Goal: Task Accomplishment & Management: Use online tool/utility

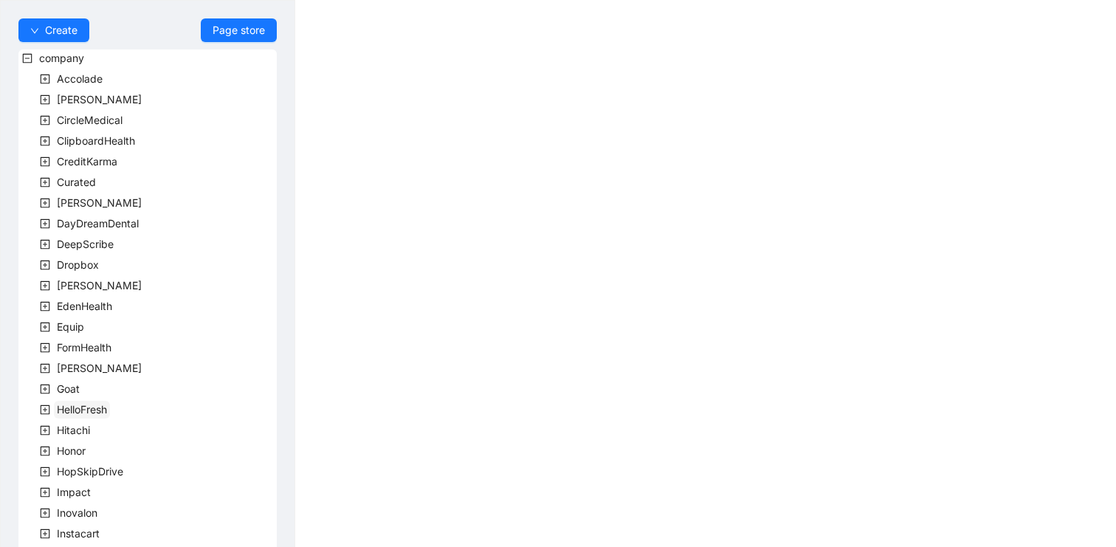
scroll to position [409, 0]
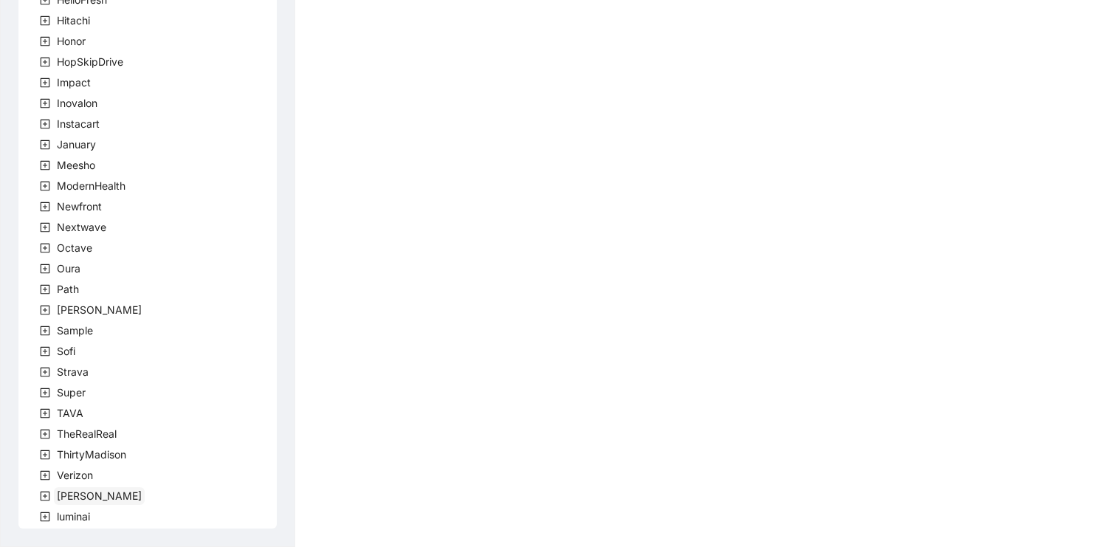
click at [69, 496] on span "[PERSON_NAME]" at bounding box center [99, 495] width 85 height 13
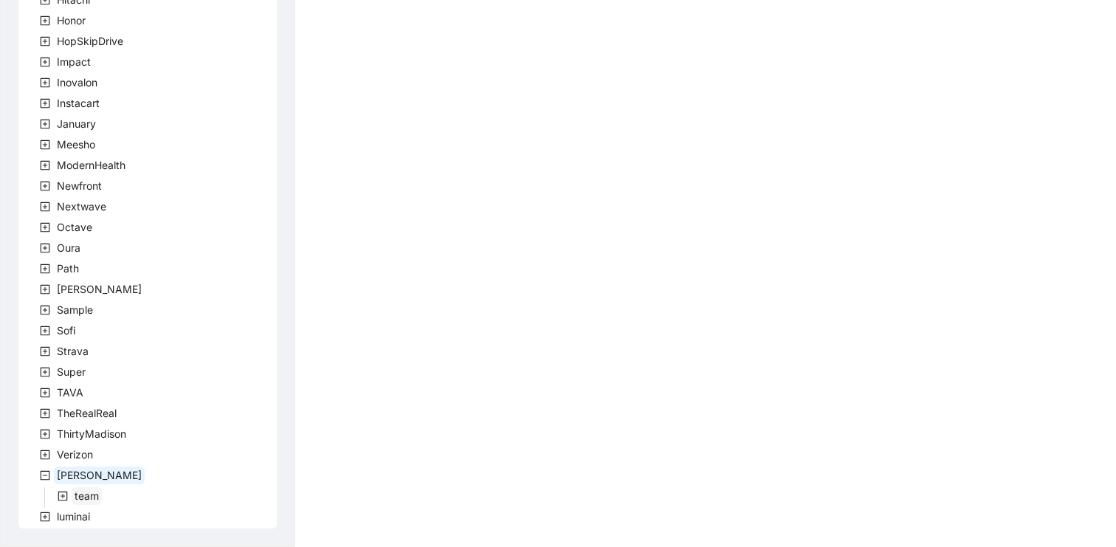
click at [83, 500] on span "team" at bounding box center [87, 495] width 24 height 13
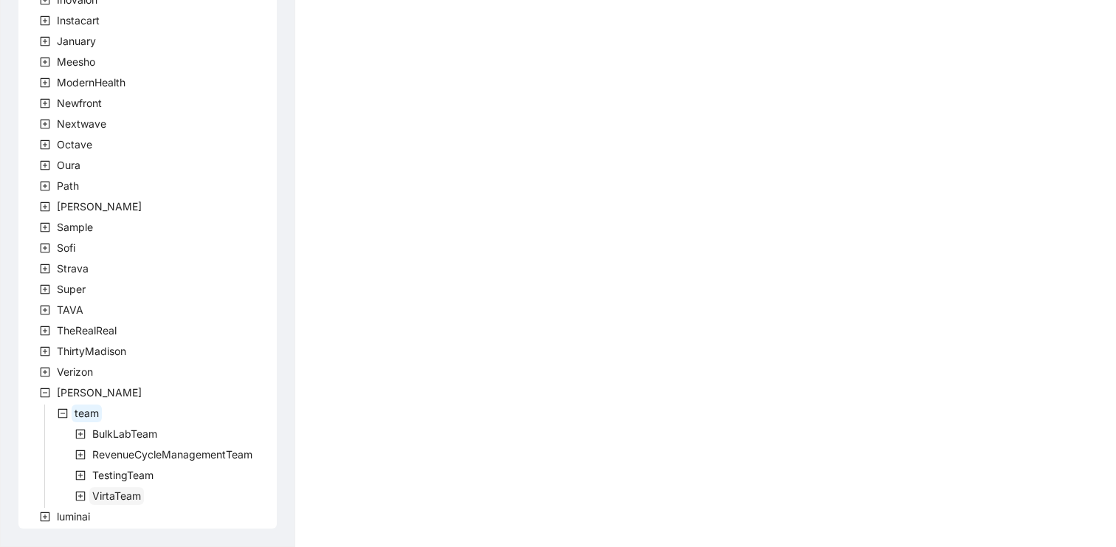
click at [124, 496] on span "VirtaTeam" at bounding box center [116, 495] width 49 height 13
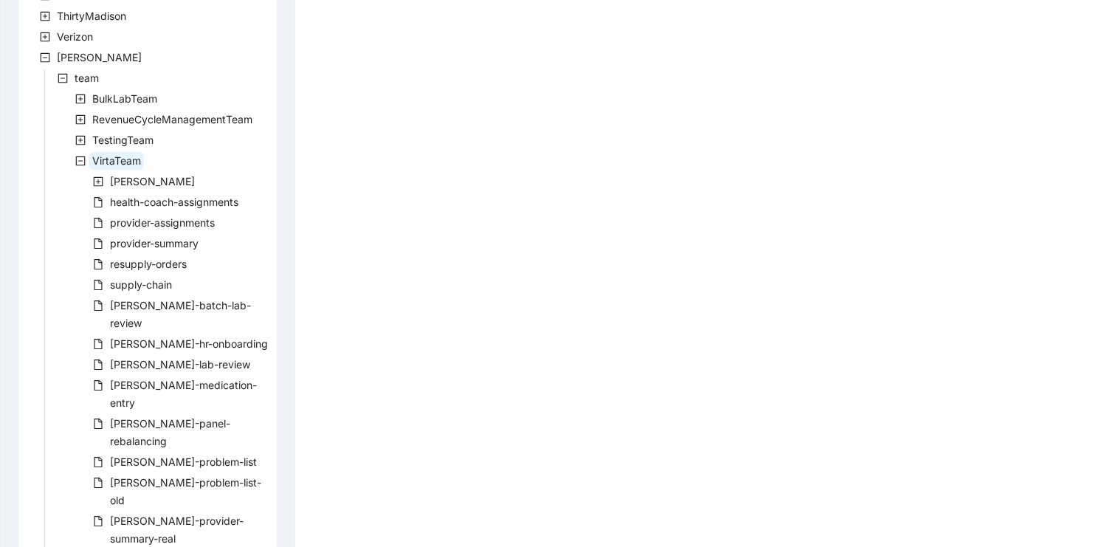
scroll to position [864, 0]
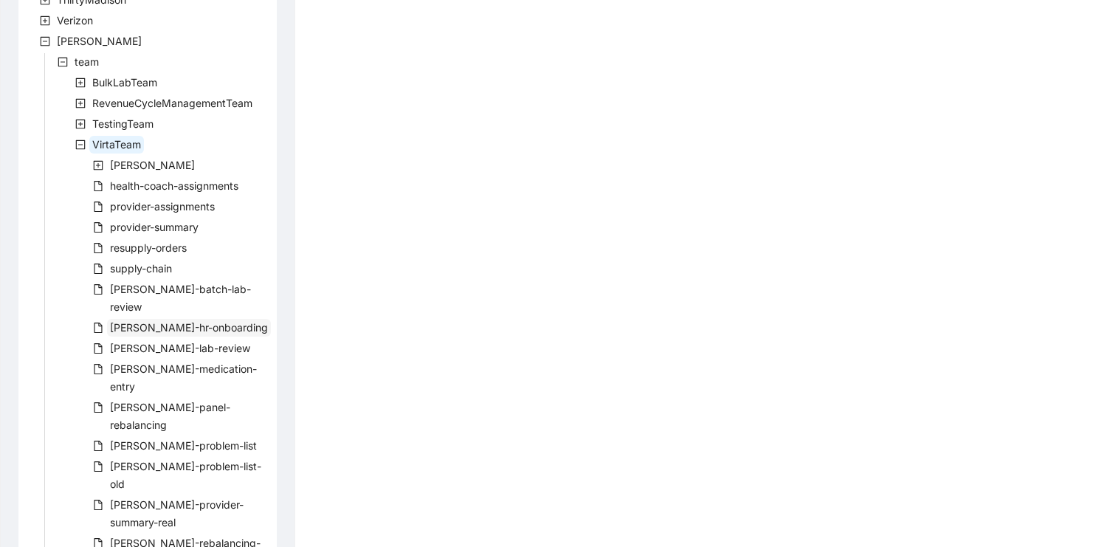
click at [177, 321] on span "[PERSON_NAME]-hr-onboarding" at bounding box center [189, 327] width 158 height 13
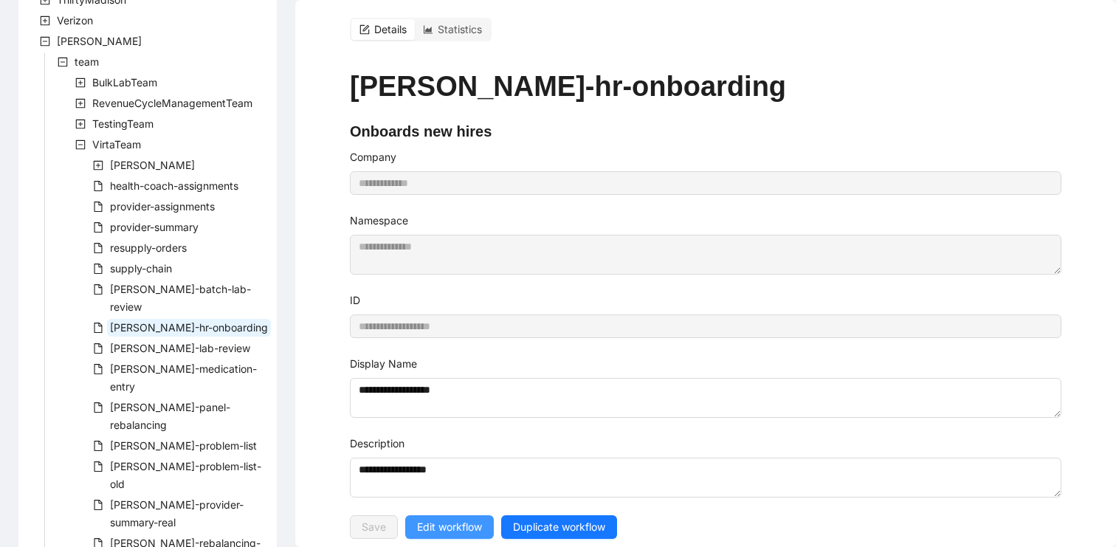
click at [437, 527] on span "Edit workflow" at bounding box center [449, 527] width 65 height 16
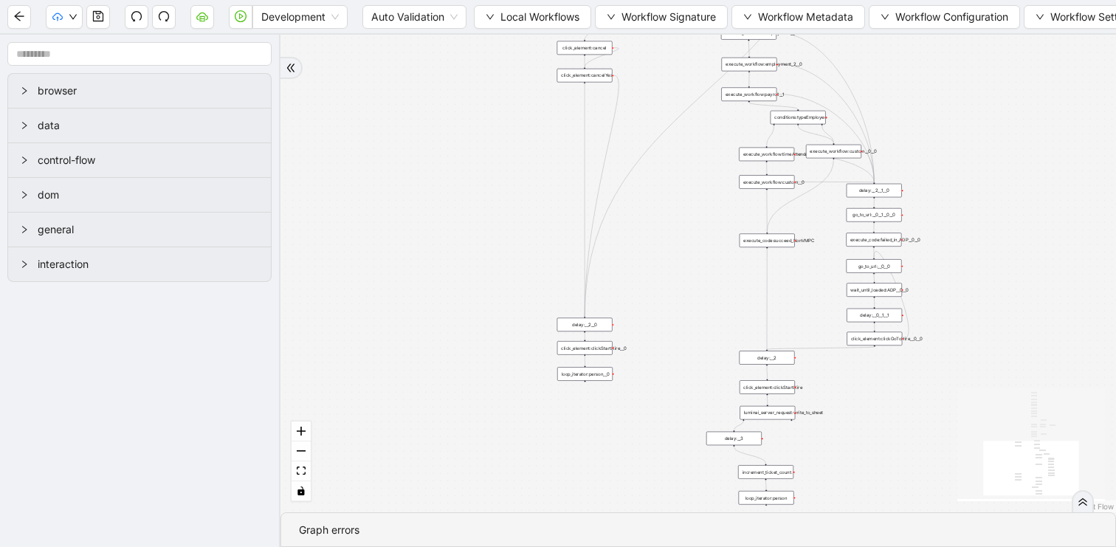
drag, startPoint x: 518, startPoint y: 277, endPoint x: 411, endPoint y: 210, distance: 126.7
click at [411, 210] on div "trigger click_element:clickGoToHire delay: execute_workflow:personal_info delay…" at bounding box center [697, 273] width 835 height 477
click at [95, 21] on icon "save" at bounding box center [98, 16] width 12 height 12
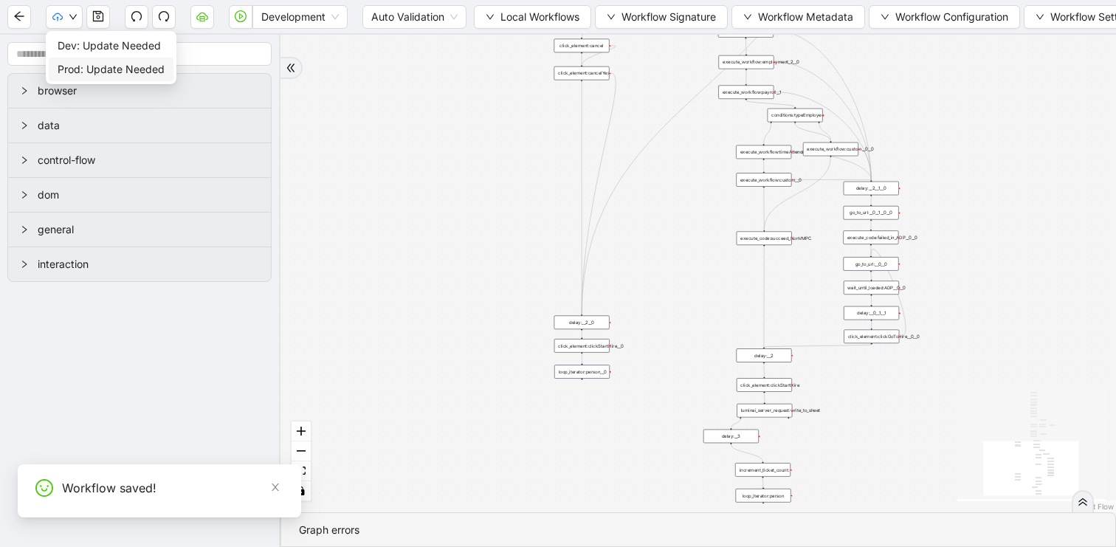
click at [72, 63] on span "Prod: Update Needed" at bounding box center [111, 69] width 107 height 16
click at [18, 23] on button "button" at bounding box center [19, 17] width 24 height 24
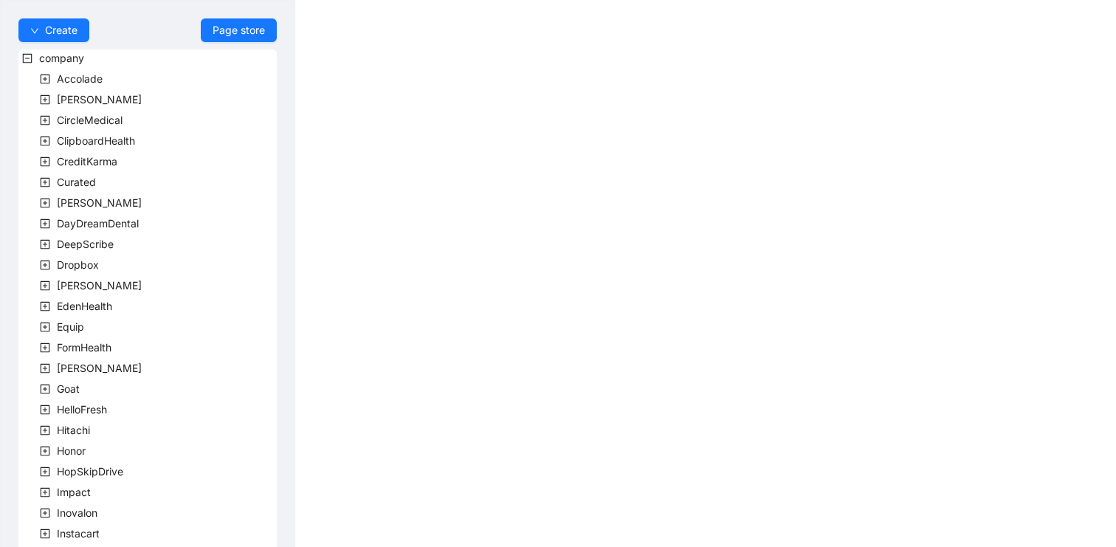
scroll to position [409, 0]
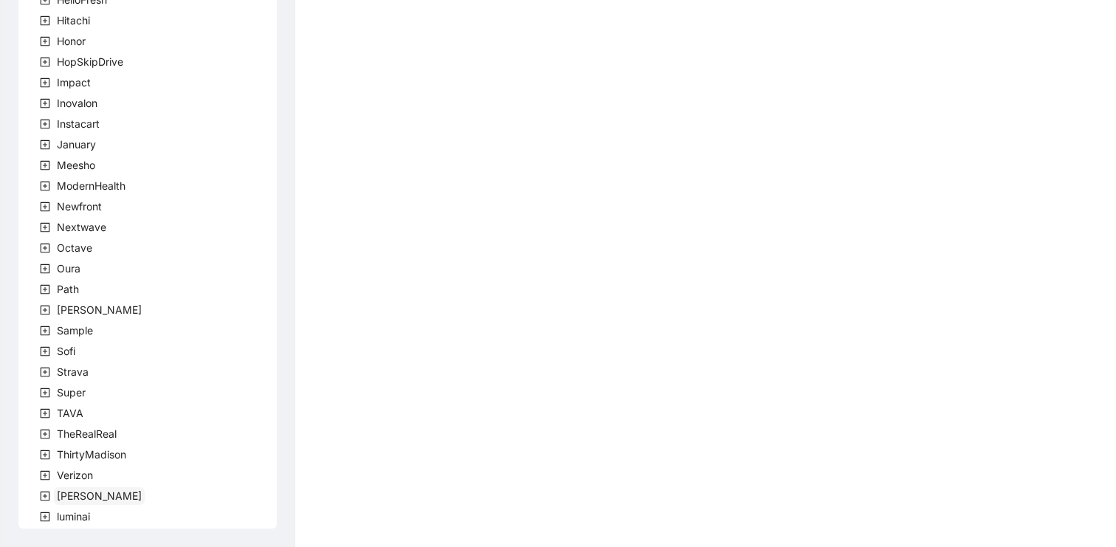
click at [65, 501] on span "[PERSON_NAME]" at bounding box center [99, 495] width 85 height 13
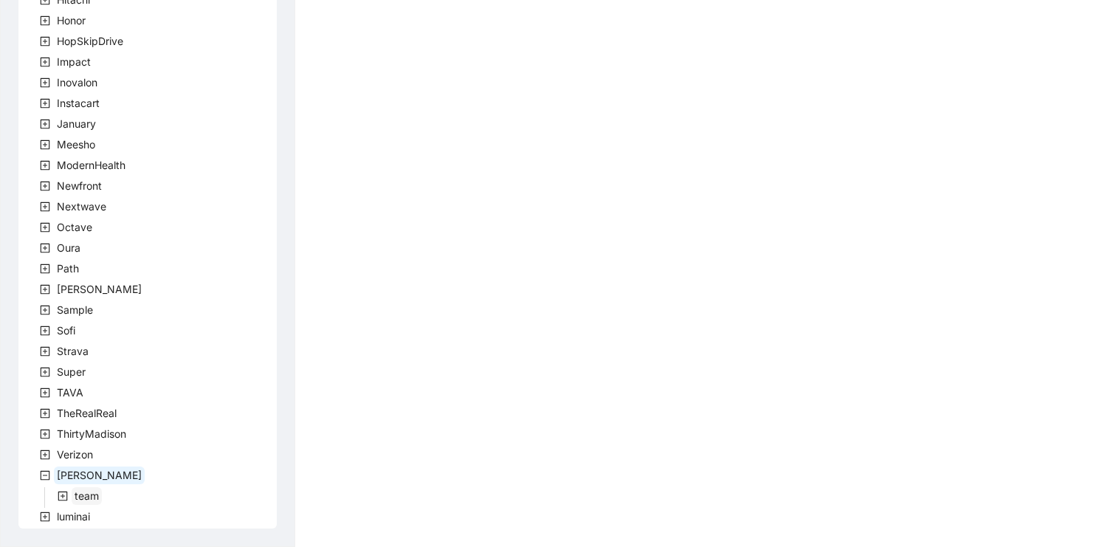
click at [88, 493] on span "team" at bounding box center [87, 495] width 24 height 13
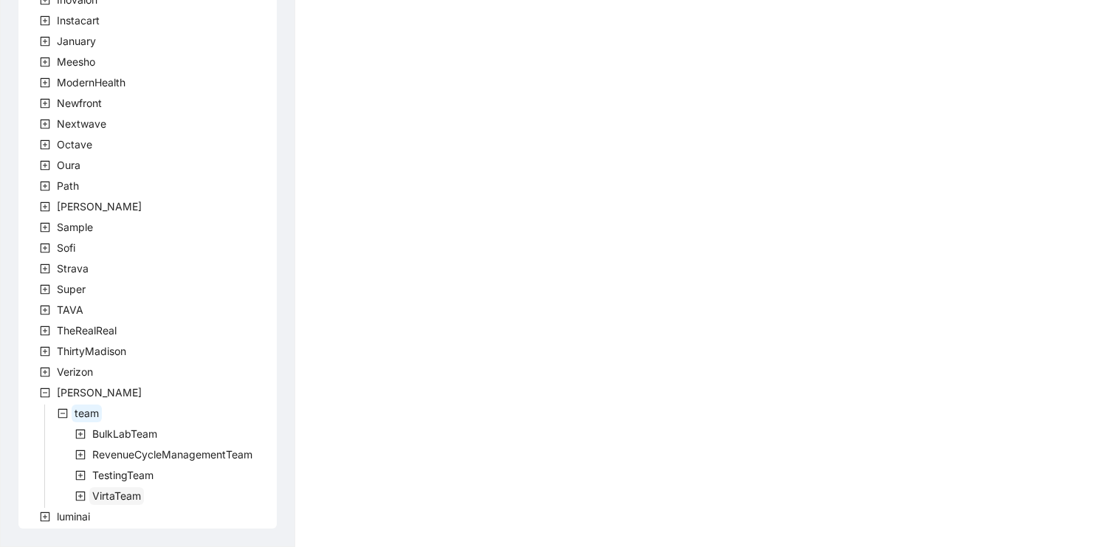
click at [126, 491] on span "VirtaTeam" at bounding box center [116, 495] width 49 height 13
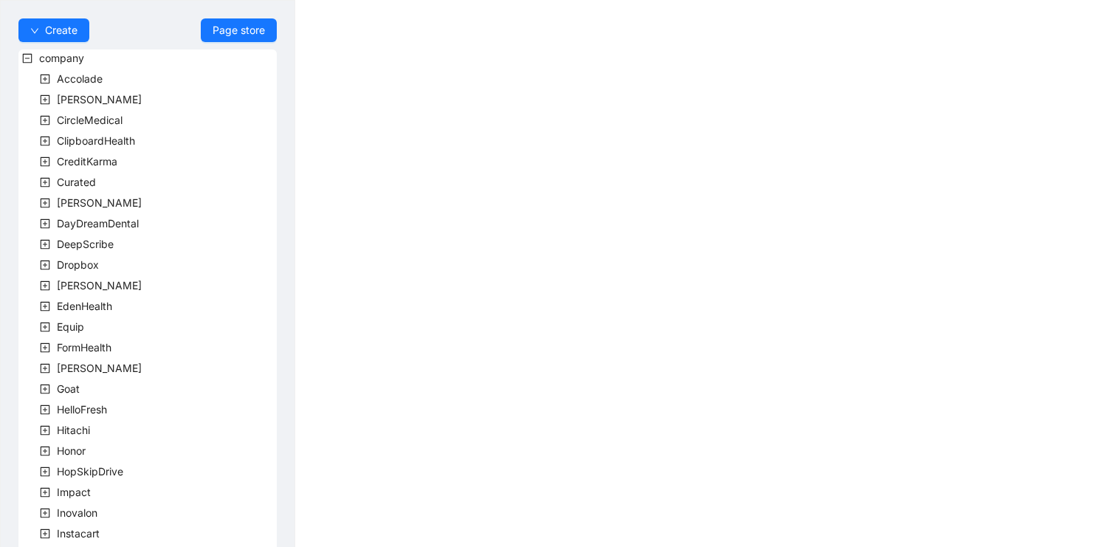
scroll to position [409, 0]
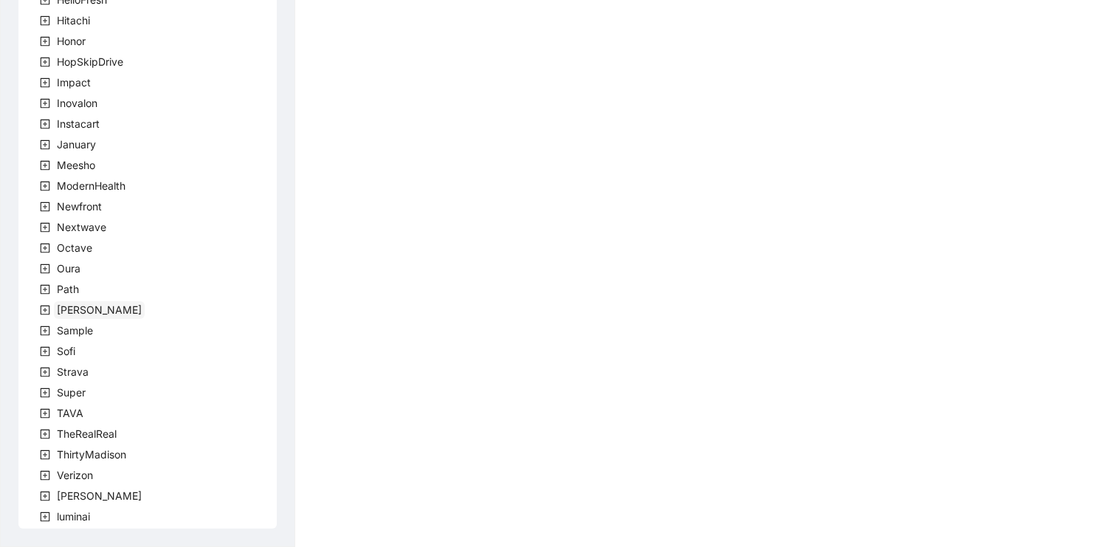
click at [93, 301] on span "[PERSON_NAME]" at bounding box center [99, 310] width 91 height 18
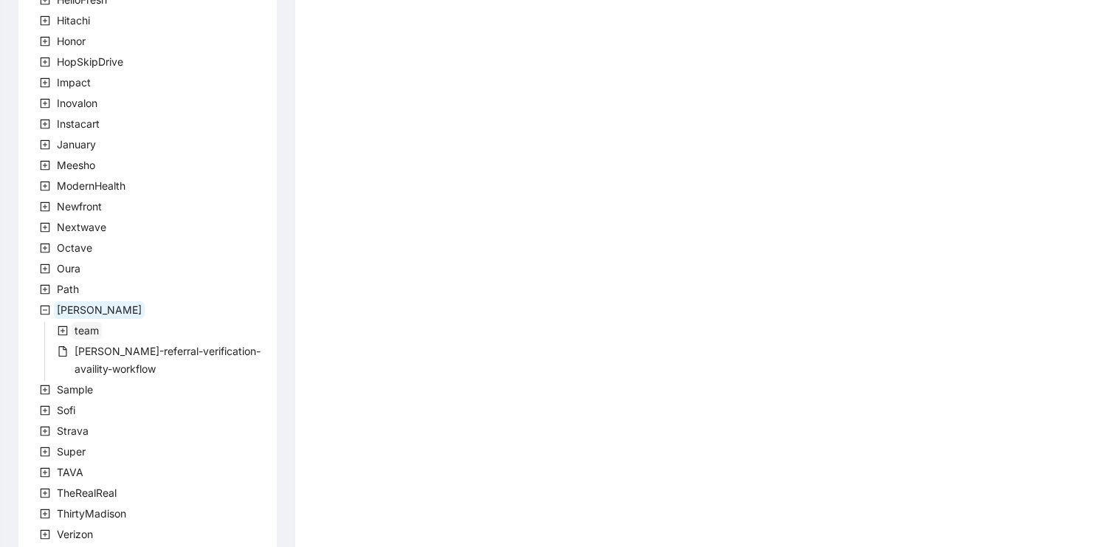
click at [93, 325] on span "team" at bounding box center [87, 330] width 24 height 13
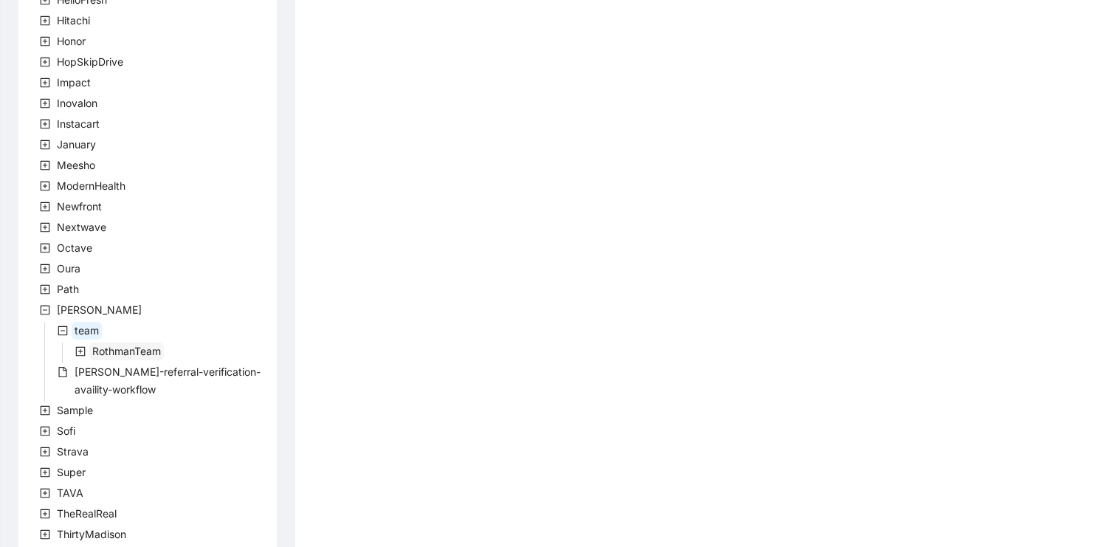
click at [106, 355] on span "RothmanTeam" at bounding box center [126, 351] width 69 height 13
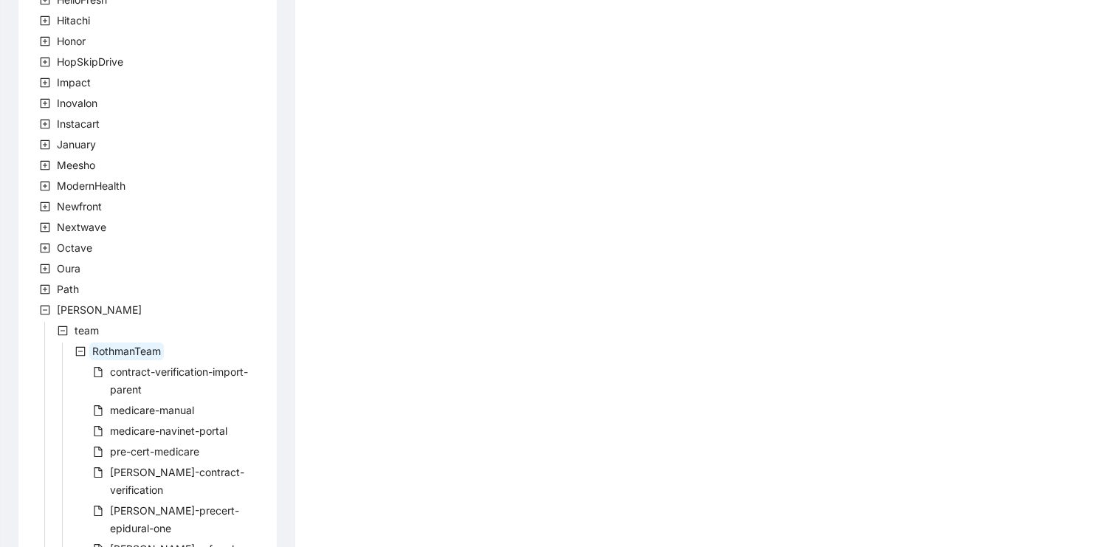
scroll to position [532, 0]
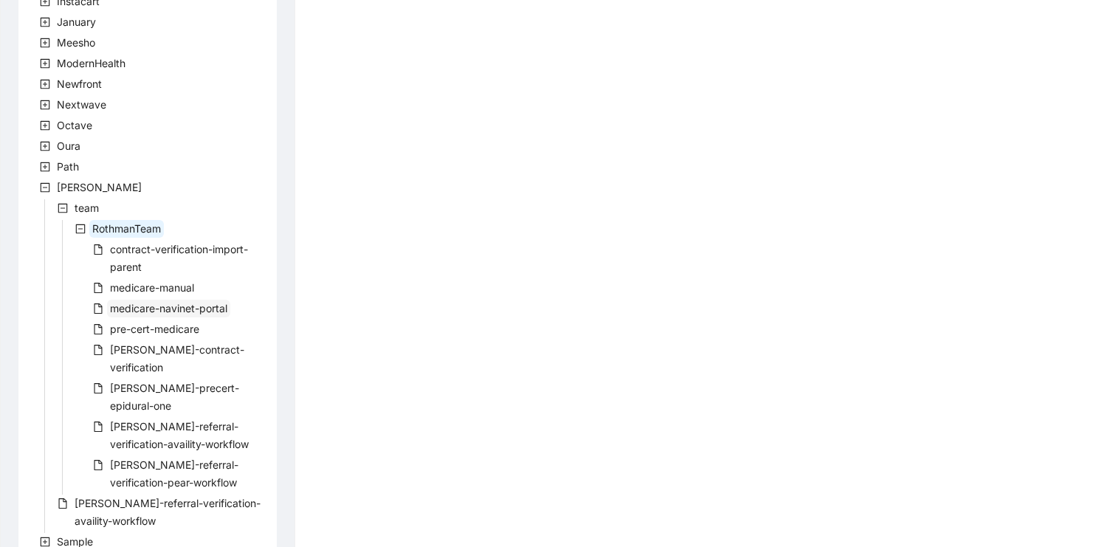
click at [169, 309] on span "medicare-navinet-portal" at bounding box center [168, 308] width 117 height 13
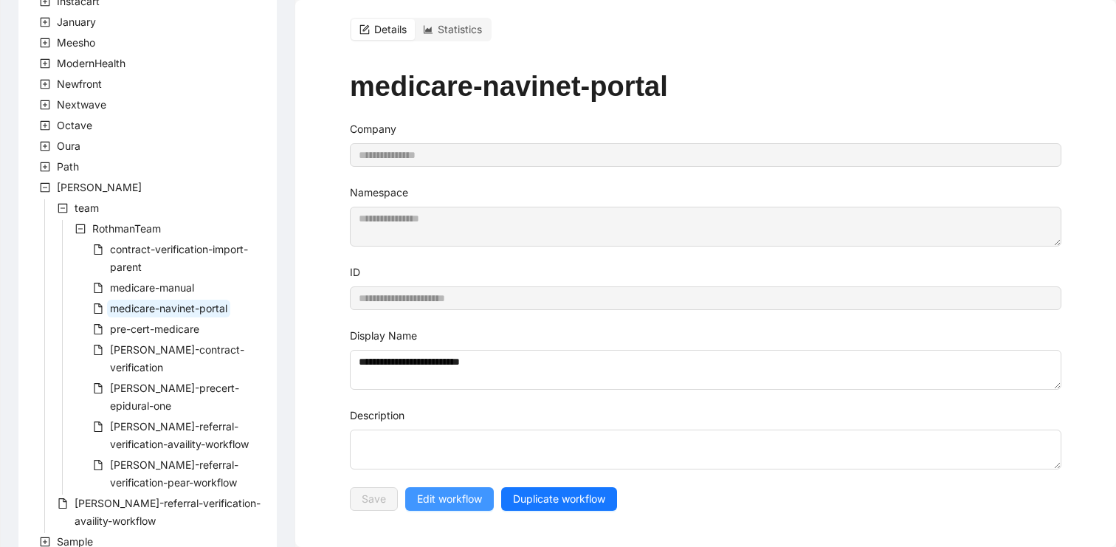
click at [436, 500] on span "Edit workflow" at bounding box center [449, 499] width 65 height 16
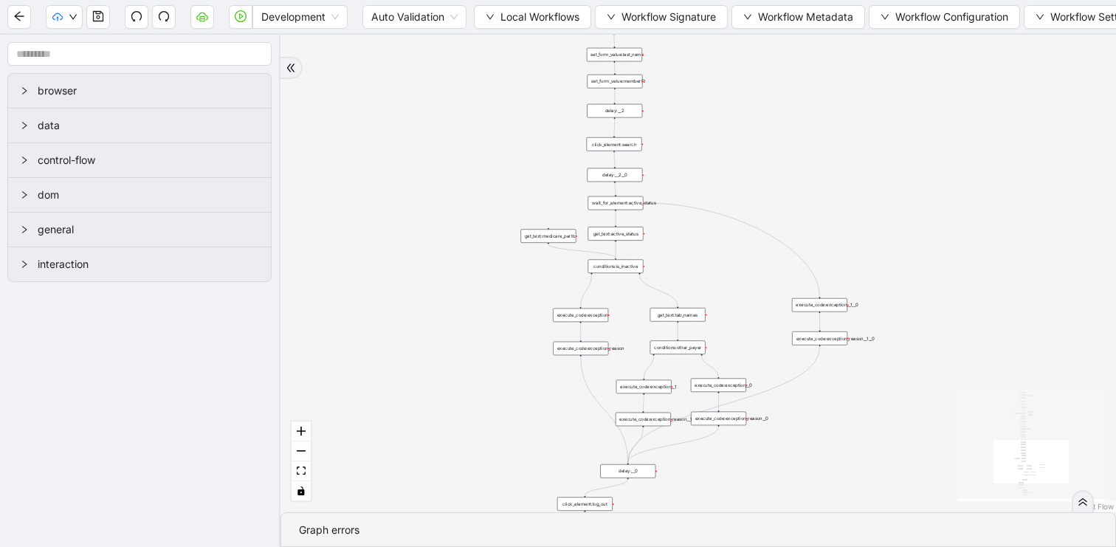
drag, startPoint x: 922, startPoint y: 193, endPoint x: 759, endPoint y: 142, distance: 170.3
click at [759, 142] on div "trigger set_form_value:username set_form_value:password new_tab:navinet delay: …" at bounding box center [697, 273] width 835 height 477
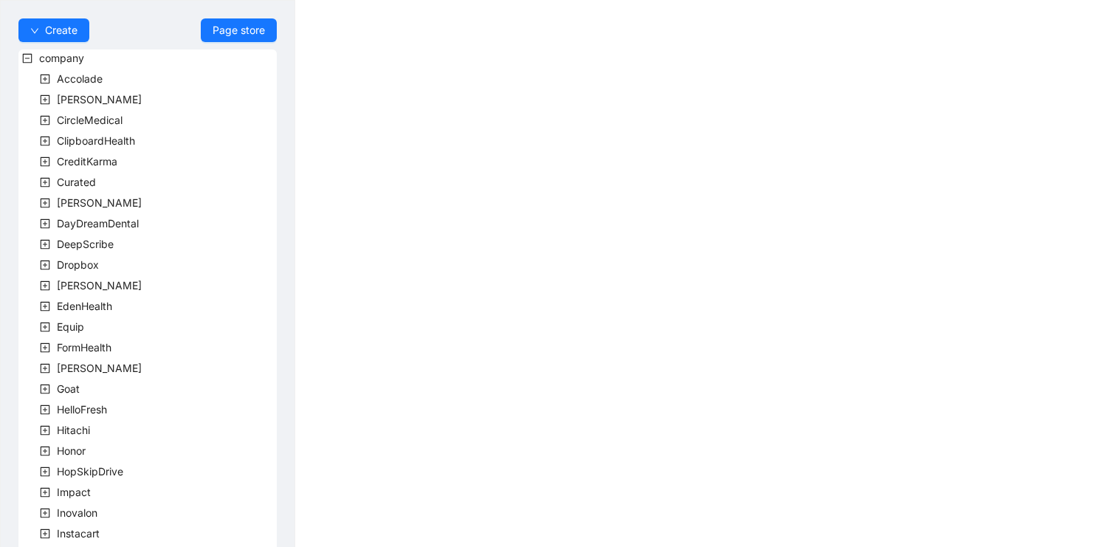
scroll to position [409, 0]
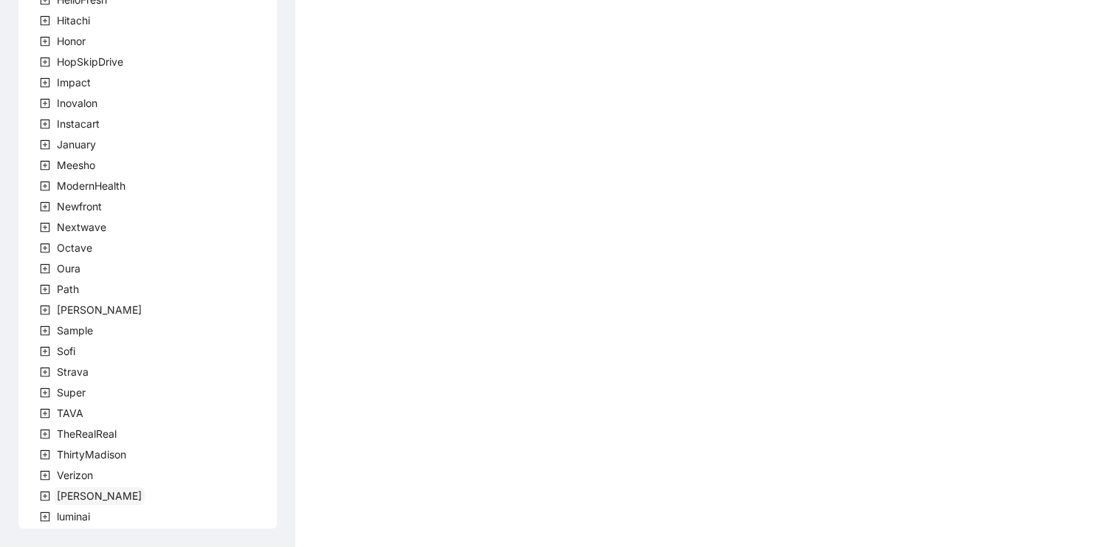
click at [63, 488] on span "[PERSON_NAME]" at bounding box center [99, 496] width 91 height 18
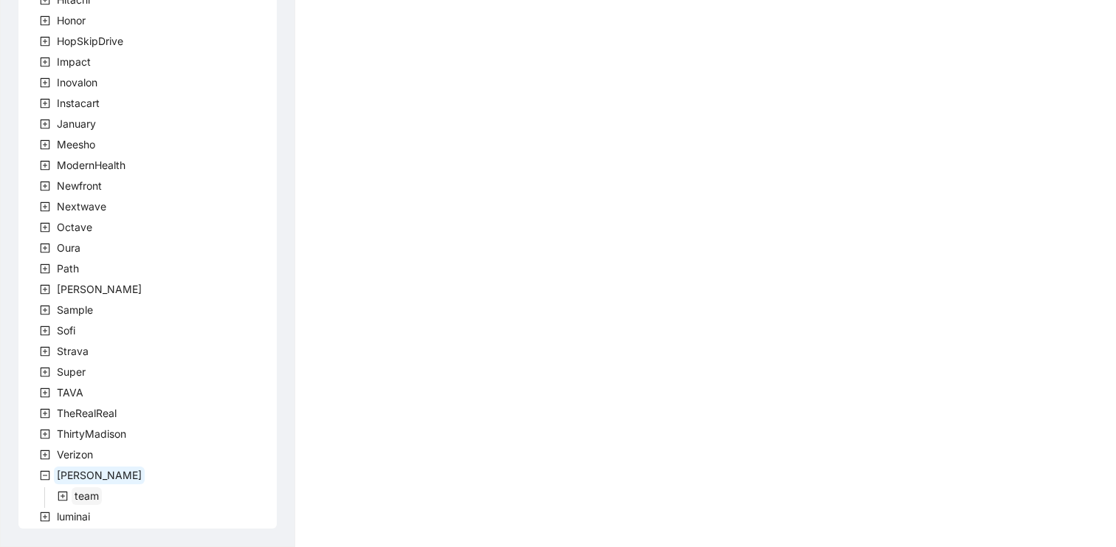
click at [85, 493] on span "team" at bounding box center [87, 495] width 24 height 13
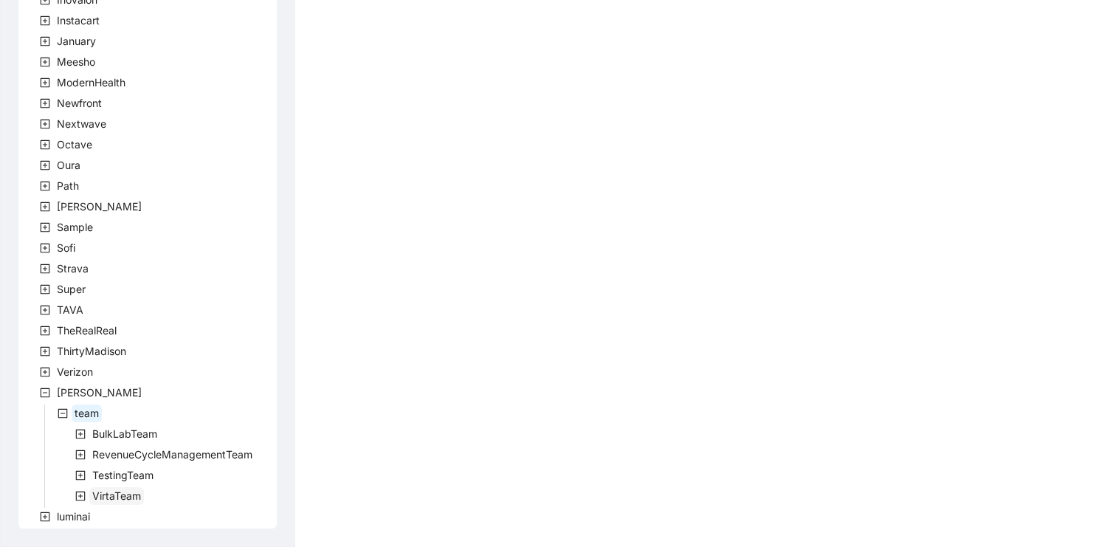
click at [121, 490] on span "VirtaTeam" at bounding box center [116, 495] width 49 height 13
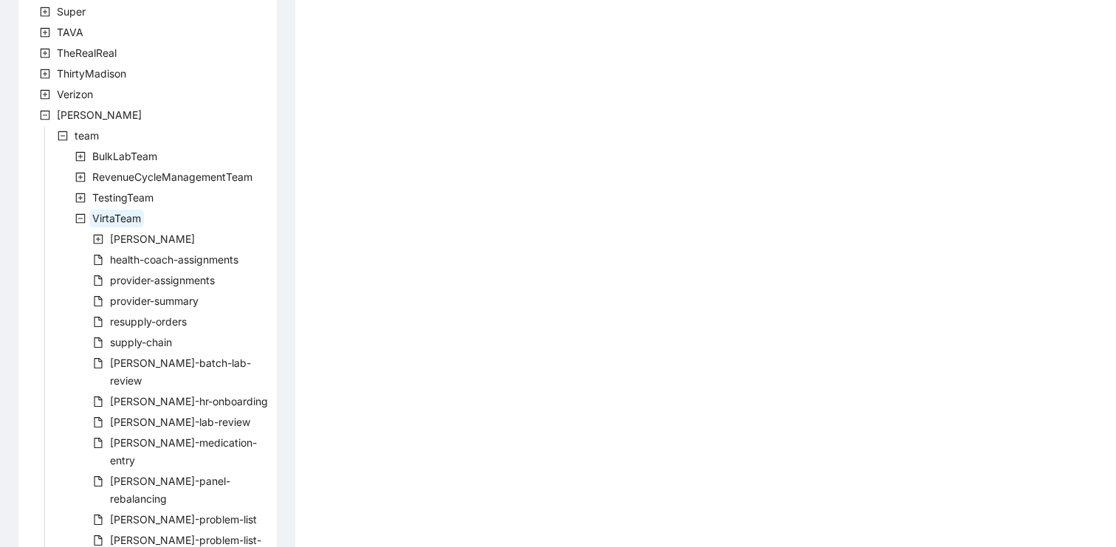
scroll to position [864, 0]
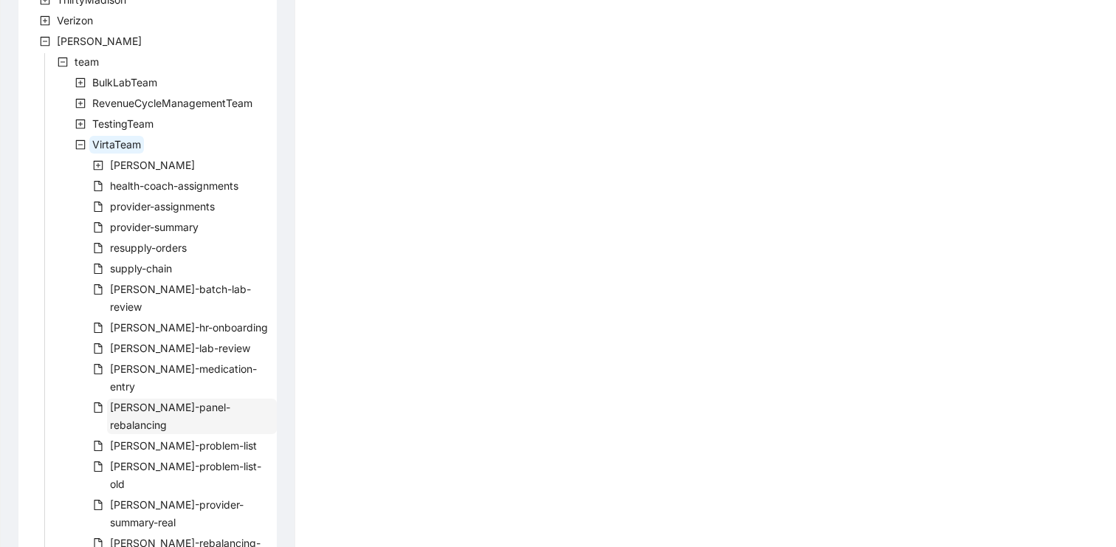
click at [207, 401] on span "[PERSON_NAME]-panel-rebalancing" at bounding box center [170, 416] width 120 height 30
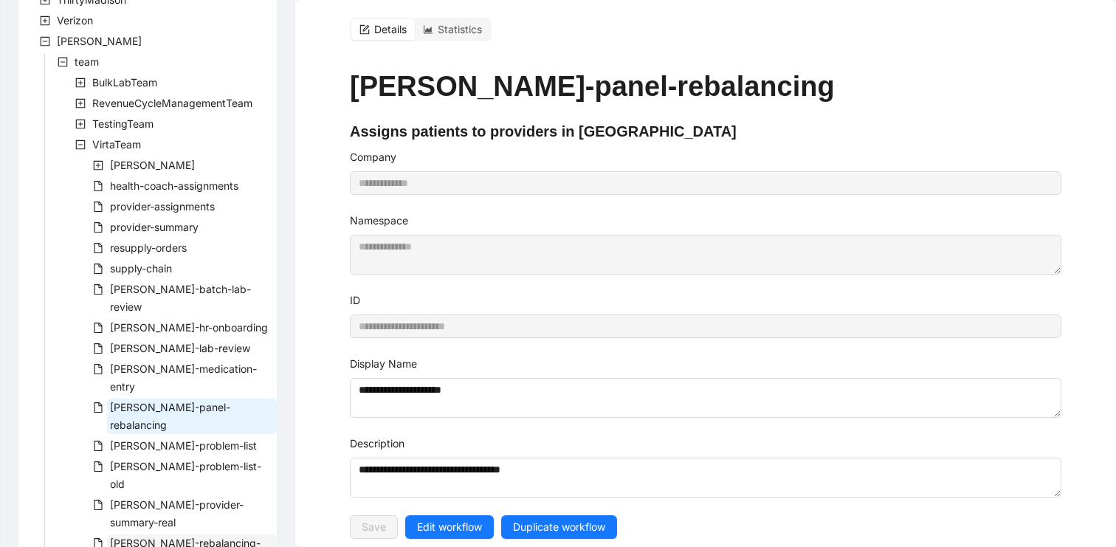
click at [221, 536] on span "[PERSON_NAME]-rebalancing-part-two" at bounding box center [185, 551] width 151 height 30
type input "**********"
type textarea "**********"
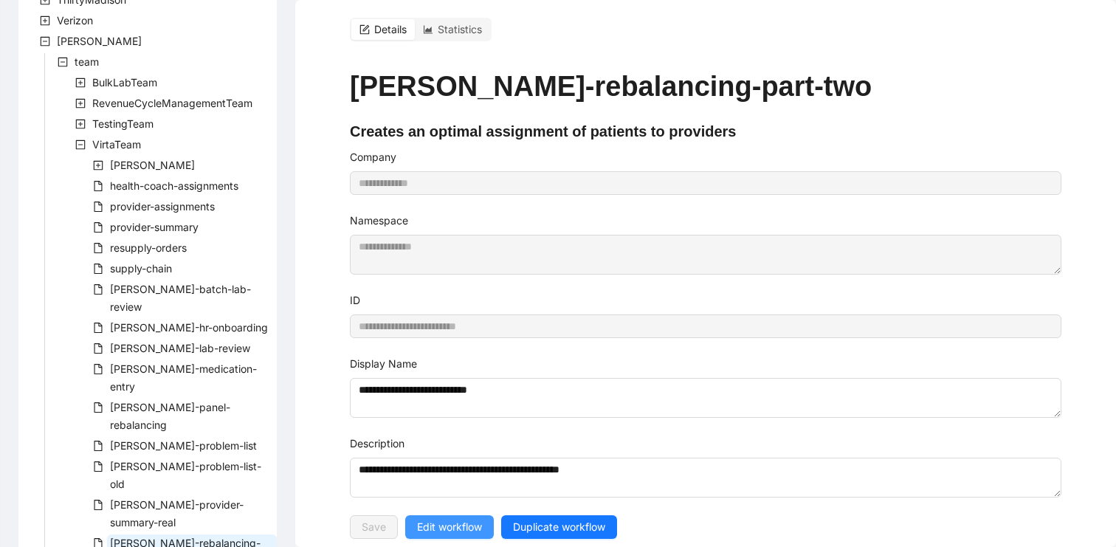
click at [465, 521] on span "Edit workflow" at bounding box center [449, 527] width 65 height 16
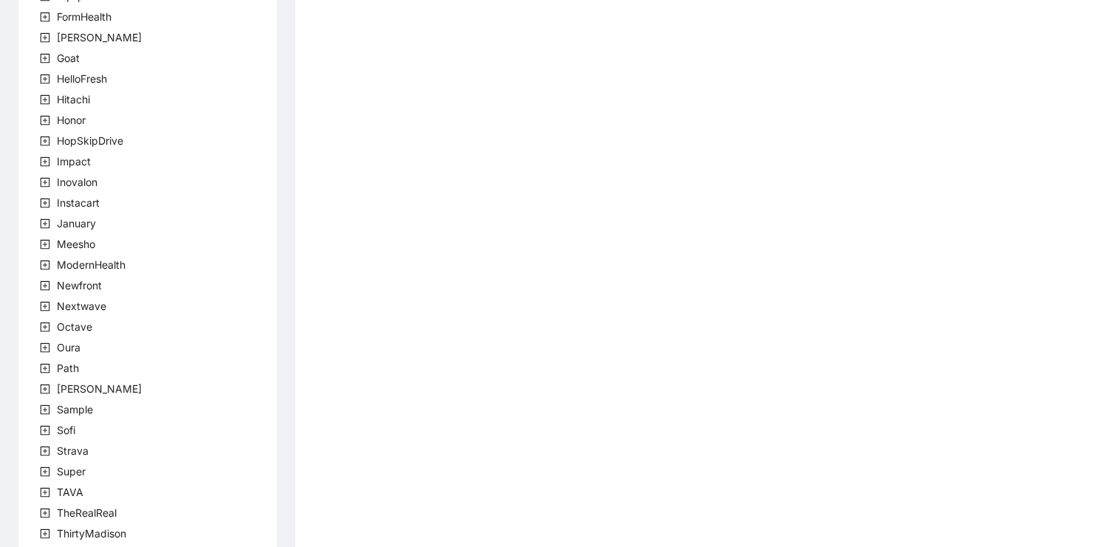
scroll to position [409, 0]
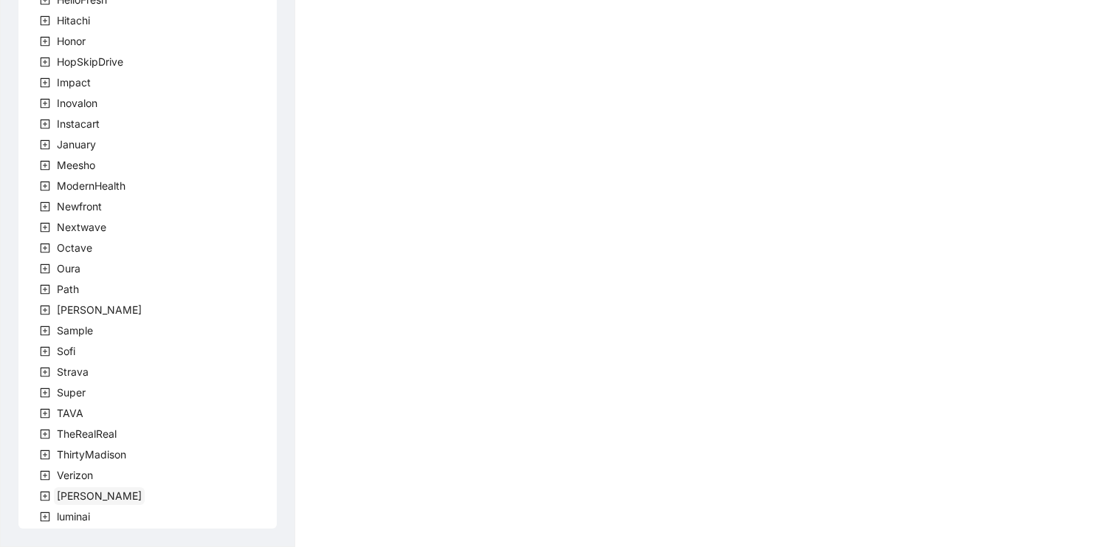
click at [70, 491] on span "[PERSON_NAME]" at bounding box center [99, 495] width 85 height 13
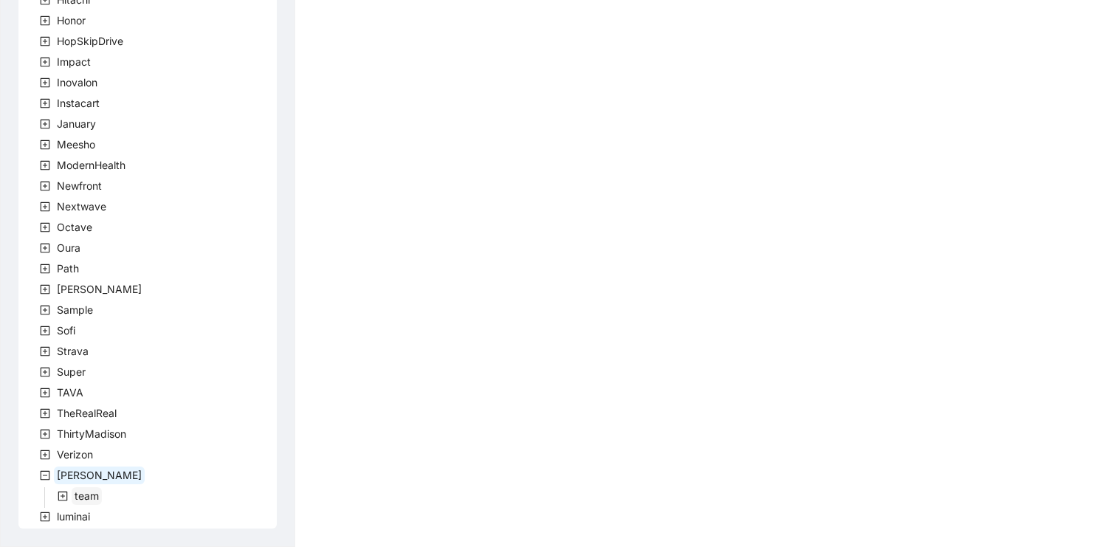
click at [77, 491] on span "team" at bounding box center [87, 495] width 24 height 13
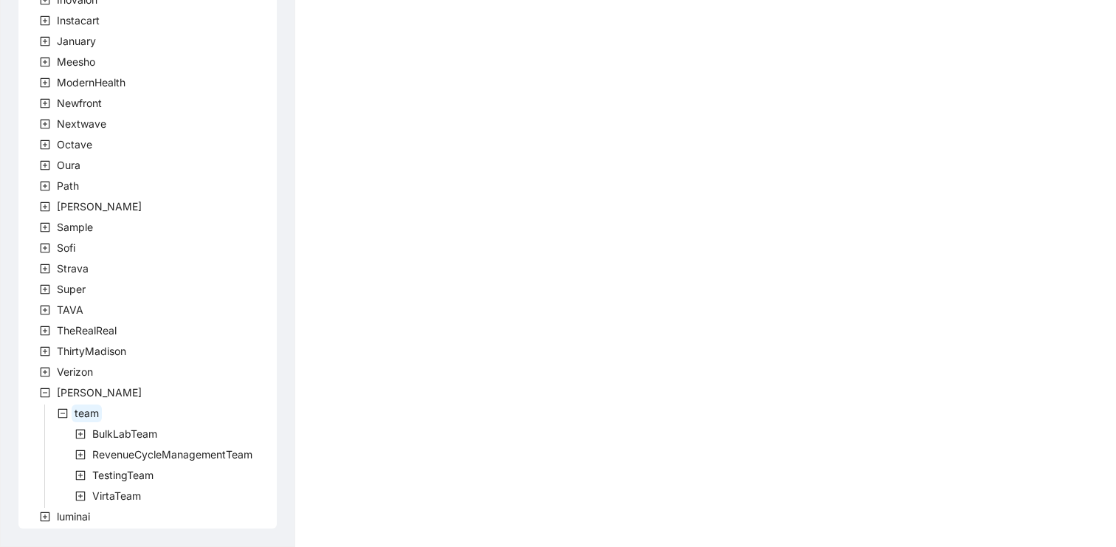
click at [94, 484] on div "TestingTeam" at bounding box center [87, 476] width 138 height 21
click at [94, 489] on span "VirtaTeam" at bounding box center [116, 495] width 49 height 13
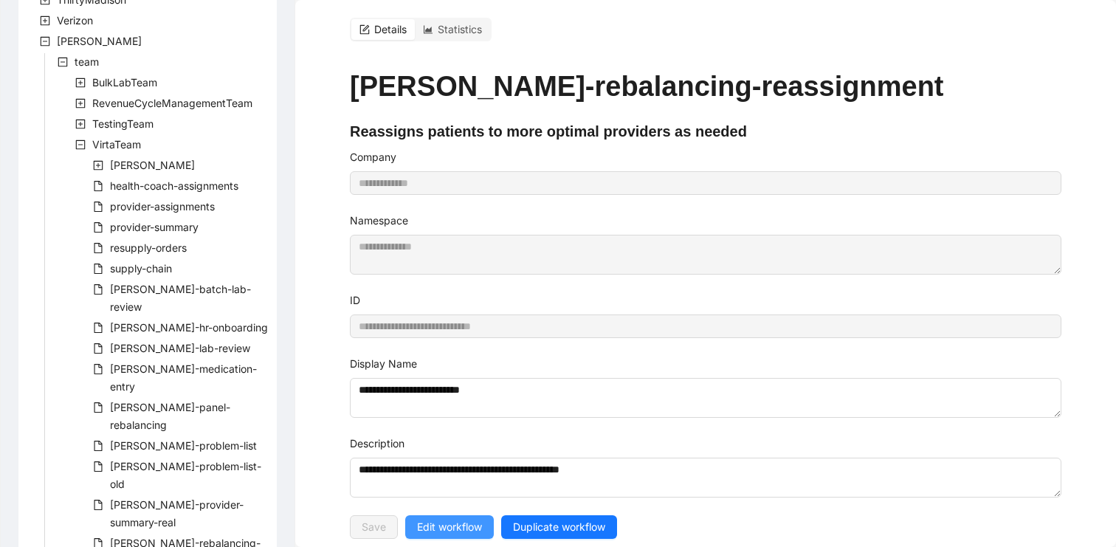
click at [423, 519] on span "Edit workflow" at bounding box center [449, 527] width 65 height 16
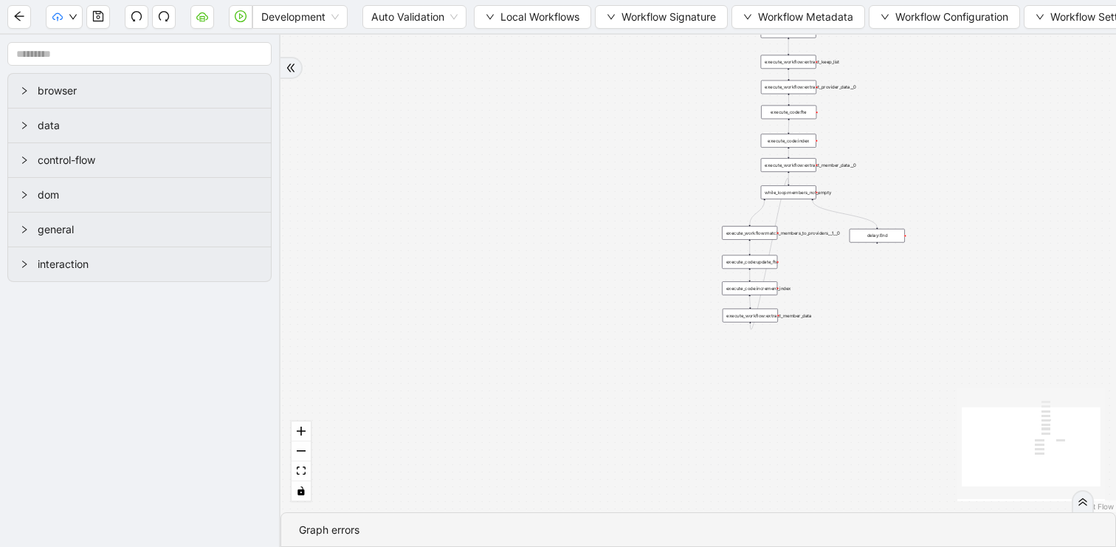
drag, startPoint x: 598, startPoint y: 163, endPoint x: 481, endPoint y: 328, distance: 202.3
click at [481, 328] on div "trigger execute_workflow:extract_member_data execute_workflow:extract_keep_list…" at bounding box center [697, 273] width 835 height 477
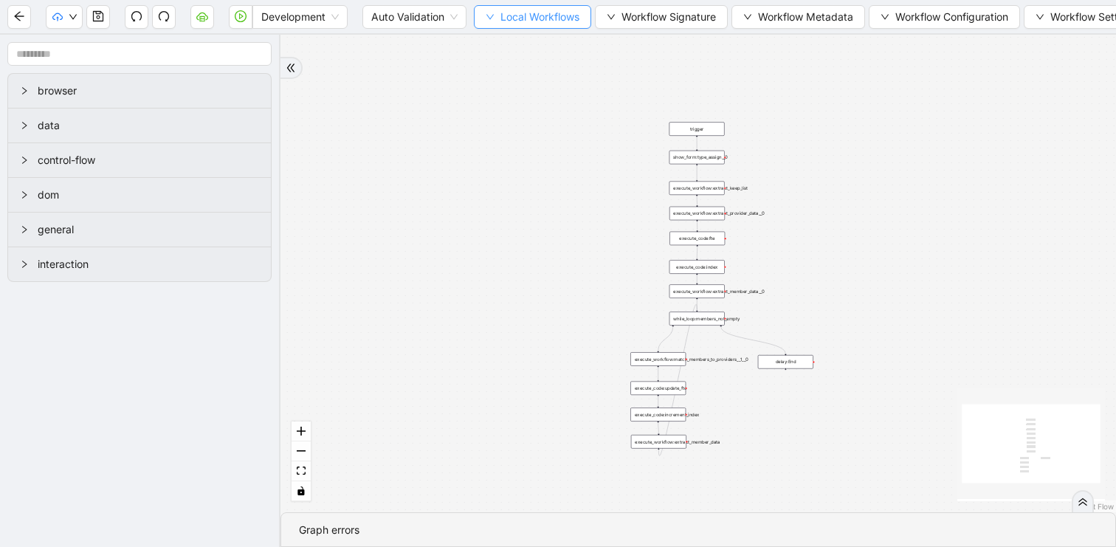
click at [500, 23] on button "Local Workflows" at bounding box center [532, 17] width 117 height 24
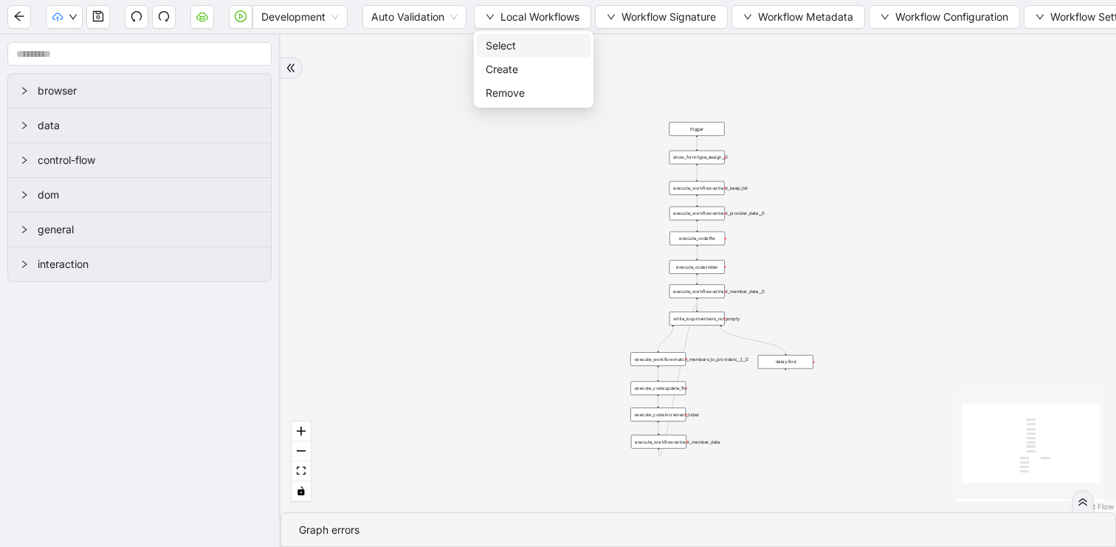
click at [497, 39] on span "Select" at bounding box center [533, 46] width 96 height 16
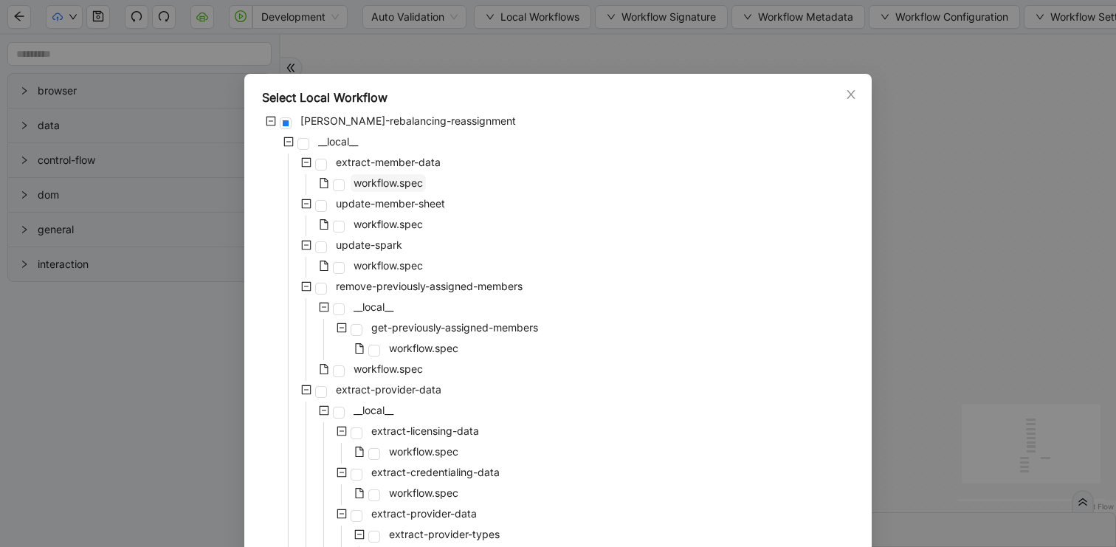
click at [371, 176] on span "workflow.spec" at bounding box center [387, 183] width 75 height 18
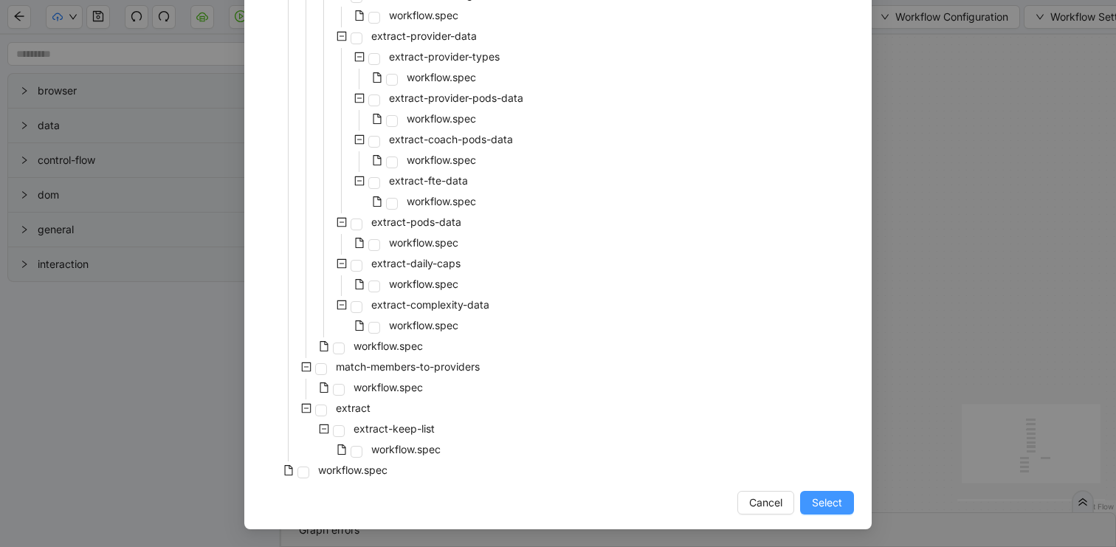
click at [828, 505] on span "Select" at bounding box center [827, 502] width 30 height 16
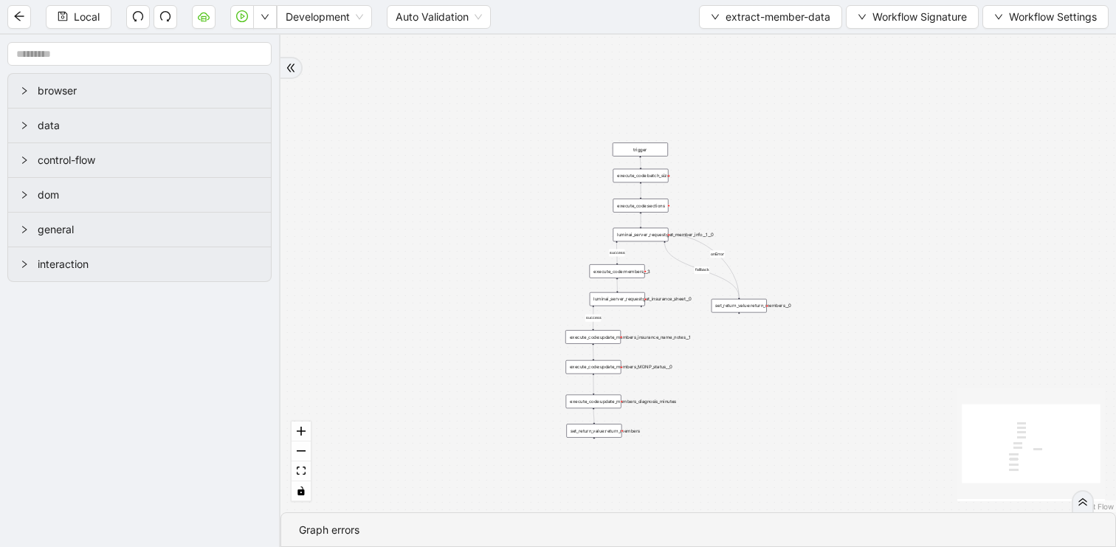
click at [906, 218] on div "fallback success success onError trigger set_return_value:return_members execut…" at bounding box center [697, 273] width 835 height 477
click at [741, 24] on span "extract-member-data" at bounding box center [777, 17] width 105 height 16
click at [719, 46] on span "Select" at bounding box center [768, 46] width 120 height 16
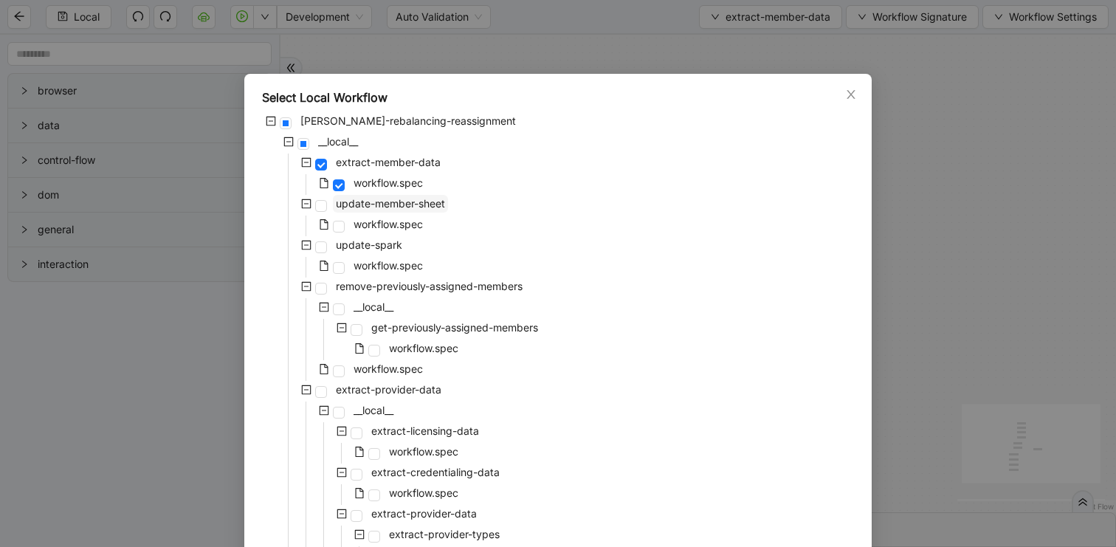
click at [396, 208] on span "update-member-sheet" at bounding box center [390, 203] width 109 height 13
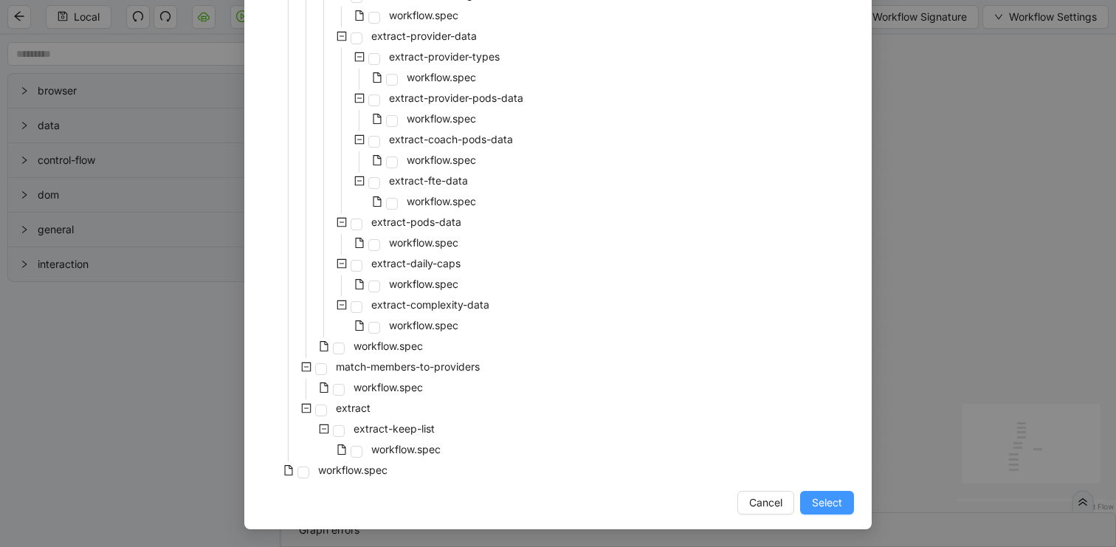
click at [837, 512] on button "Select" at bounding box center [827, 503] width 54 height 24
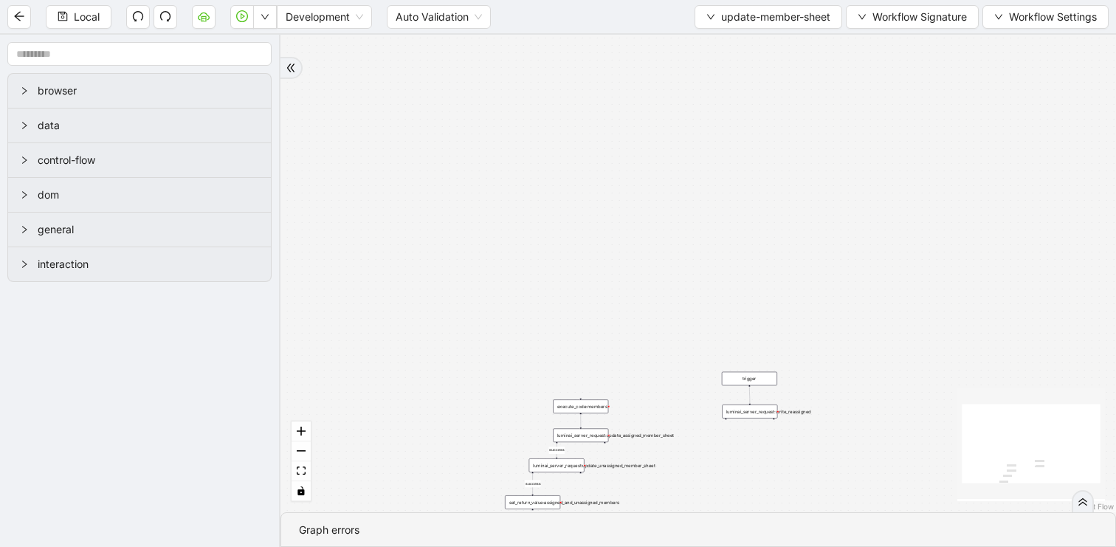
drag, startPoint x: 790, startPoint y: 255, endPoint x: 775, endPoint y: 81, distance: 174.8
click at [775, 81] on div "success success trigger luminai_server_request:update_assigned_member_sheet lum…" at bounding box center [697, 273] width 835 height 477
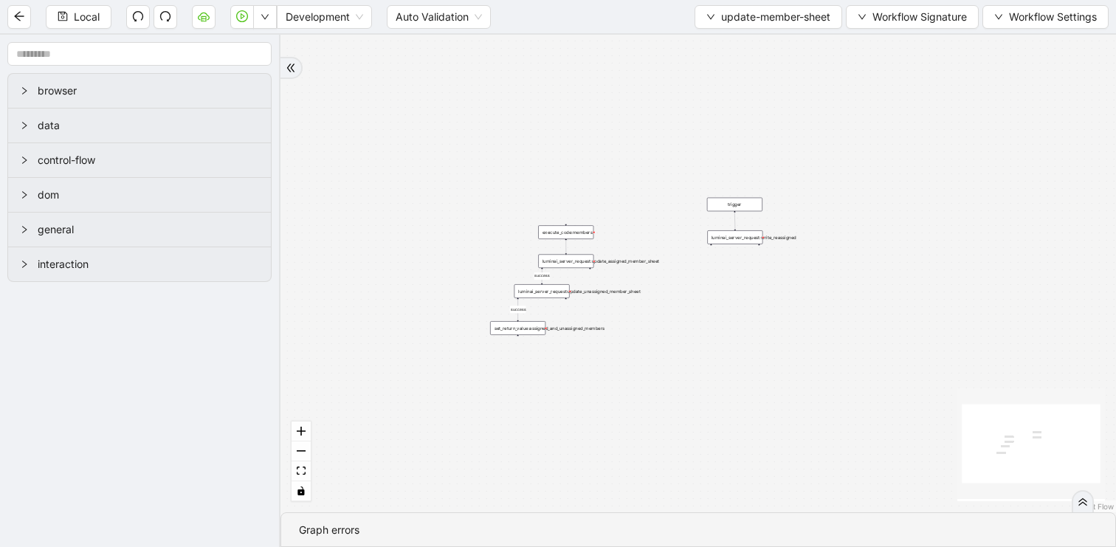
click at [488, 203] on div "success success trigger luminai_server_request:update_assigned_member_sheet lum…" at bounding box center [697, 273] width 835 height 477
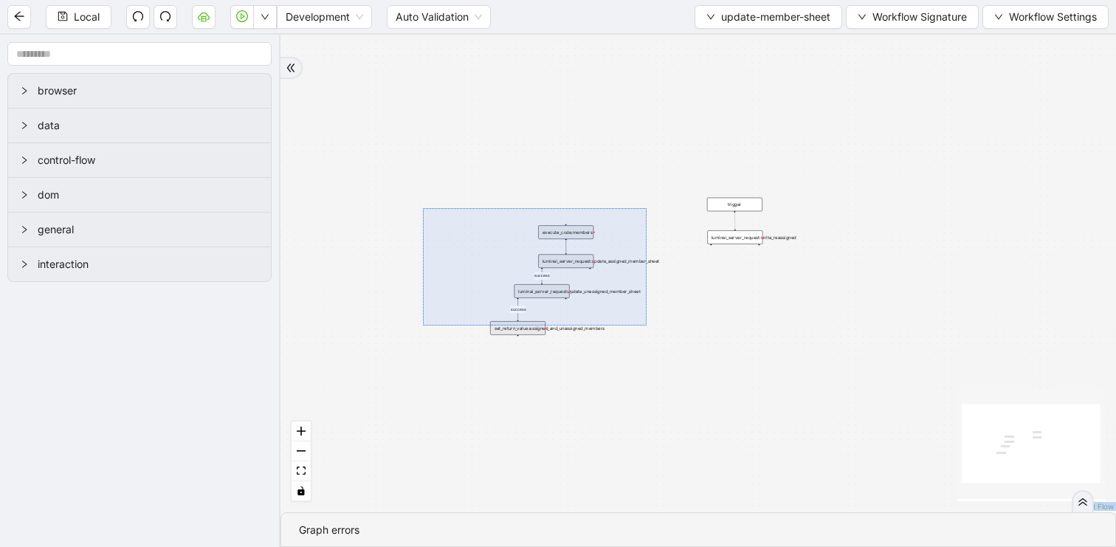
drag, startPoint x: 423, startPoint y: 208, endPoint x: 648, endPoint y: 356, distance: 269.1
click at [648, 356] on div "success success trigger luminai_server_request:update_assigned_member_sheet lum…" at bounding box center [697, 273] width 835 height 477
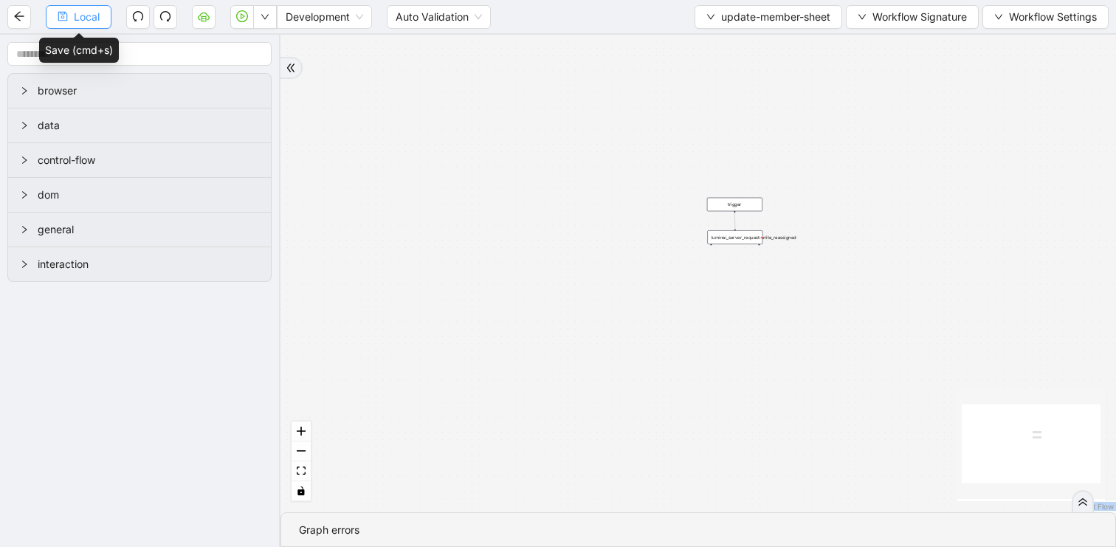
click at [72, 10] on button "Local" at bounding box center [79, 17] width 66 height 24
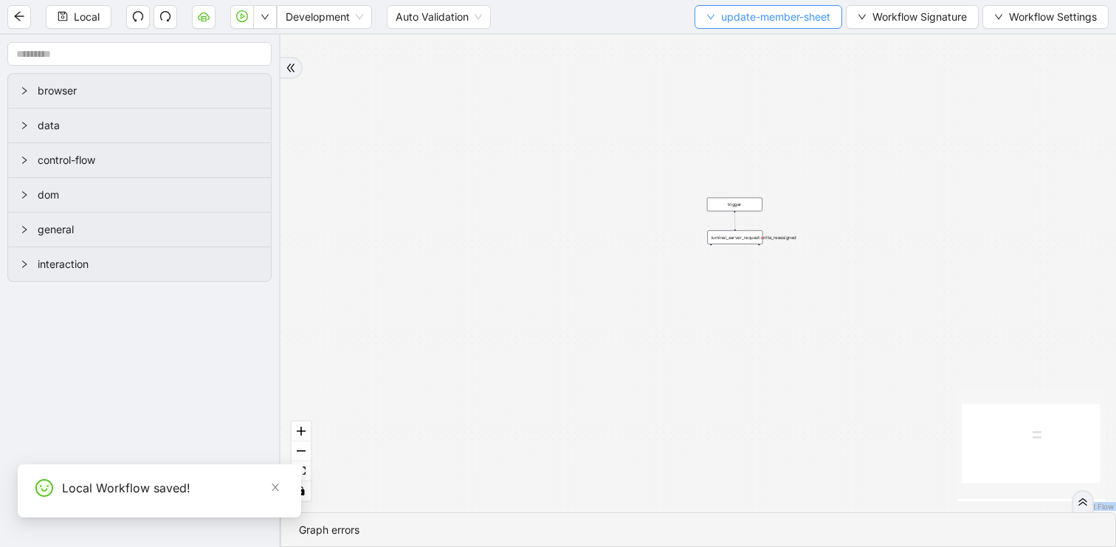
click at [739, 21] on span "update-member-sheet" at bounding box center [775, 17] width 109 height 16
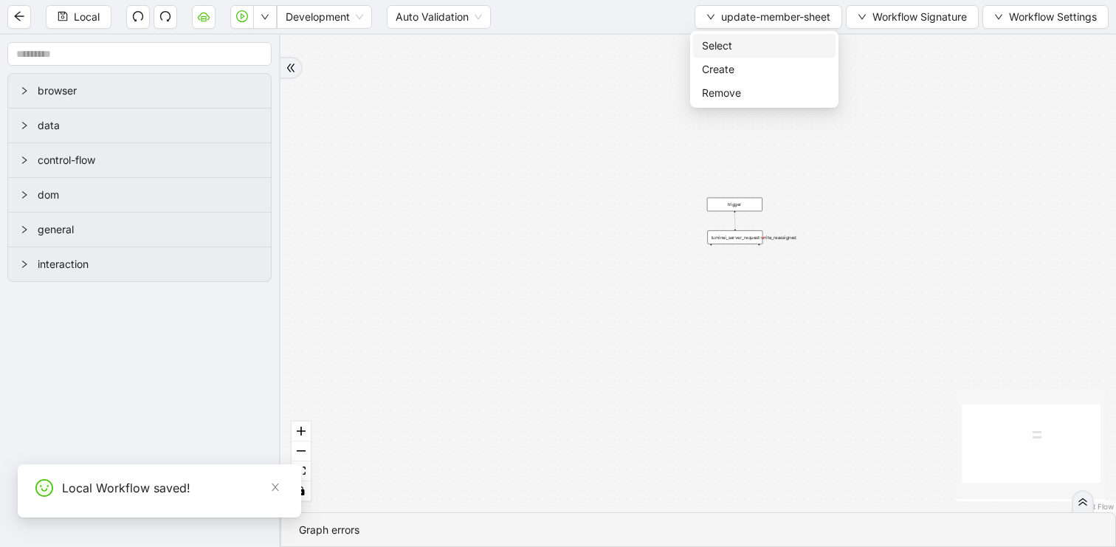
click at [719, 44] on span "Select" at bounding box center [764, 46] width 125 height 16
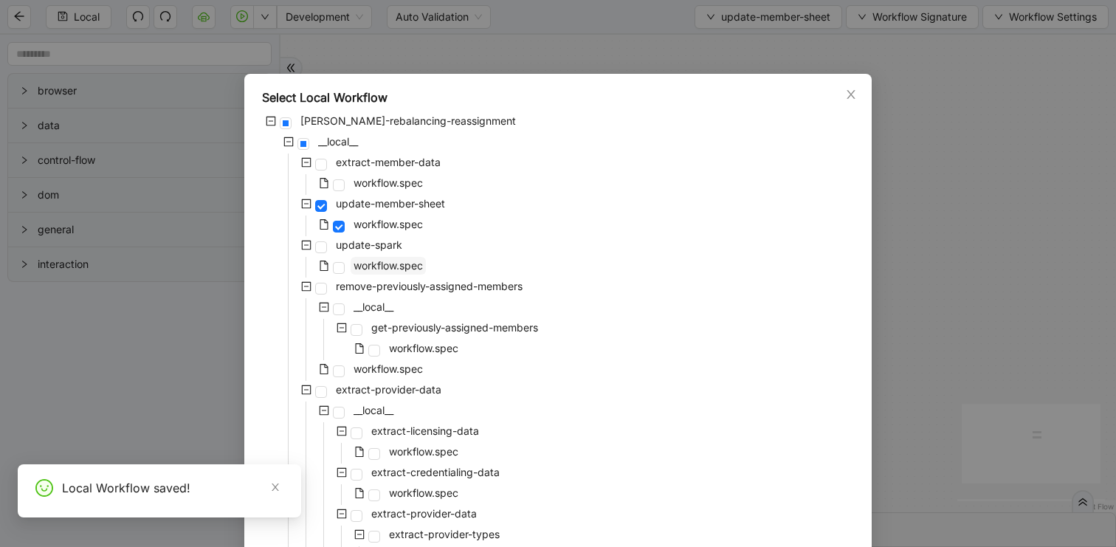
click at [356, 269] on span "workflow.spec" at bounding box center [387, 265] width 69 height 13
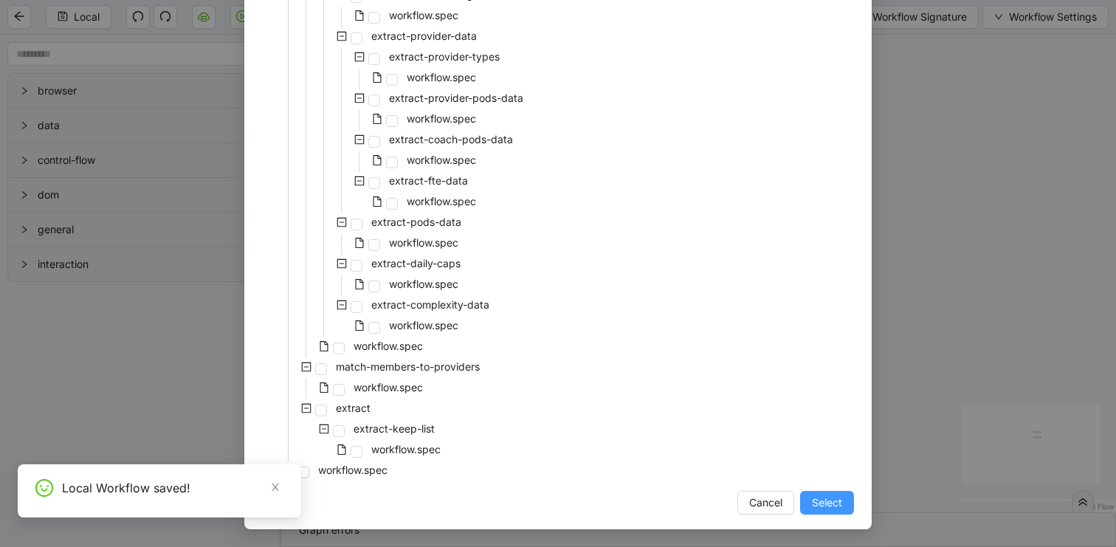
click at [832, 511] on button "Select" at bounding box center [827, 503] width 54 height 24
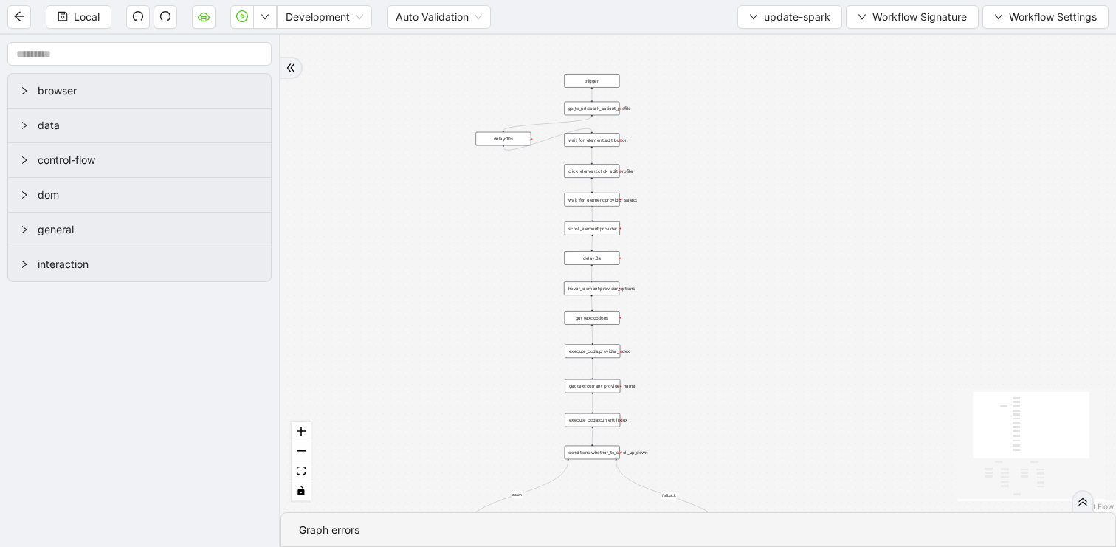
drag, startPoint x: 763, startPoint y: 333, endPoint x: 763, endPoint y: 74, distance: 259.7
click at [763, 74] on div "loopFrom exitFrom loopFrom exitFrom fallback down trigger click_element:click_e…" at bounding box center [697, 273] width 835 height 477
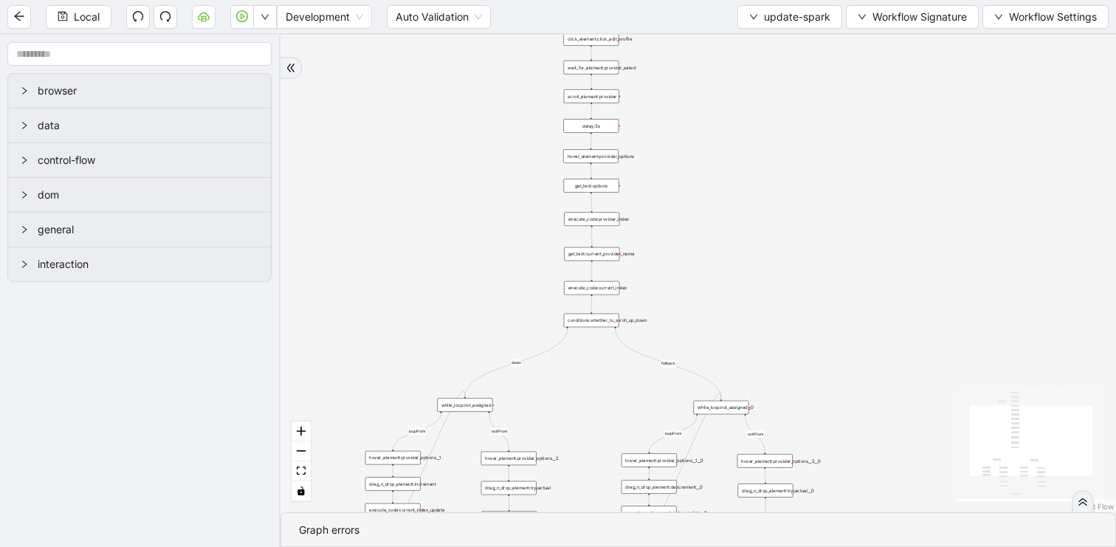
drag, startPoint x: 748, startPoint y: 269, endPoint x: 748, endPoint y: 45, distance: 223.6
click at [748, 56] on div "loopFrom exitFrom loopFrom exitFrom fallback down trigger click_element:click_e…" at bounding box center [697, 273] width 835 height 477
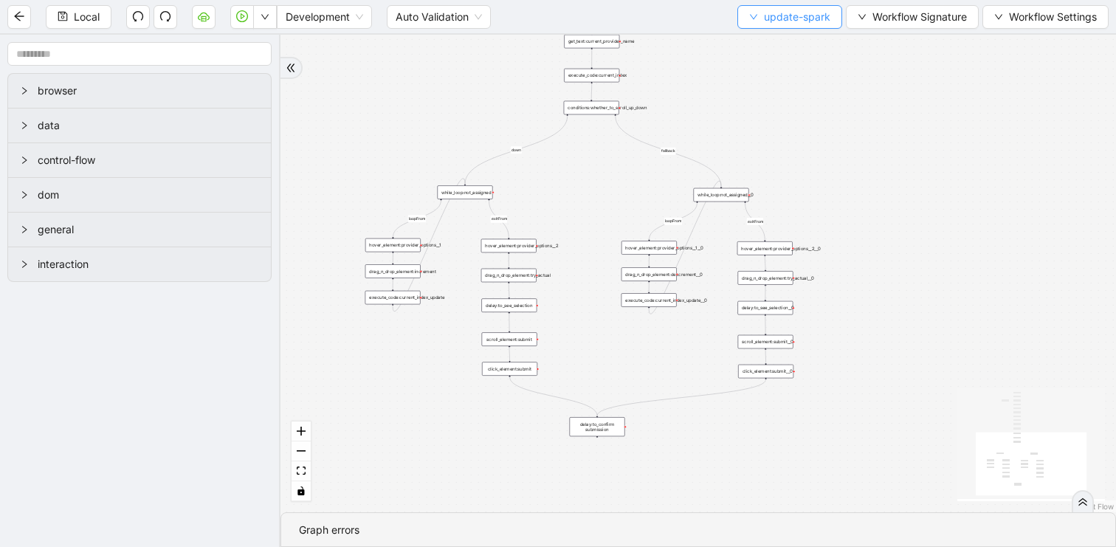
click at [778, 12] on span "update-spark" at bounding box center [797, 17] width 66 height 16
click at [763, 40] on span "Select" at bounding box center [786, 46] width 80 height 16
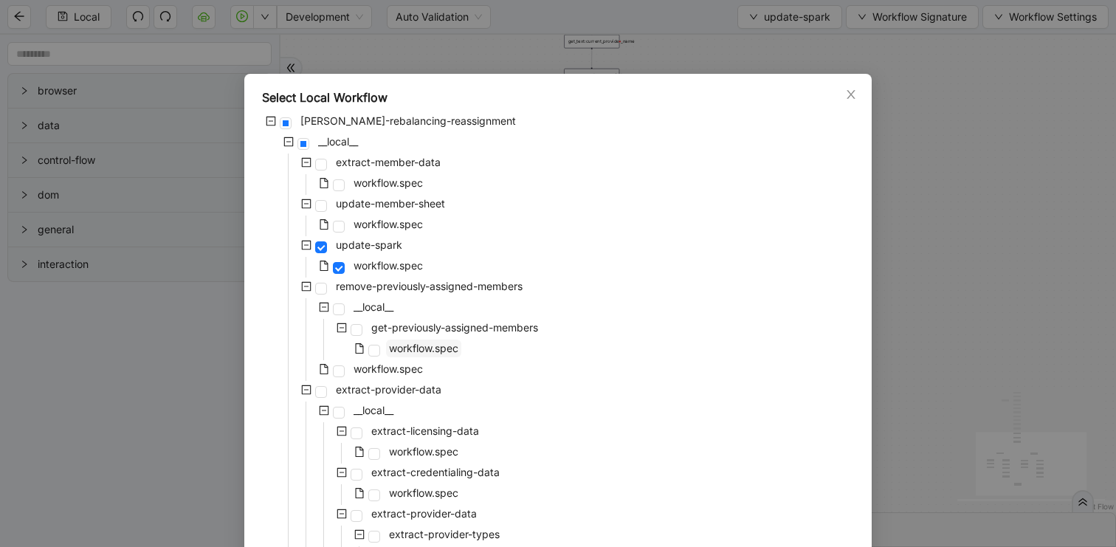
click at [395, 348] on span "workflow.spec" at bounding box center [423, 348] width 69 height 13
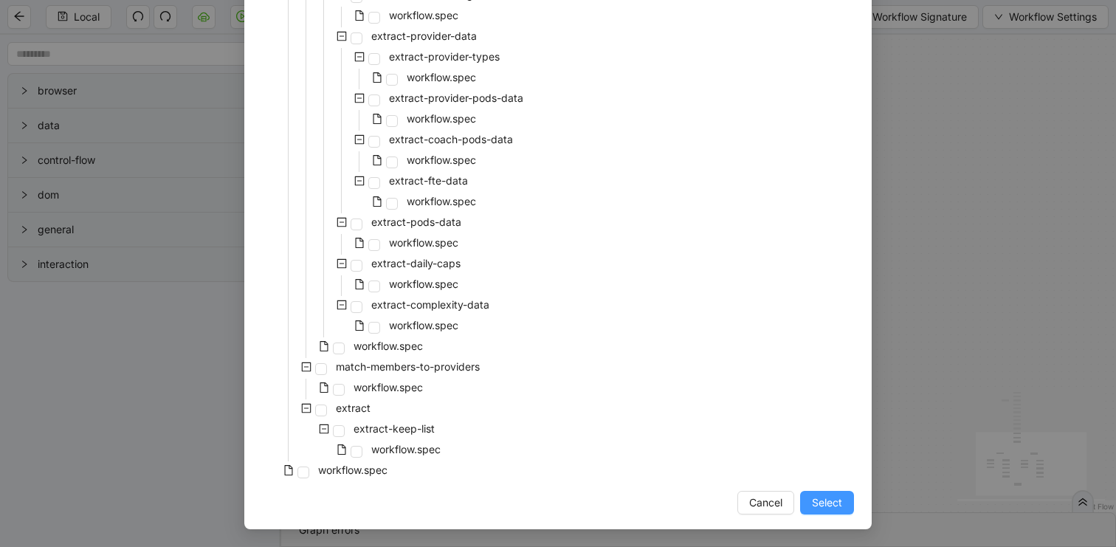
click at [807, 500] on button "Select" at bounding box center [827, 503] width 54 height 24
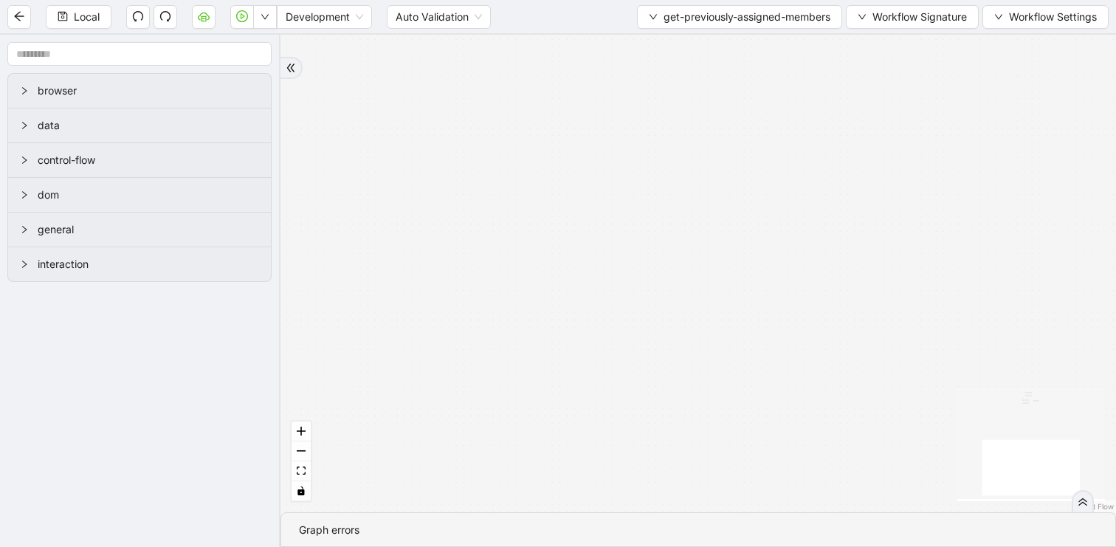
drag, startPoint x: 804, startPoint y: 196, endPoint x: 804, endPoint y: 530, distance: 334.2
click at [804, 530] on section "fallback success onError trigger raise_error:unsuccessful_read luminai_server_r…" at bounding box center [697, 291] width 835 height 512
drag, startPoint x: 813, startPoint y: 188, endPoint x: 773, endPoint y: 415, distance: 230.8
click at [773, 415] on div "fallback success onError trigger raise_error:unsuccessful_read luminai_server_r…" at bounding box center [697, 273] width 835 height 477
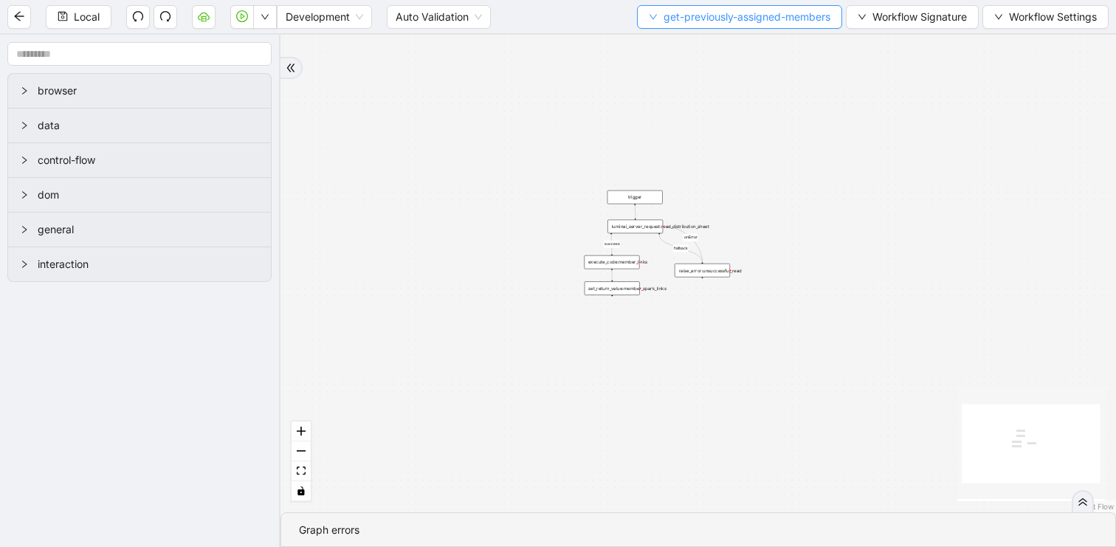
click at [702, 11] on span "get-previously-assigned-members" at bounding box center [746, 17] width 167 height 16
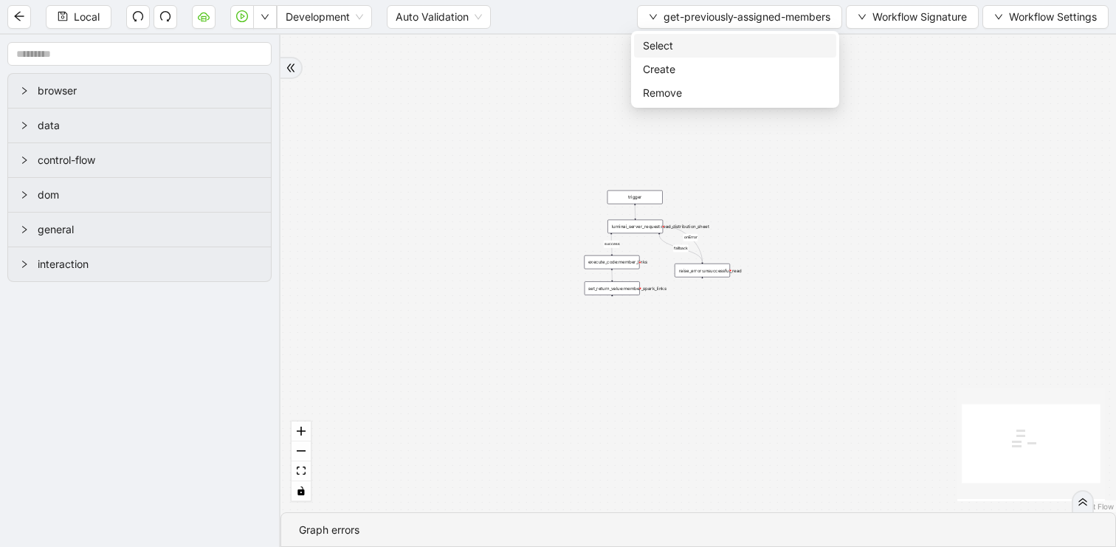
click at [663, 39] on span "Select" at bounding box center [735, 46] width 184 height 16
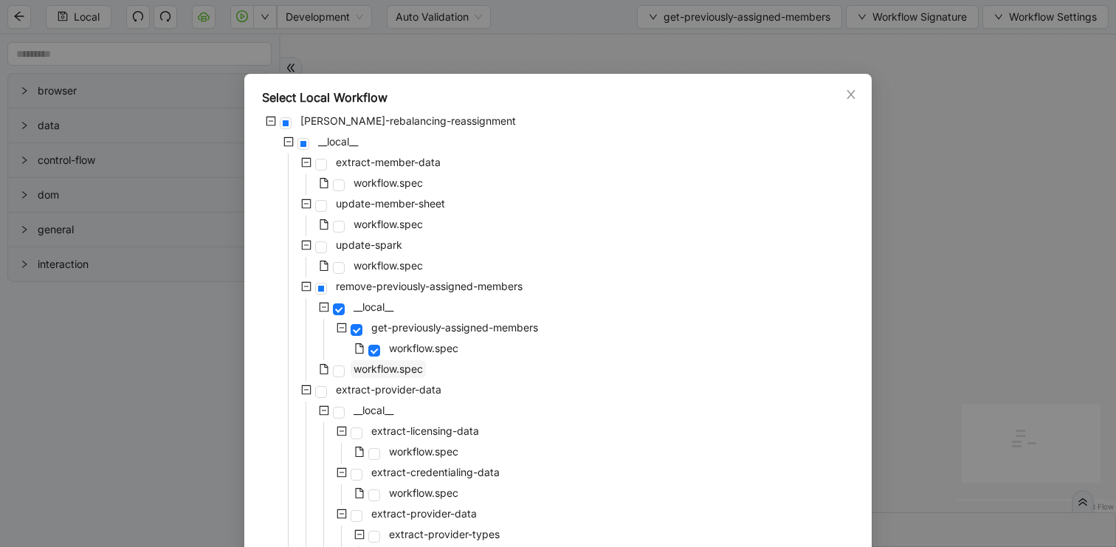
click at [394, 367] on span "workflow.spec" at bounding box center [387, 368] width 69 height 13
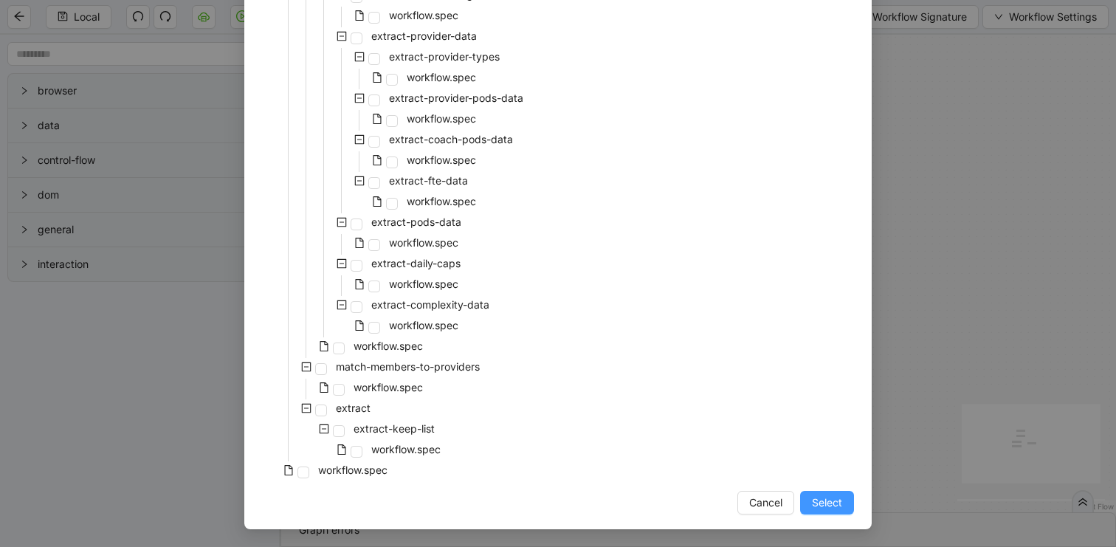
click at [815, 508] on span "Select" at bounding box center [827, 502] width 30 height 16
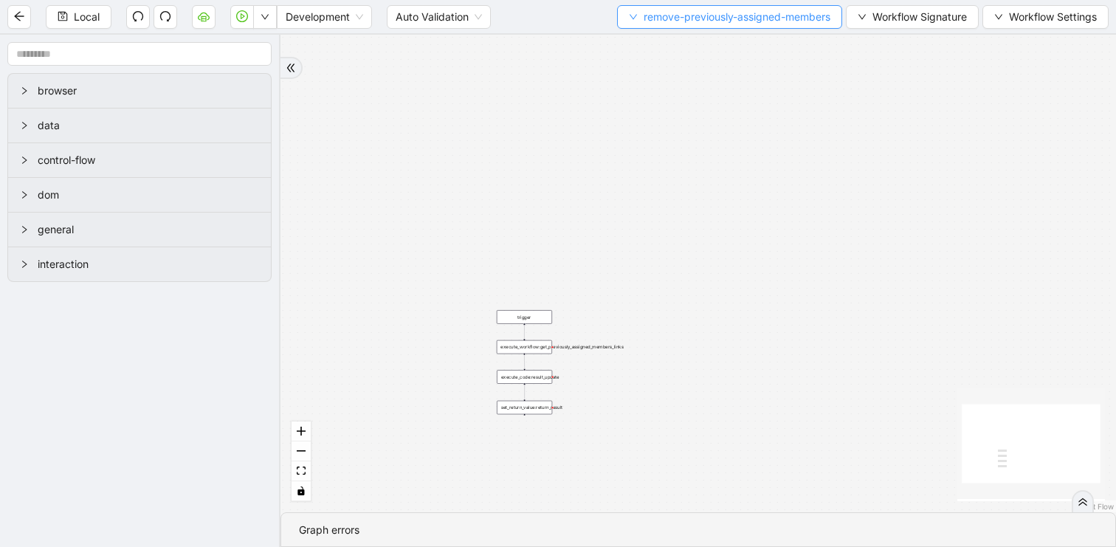
click at [682, 15] on span "remove-previously-assigned-members" at bounding box center [736, 17] width 187 height 16
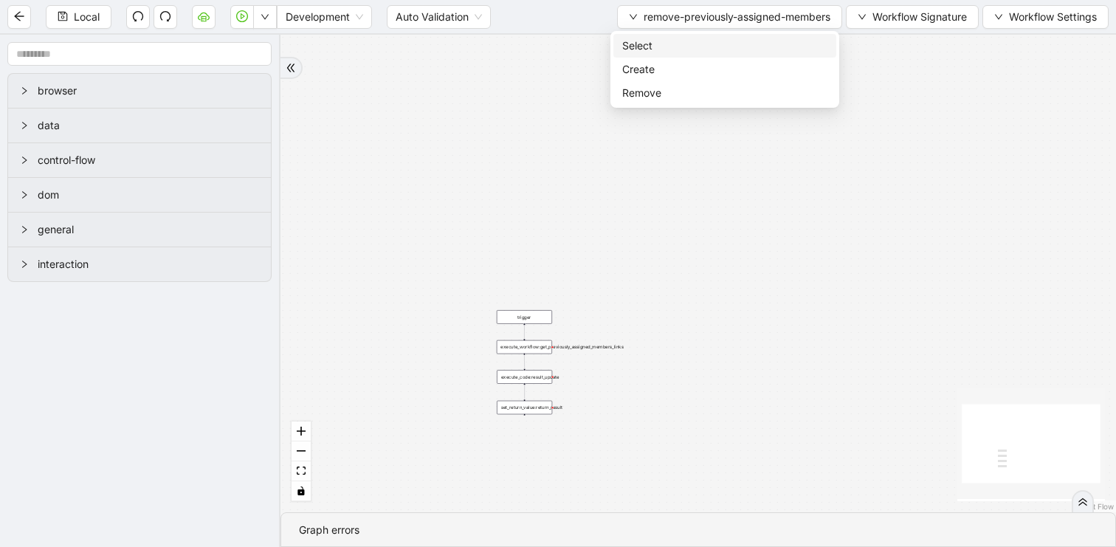
click at [669, 51] on span "Select" at bounding box center [724, 46] width 205 height 16
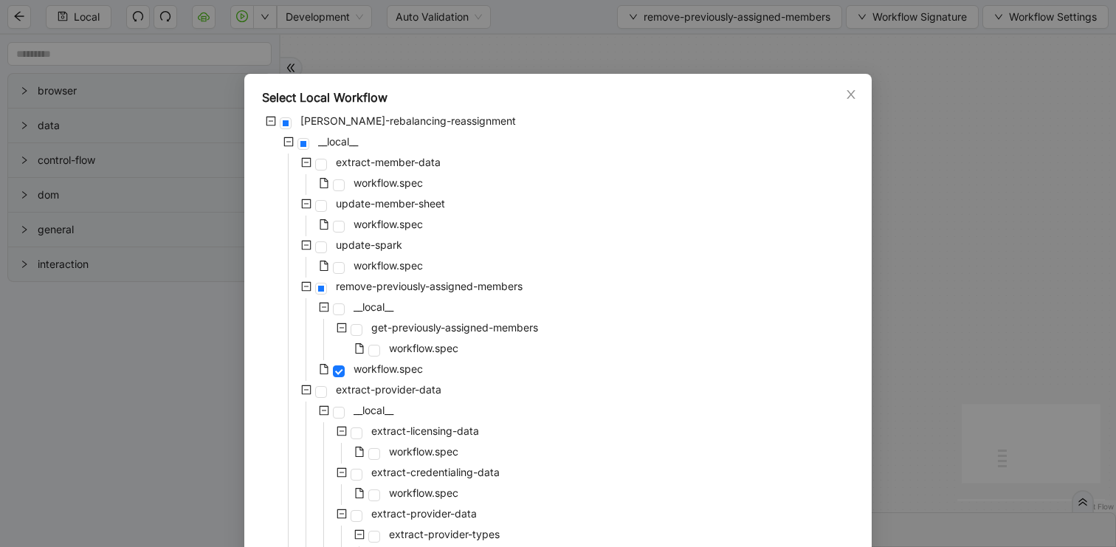
scroll to position [336, 0]
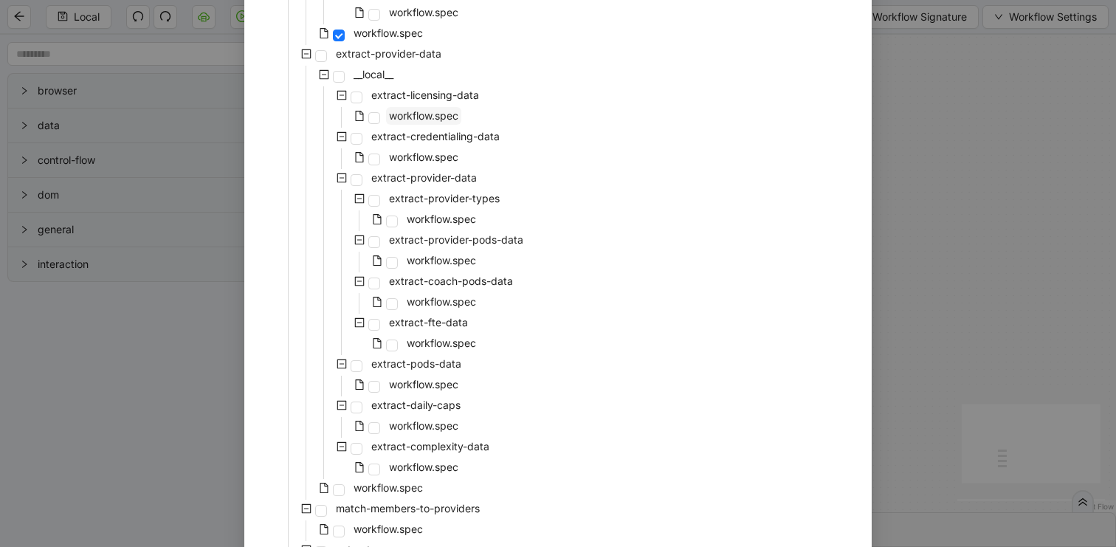
click at [441, 110] on span "workflow.spec" at bounding box center [423, 115] width 69 height 13
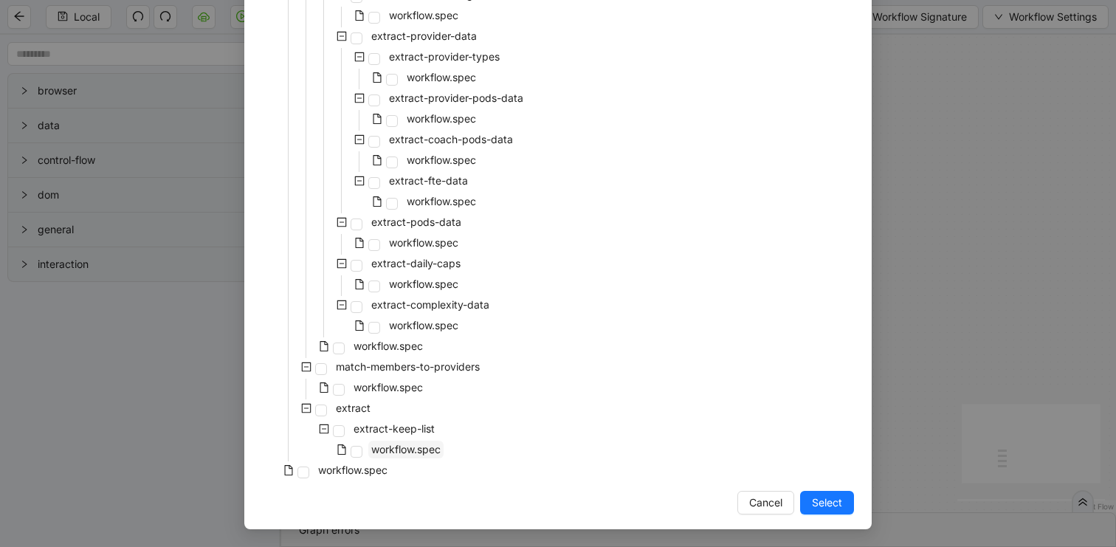
click at [387, 440] on span "workflow.spec" at bounding box center [405, 449] width 75 height 18
click at [831, 505] on span "Select" at bounding box center [827, 502] width 30 height 16
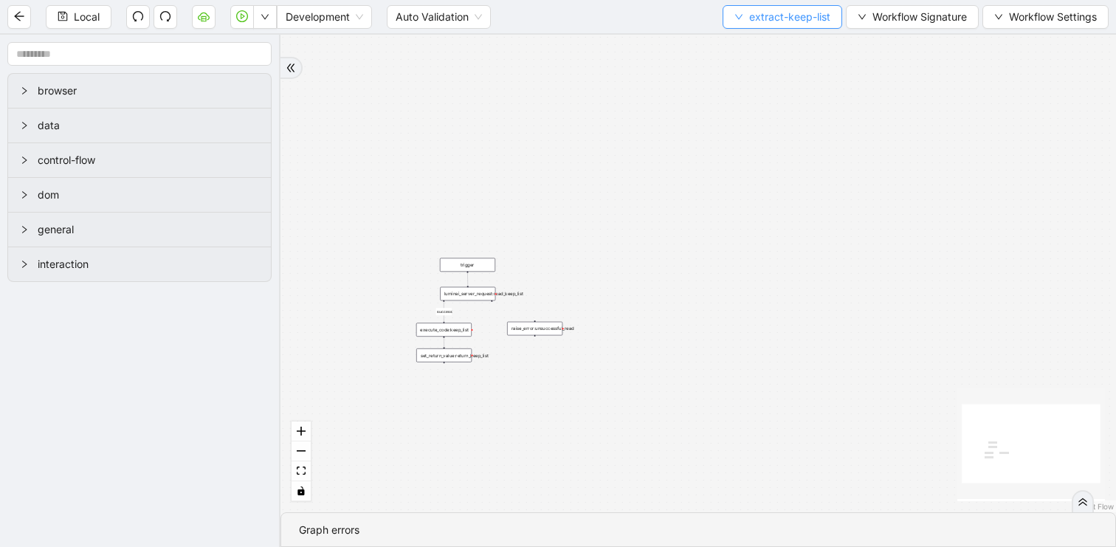
click at [753, 23] on span "extract-keep-list" at bounding box center [789, 17] width 81 height 16
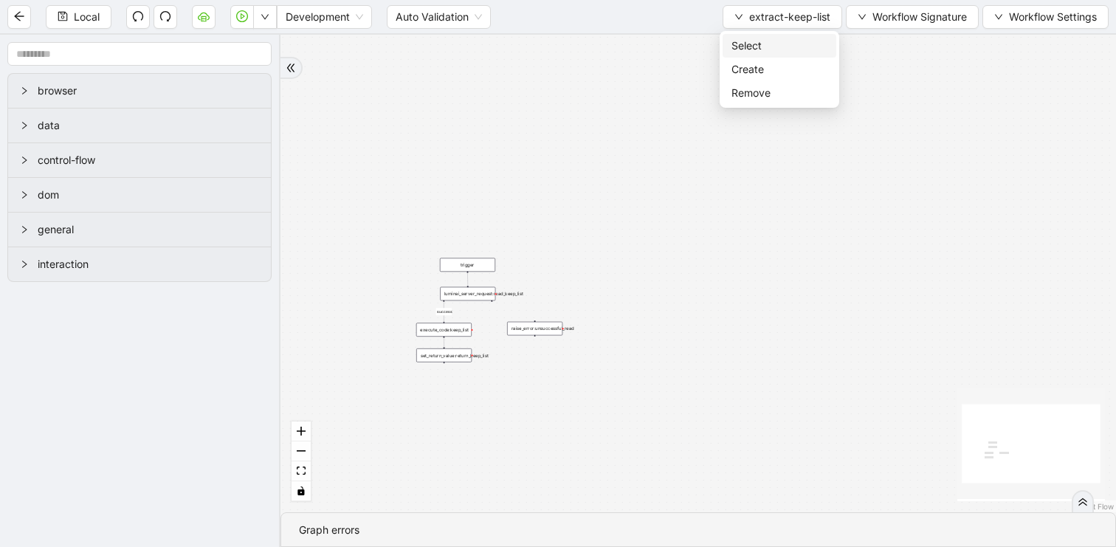
click at [747, 36] on li "Select" at bounding box center [779, 46] width 114 height 24
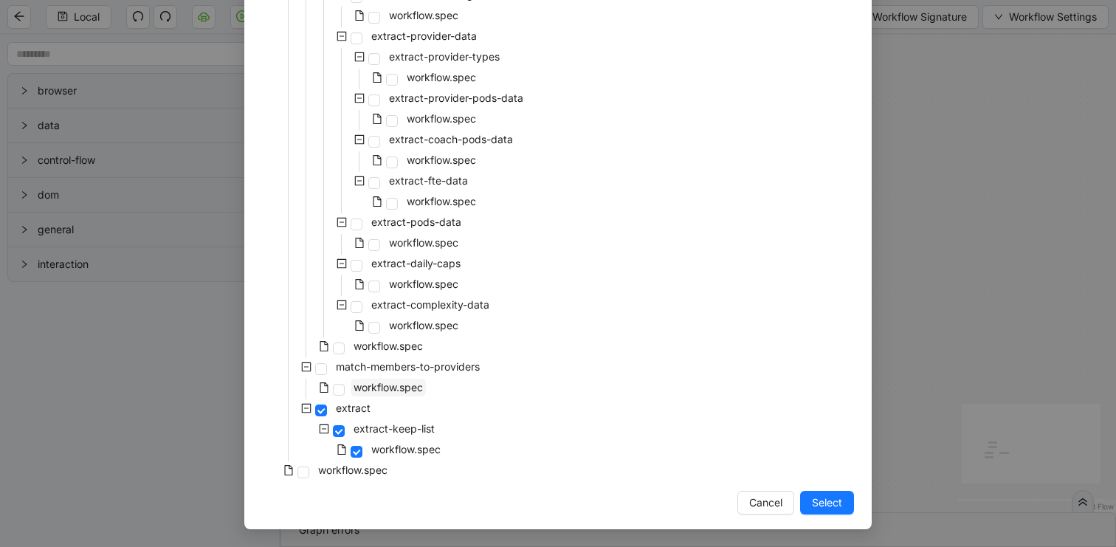
click at [401, 383] on span "workflow.spec" at bounding box center [387, 387] width 69 height 13
click at [829, 514] on button "Select" at bounding box center [827, 503] width 54 height 24
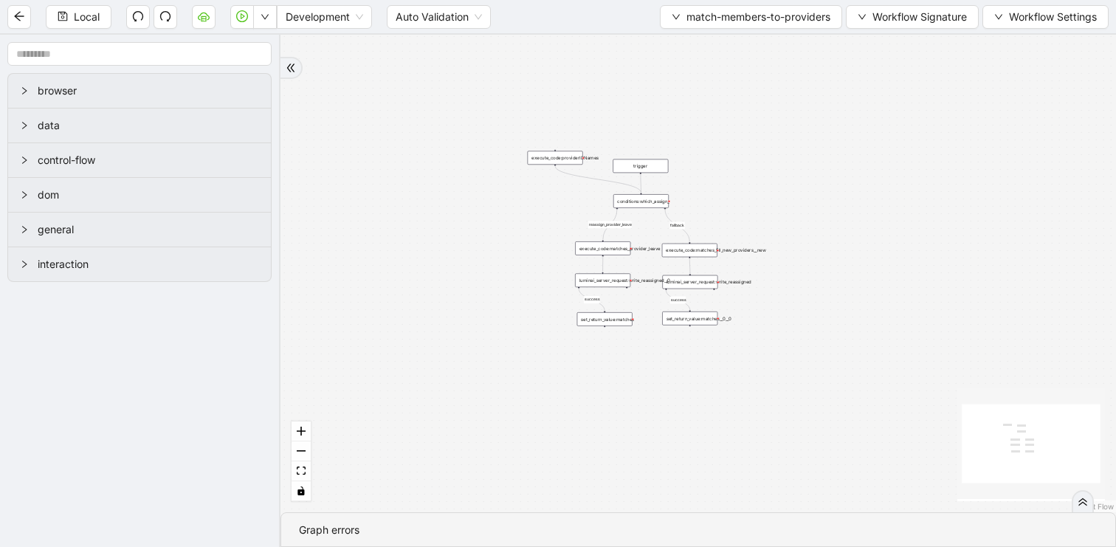
drag, startPoint x: 778, startPoint y: 297, endPoint x: 745, endPoint y: 124, distance: 176.5
click at [745, 124] on div "reassign_provider_leave fallback success success trigger set_return_value:match…" at bounding box center [697, 273] width 835 height 477
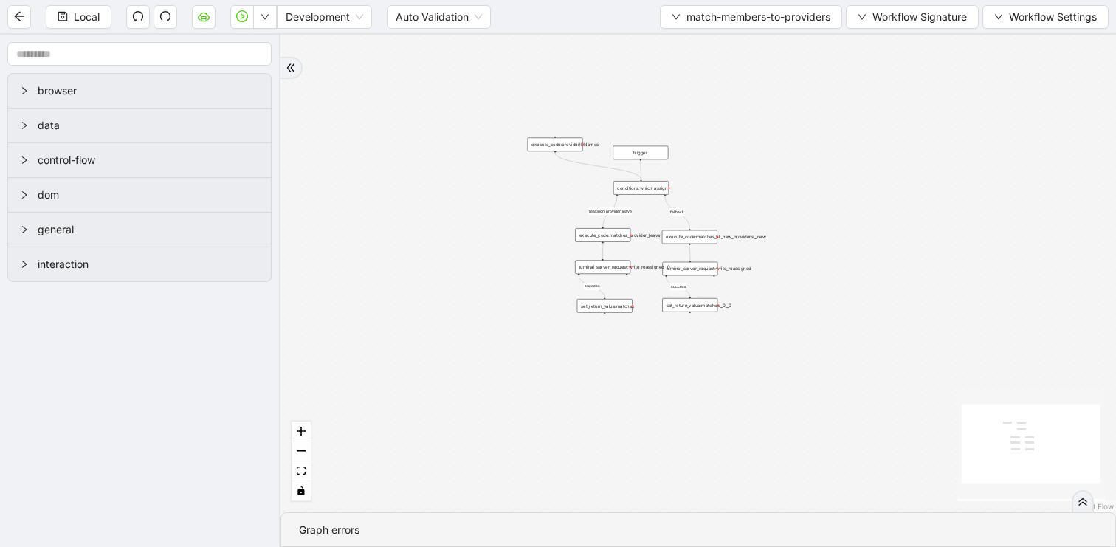
drag, startPoint x: 765, startPoint y: 134, endPoint x: 638, endPoint y: 203, distance: 144.3
click at [638, 203] on div "reassign_provider_leave fallback success success trigger set_return_value:match…" at bounding box center [697, 273] width 835 height 477
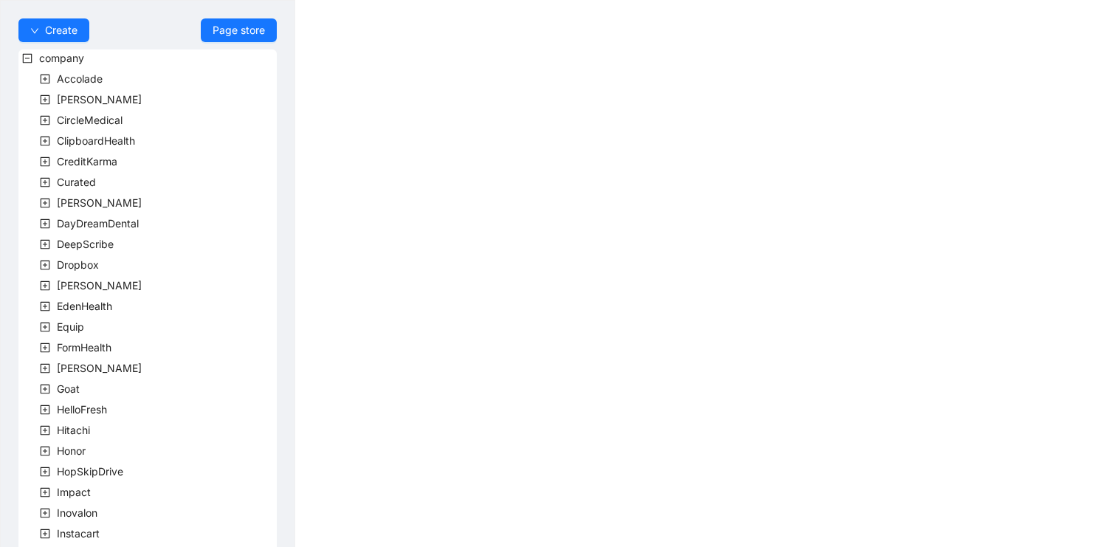
scroll to position [409, 0]
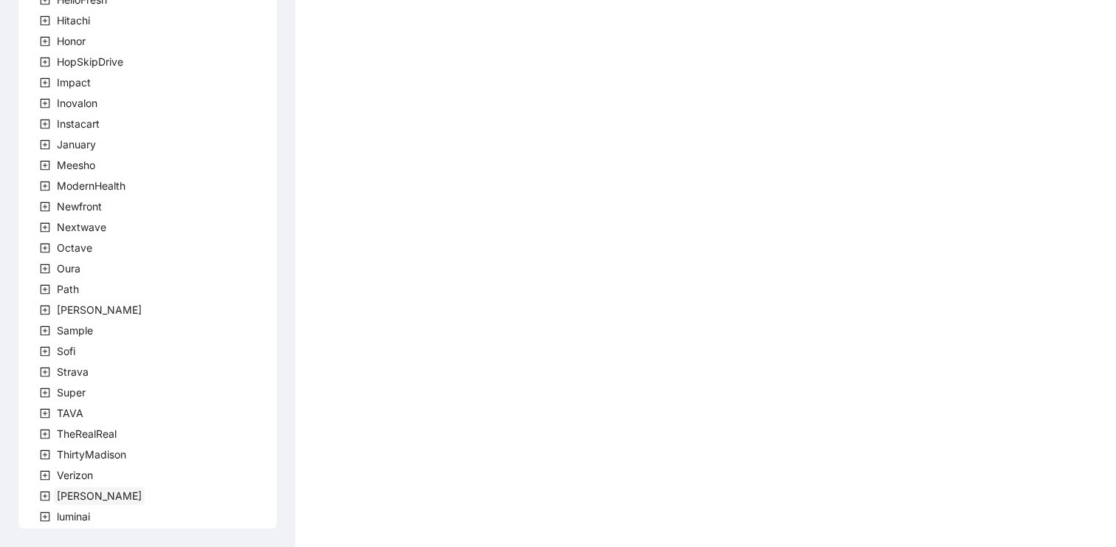
click at [65, 499] on span "[PERSON_NAME]" at bounding box center [99, 495] width 85 height 13
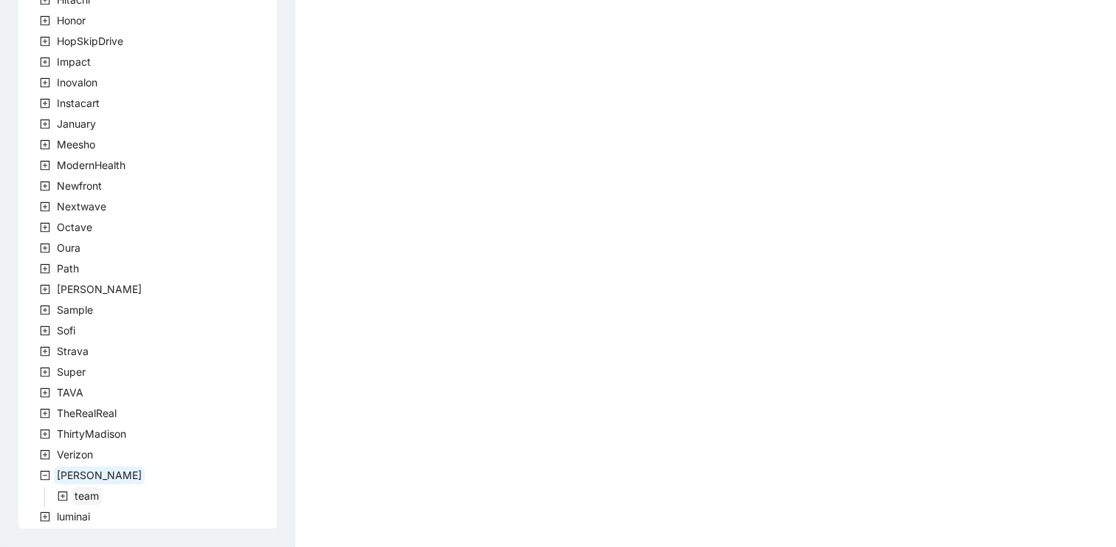
click at [80, 497] on span "team" at bounding box center [87, 495] width 24 height 13
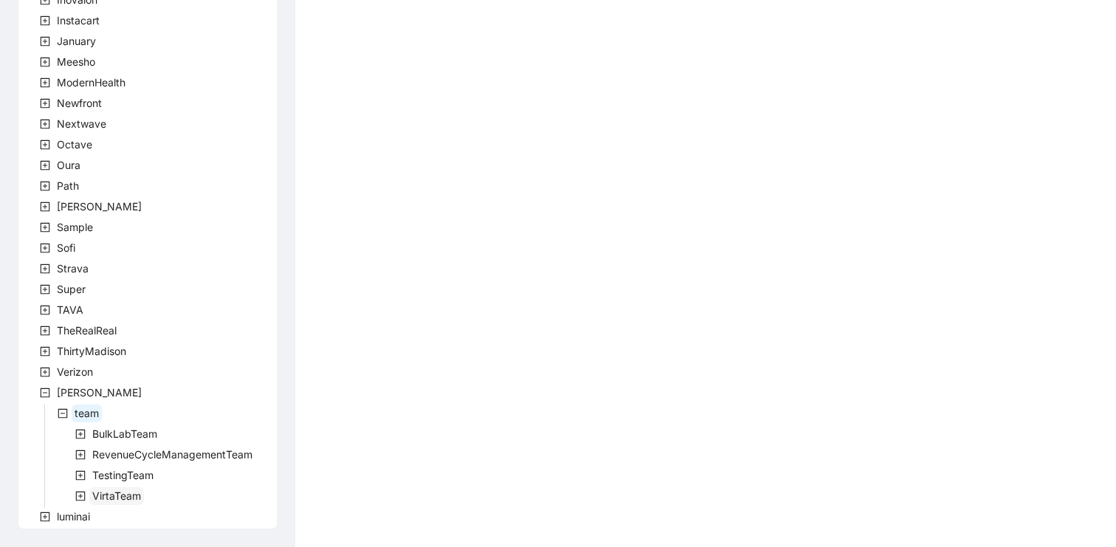
click at [96, 504] on span "VirtaTeam" at bounding box center [116, 496] width 55 height 18
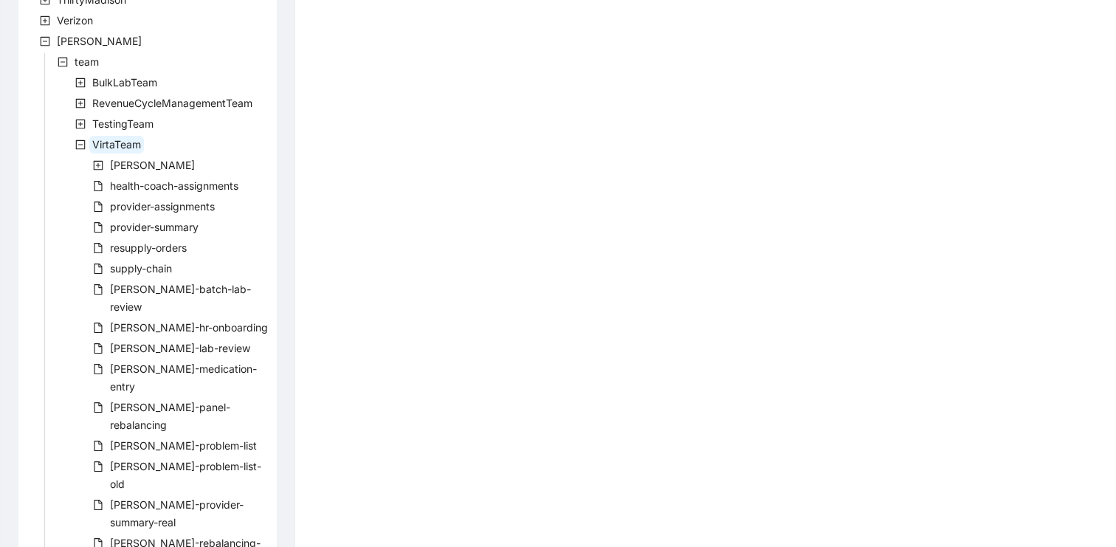
click at [180, 437] on div "[PERSON_NAME]-problem-list" at bounding box center [138, 447] width 241 height 21
click at [191, 401] on span "[PERSON_NAME]-panel-rebalancing" at bounding box center [170, 416] width 120 height 30
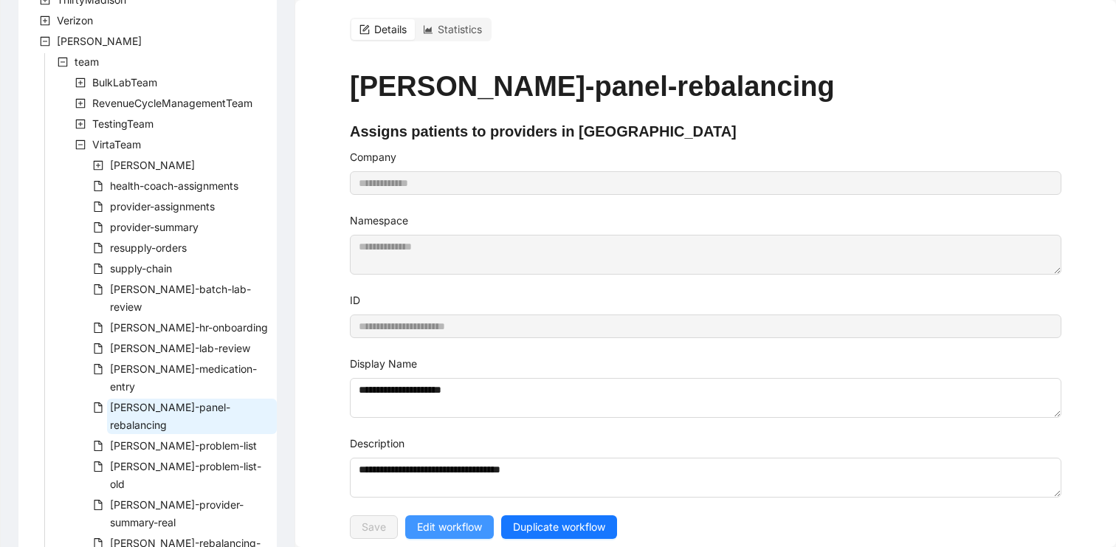
click at [462, 522] on span "Edit workflow" at bounding box center [449, 527] width 65 height 16
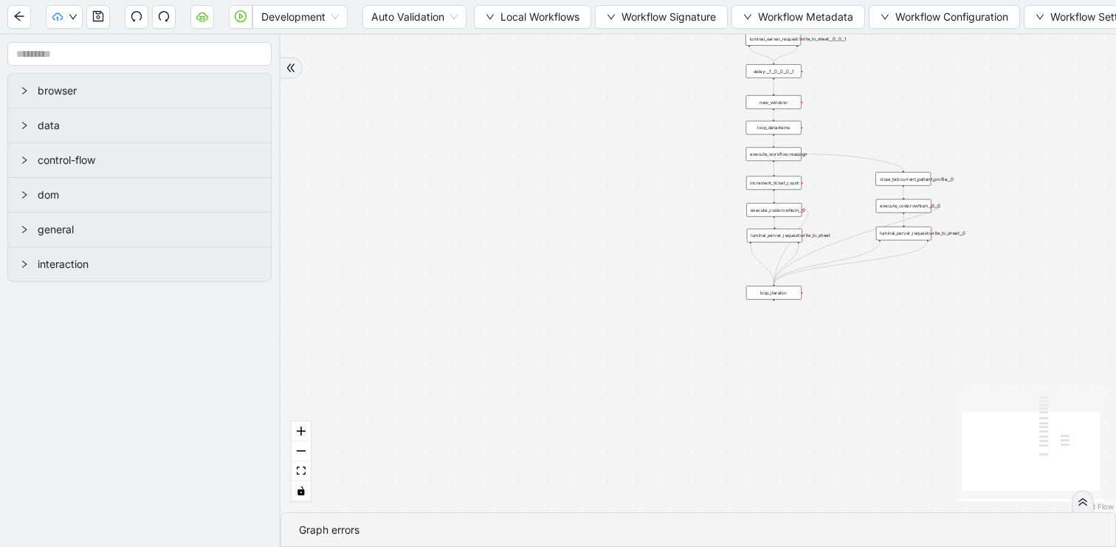
drag, startPoint x: 462, startPoint y: 522, endPoint x: 530, endPoint y: 350, distance: 184.1
click at [530, 350] on div "trigger luminai_server_request:write_to_sheet execute_workflow:get_data execute…" at bounding box center [697, 273] width 835 height 477
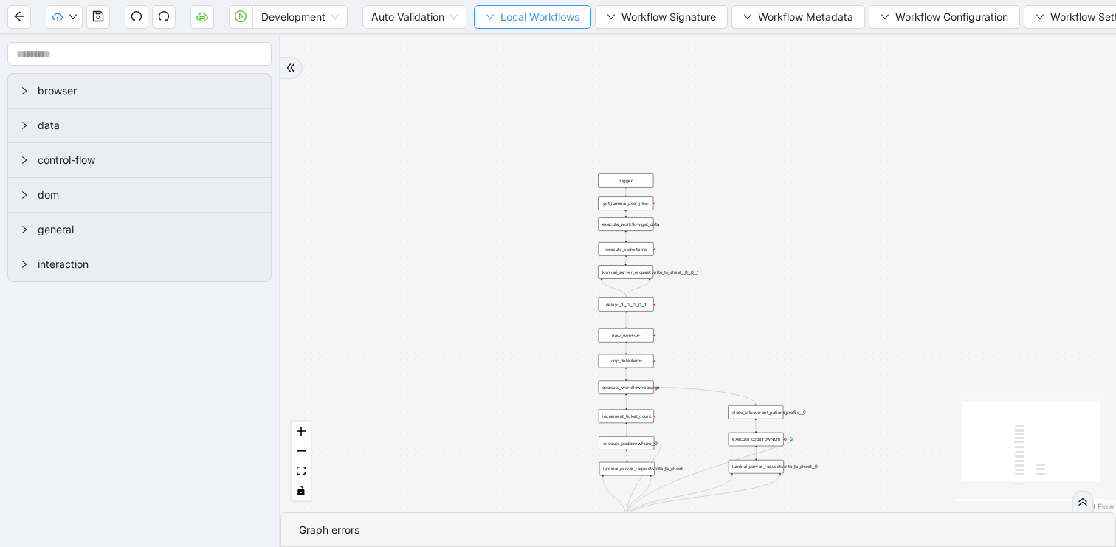
click at [511, 15] on span "Local Workflows" at bounding box center [539, 17] width 79 height 16
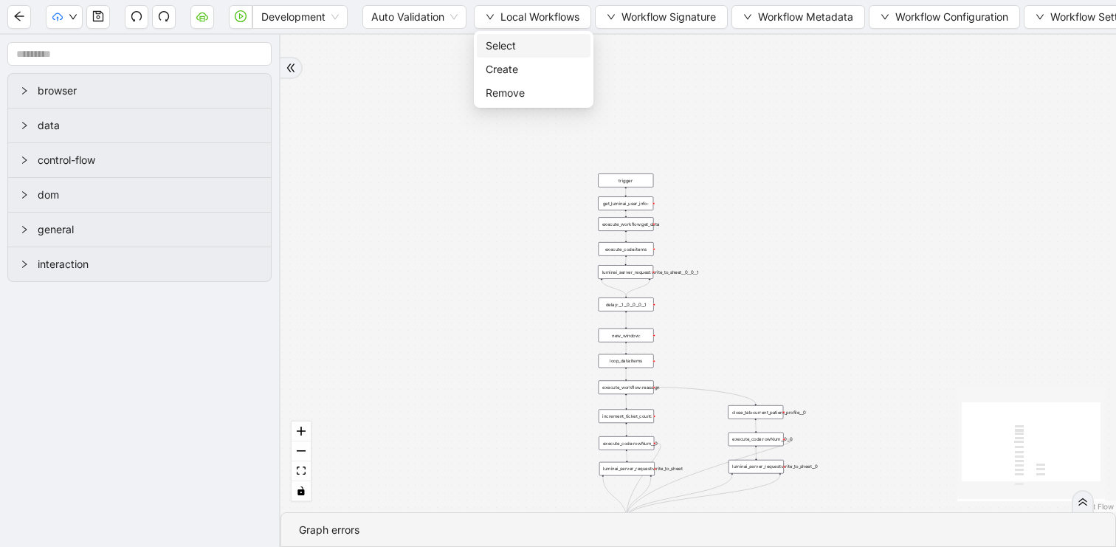
click at [508, 38] on span "Select" at bounding box center [533, 46] width 96 height 16
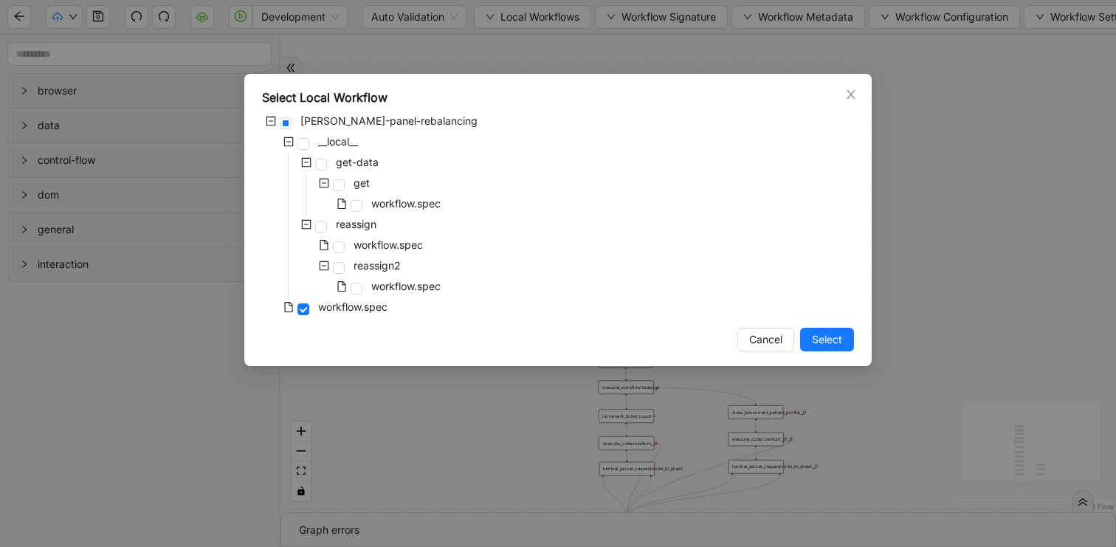
click at [366, 202] on div "workflow.spec" at bounding box center [353, 205] width 182 height 21
click at [430, 200] on span "workflow.spec" at bounding box center [405, 203] width 69 height 13
click at [836, 338] on span "Select" at bounding box center [827, 339] width 30 height 16
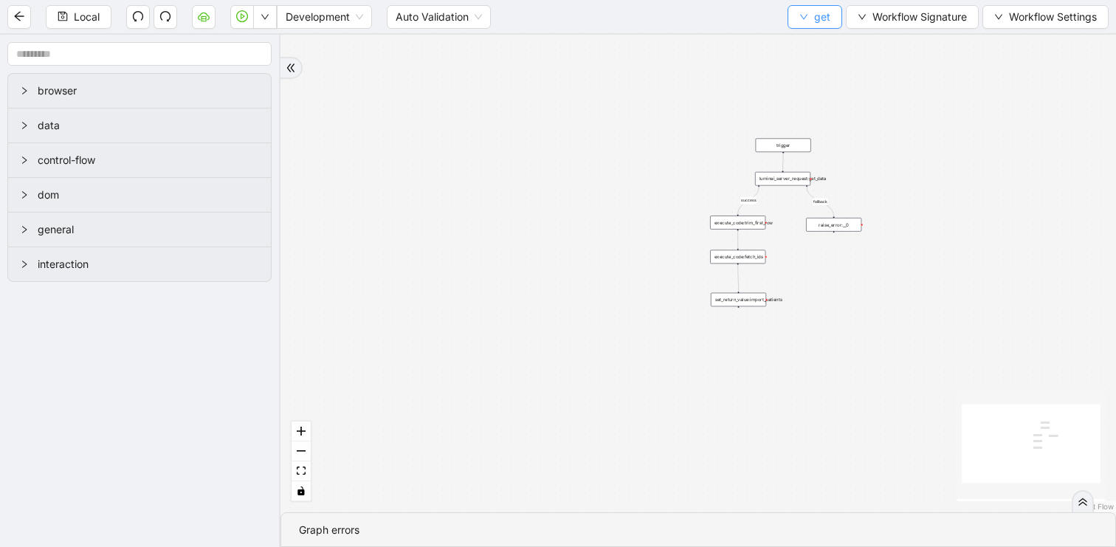
click at [809, 15] on button "get" at bounding box center [814, 17] width 55 height 24
click at [806, 39] on span "Select" at bounding box center [816, 46] width 39 height 16
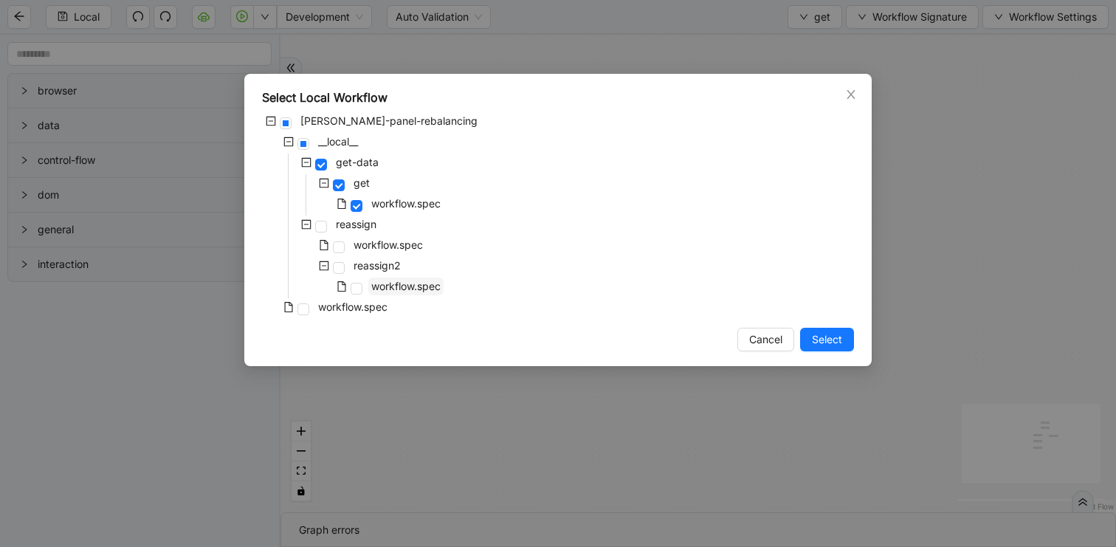
click at [422, 278] on span "workflow.spec" at bounding box center [405, 286] width 75 height 18
click at [826, 333] on span "Select" at bounding box center [827, 339] width 30 height 16
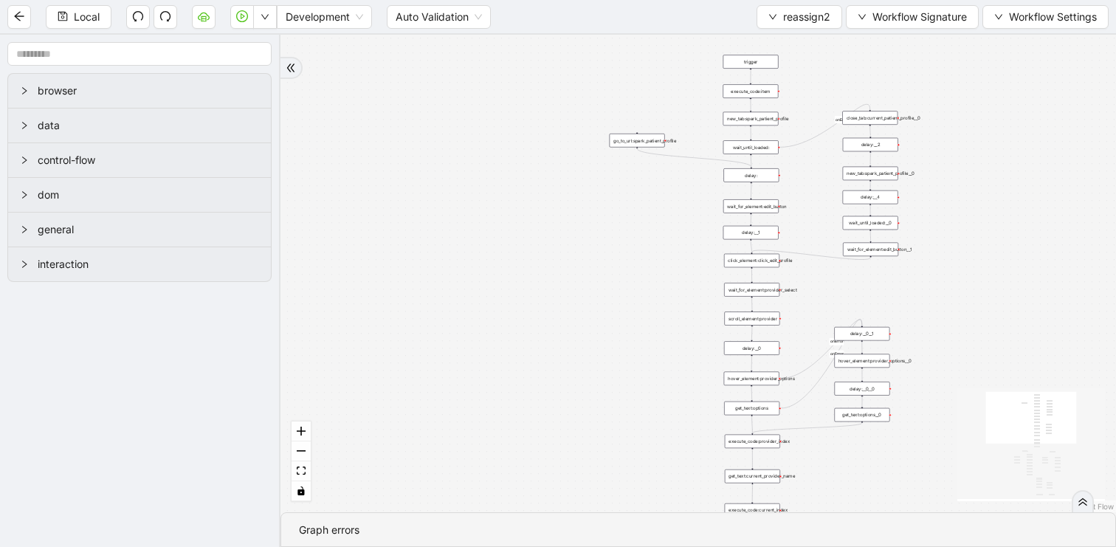
drag, startPoint x: 755, startPoint y: 305, endPoint x: 500, endPoint y: 490, distance: 314.4
click at [500, 490] on div "loopFrom loopFrom exitFrom down fallback exitFrom fallback matches_correct_prov…" at bounding box center [697, 273] width 835 height 477
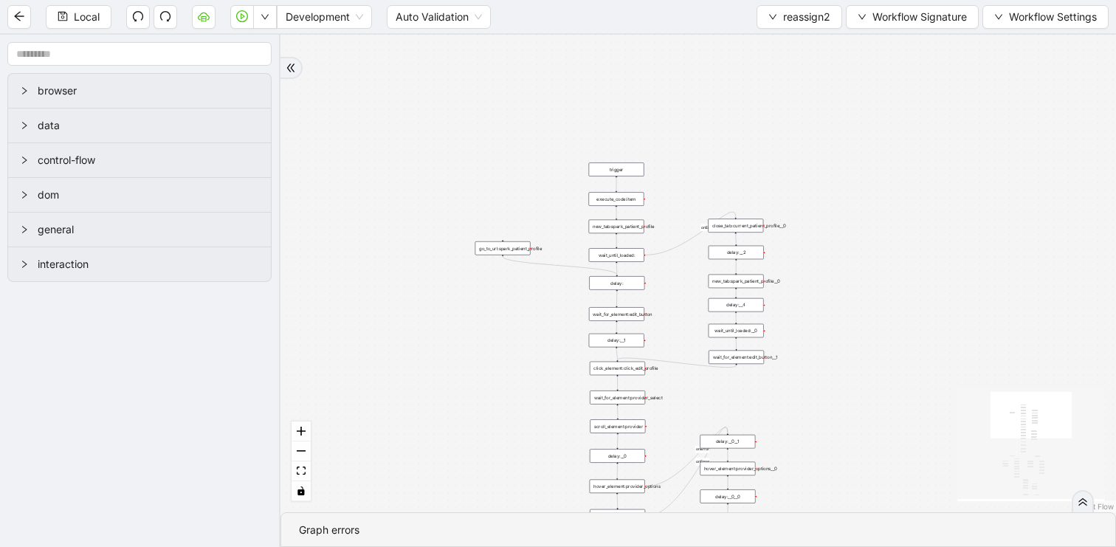
click at [514, 253] on div "go_to_url:spark_patient_profile" at bounding box center [502, 248] width 55 height 14
click at [490, 340] on div "loopFrom loopFrom exitFrom down fallback exitFrom fallback matches_correct_prov…" at bounding box center [697, 273] width 835 height 477
drag, startPoint x: 443, startPoint y: 151, endPoint x: 443, endPoint y: -21, distance: 172.7
click at [443, 0] on html "Local Development Auto Validation reassign2 Workflow Signature Workflow Setting…" at bounding box center [558, 273] width 1116 height 547
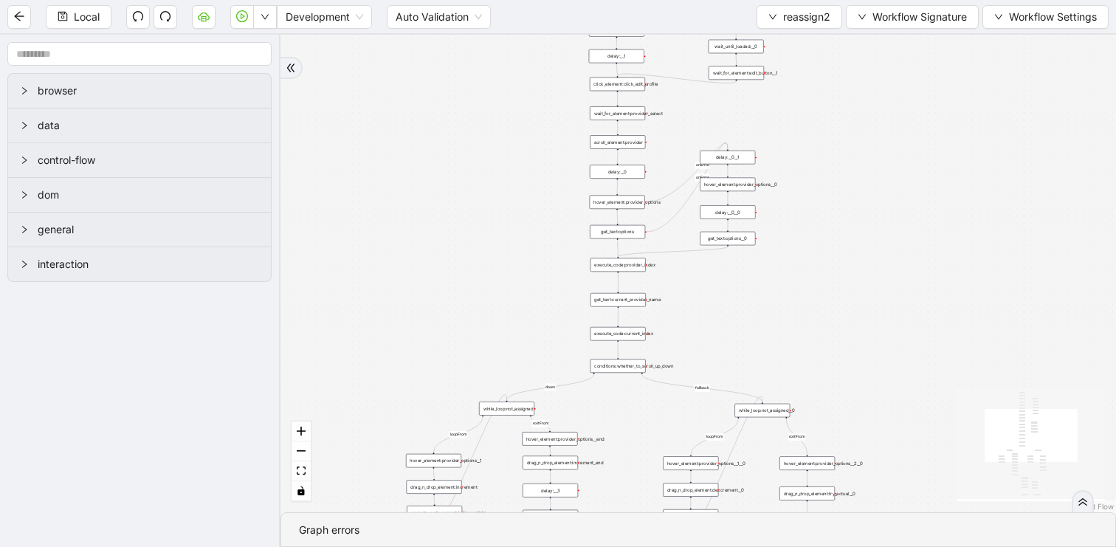
drag, startPoint x: 456, startPoint y: 262, endPoint x: 435, endPoint y: 35, distance: 227.5
click at [435, 38] on div "loopFrom loopFrom exitFrom down fallback exitFrom fallback matches_correct_prov…" at bounding box center [697, 273] width 835 height 477
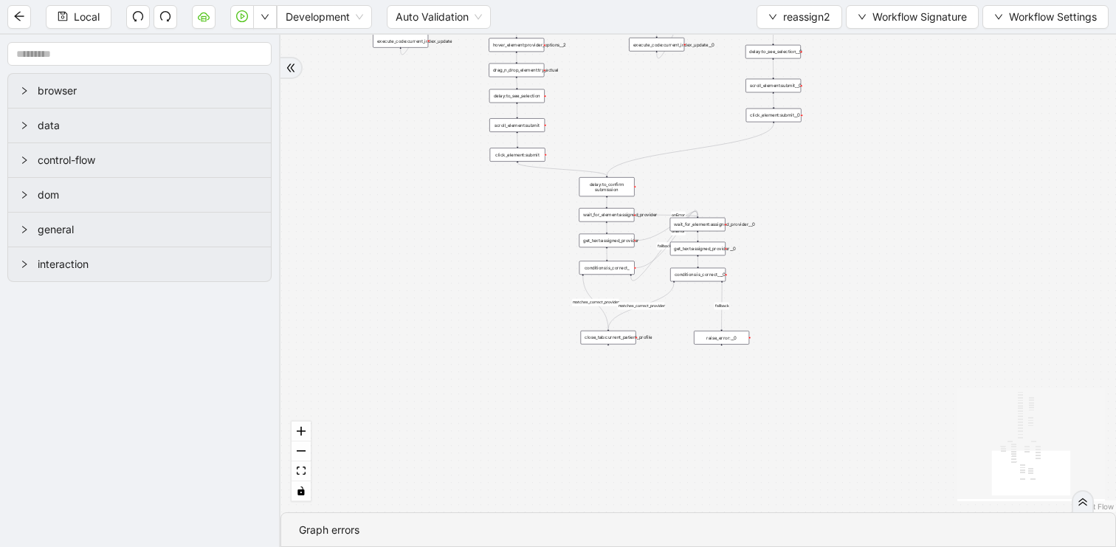
drag, startPoint x: 434, startPoint y: 475, endPoint x: 421, endPoint y: 225, distance: 250.5
click at [421, 225] on div "loopFrom loopFrom exitFrom down fallback exitFrom fallback matches_correct_prov…" at bounding box center [697, 273] width 835 height 477
drag, startPoint x: 463, startPoint y: 218, endPoint x: 440, endPoint y: 403, distance: 186.0
click at [440, 403] on div "loopFrom loopFrom exitFrom down fallback exitFrom fallback matches_correct_prov…" at bounding box center [697, 273] width 835 height 477
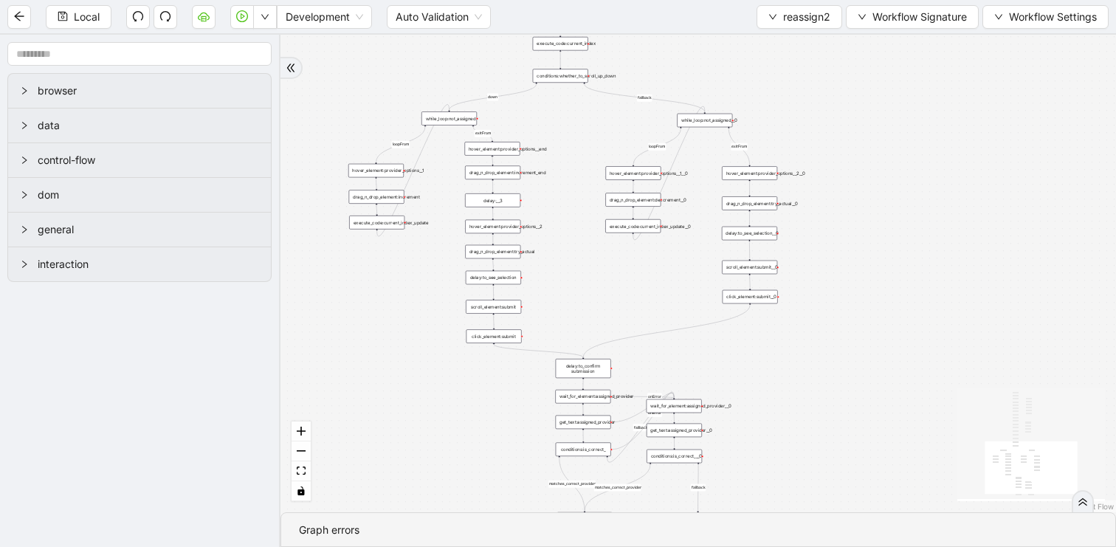
click at [91, 10] on span "Local" at bounding box center [87, 17] width 26 height 16
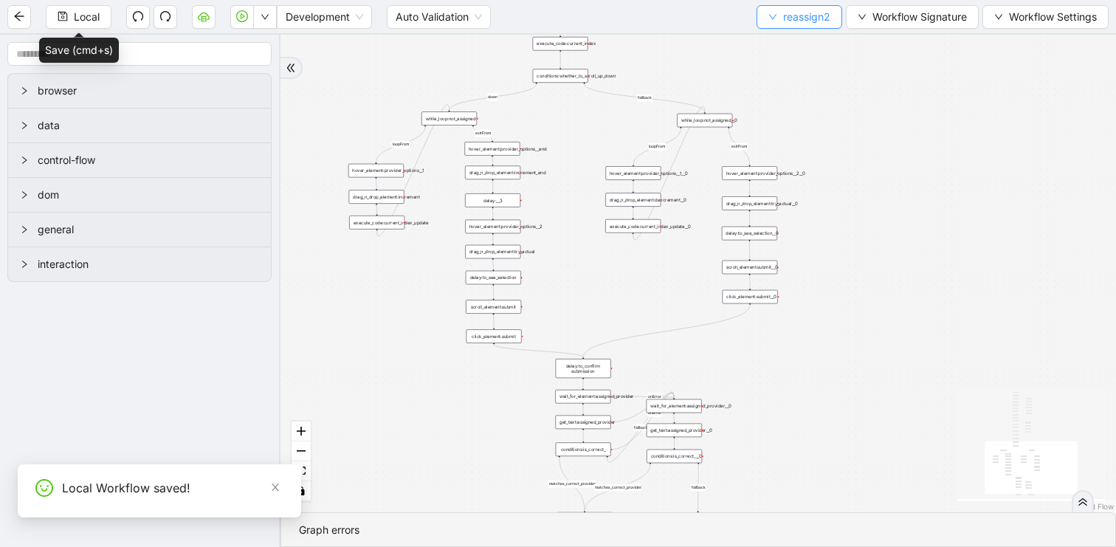
click at [770, 25] on button "reassign2" at bounding box center [799, 17] width 86 height 24
click at [763, 47] on li "Select" at bounding box center [796, 46] width 80 height 24
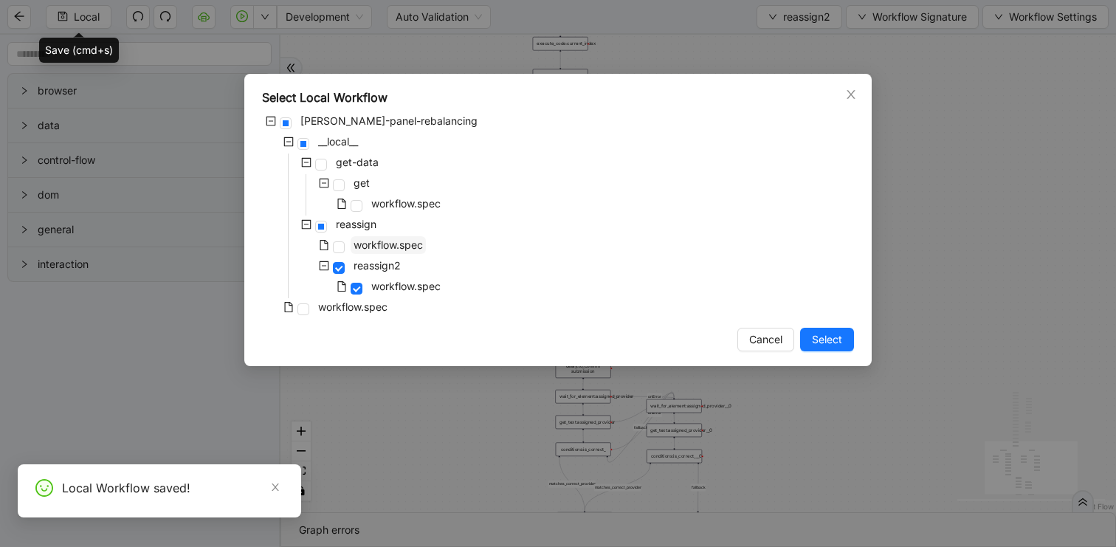
click at [384, 250] on span "workflow.spec" at bounding box center [387, 244] width 69 height 13
click at [830, 340] on span "Select" at bounding box center [827, 339] width 30 height 16
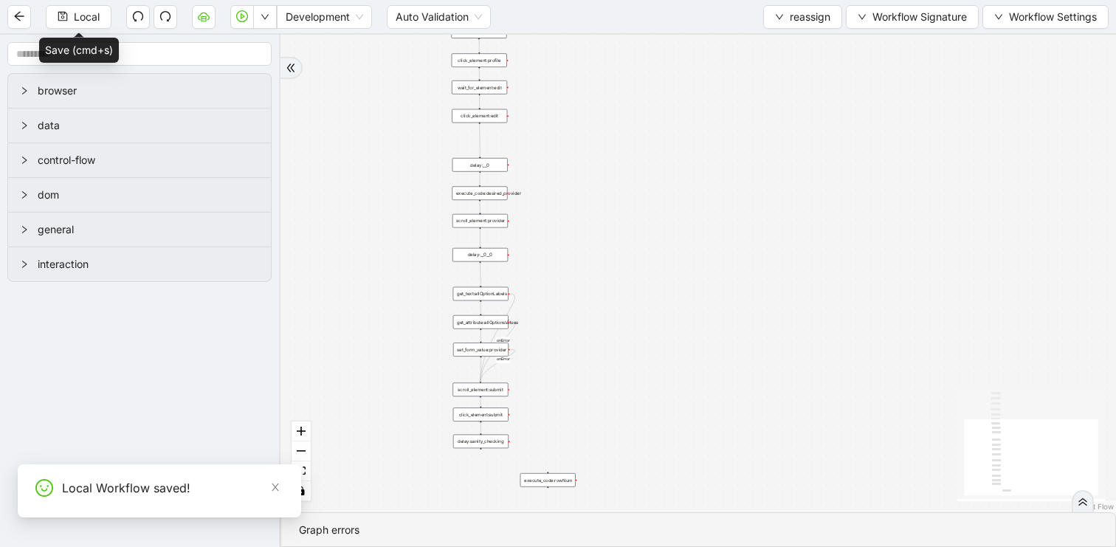
drag, startPoint x: 831, startPoint y: 230, endPoint x: 831, endPoint y: 442, distance: 211.8
click at [831, 442] on div "onError onError onError trigger click_element:profile click_element:edit delay:…" at bounding box center [697, 273] width 835 height 477
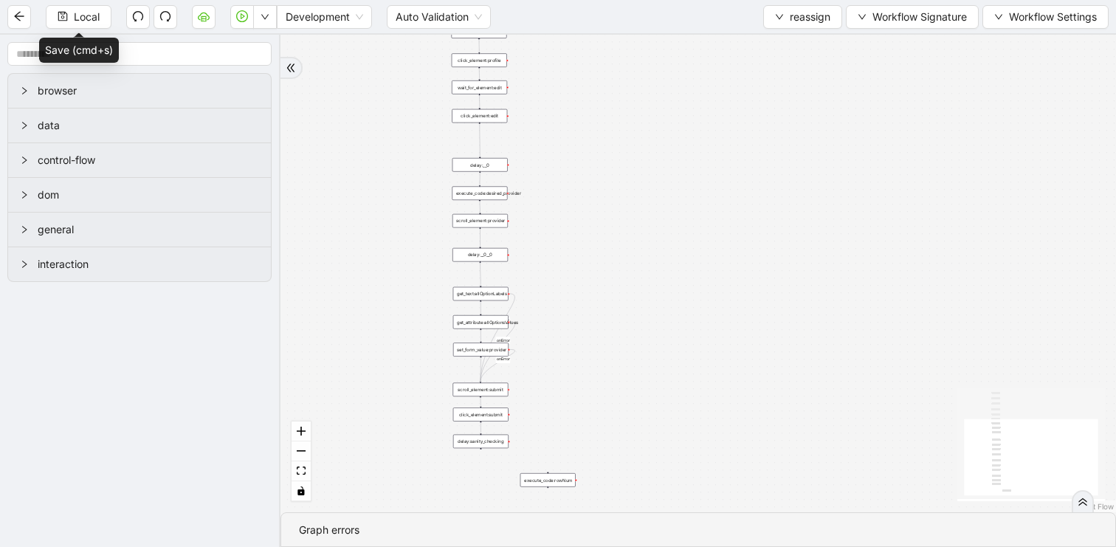
click at [565, 477] on div "execute_code:rowNum" at bounding box center [547, 480] width 55 height 14
drag, startPoint x: 606, startPoint y: 346, endPoint x: 616, endPoint y: 444, distance: 98.7
click at [616, 444] on div "onError onError onError trigger click_element:profile click_element:edit delay:…" at bounding box center [697, 273] width 835 height 477
drag, startPoint x: 604, startPoint y: 187, endPoint x: 604, endPoint y: 437, distance: 249.4
click at [604, 435] on div "onError onError onError trigger click_element:profile click_element:edit delay:…" at bounding box center [697, 273] width 835 height 477
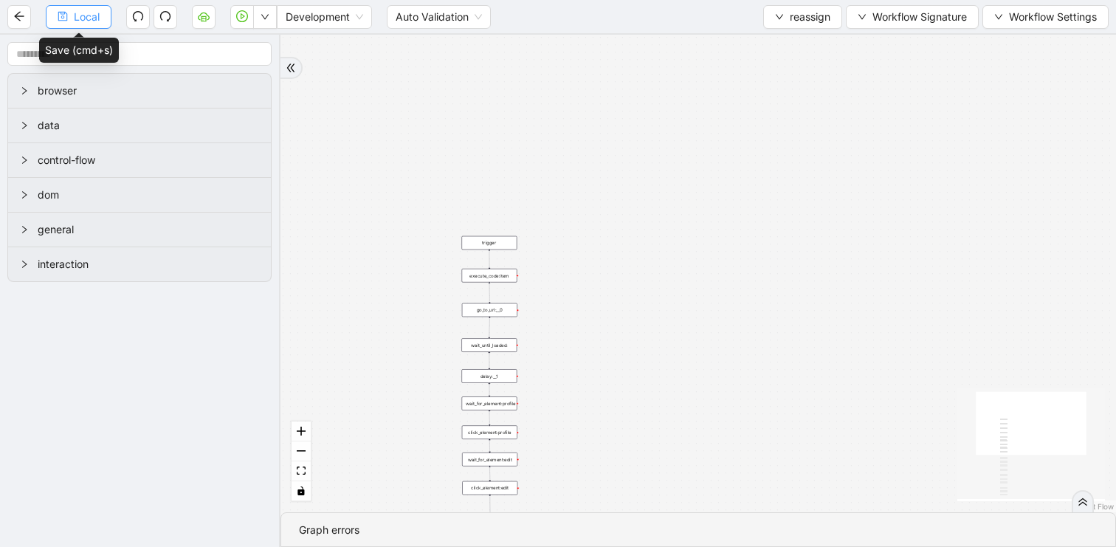
click at [77, 23] on span "Local" at bounding box center [87, 17] width 26 height 16
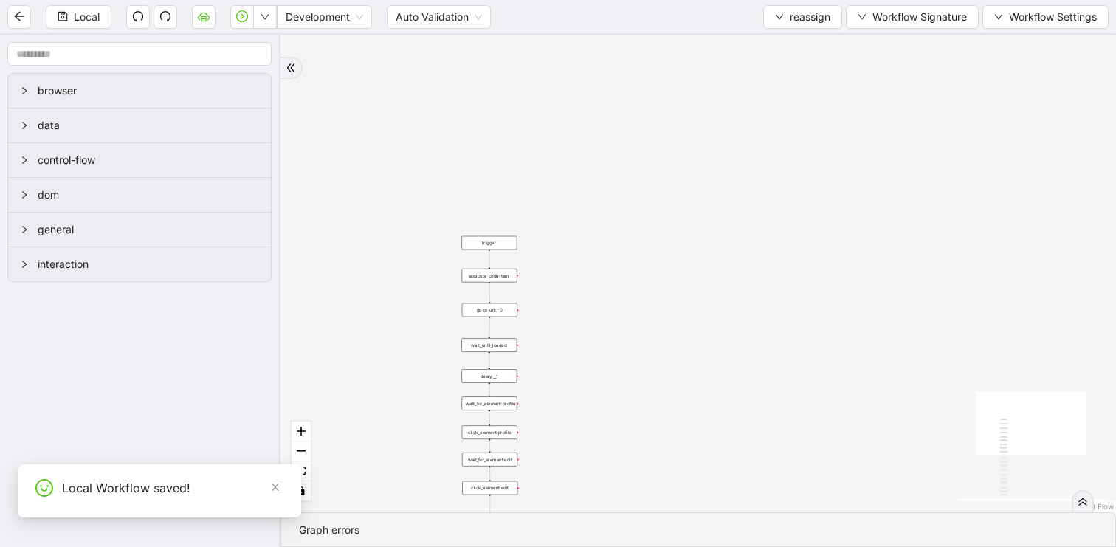
drag, startPoint x: 639, startPoint y: 329, endPoint x: 677, endPoint y: -6, distance: 337.1
click at [677, 0] on html "Local Development Auto Validation reassign Workflow Signature Workflow Settings…" at bounding box center [558, 273] width 1116 height 547
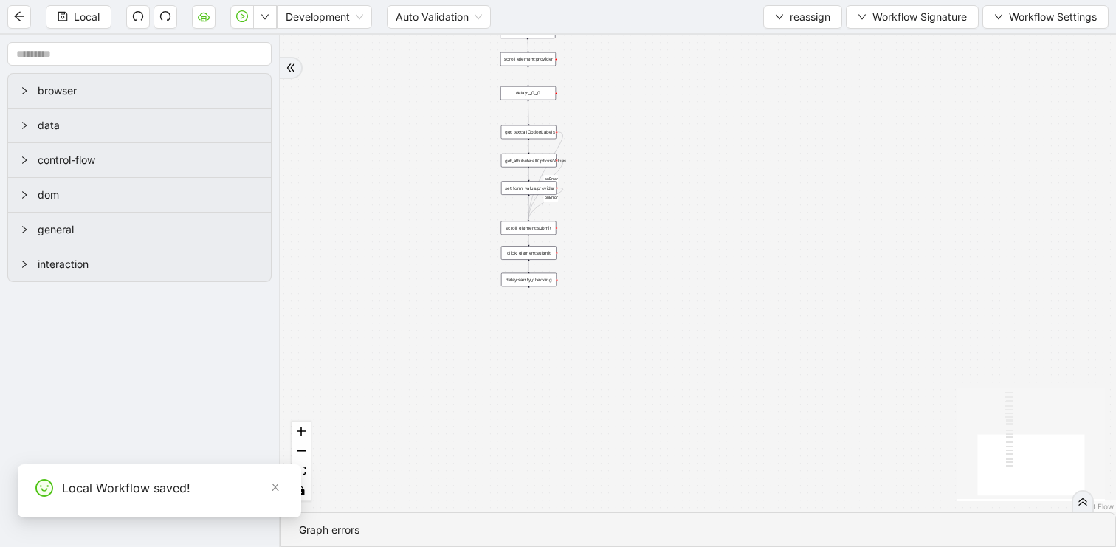
drag, startPoint x: 633, startPoint y: 299, endPoint x: 633, endPoint y: 61, distance: 237.6
click at [633, 61] on div "onError onError onError trigger click_element:profile click_element:edit delay:…" at bounding box center [697, 273] width 835 height 477
click at [803, 13] on span "reassign" at bounding box center [809, 17] width 41 height 16
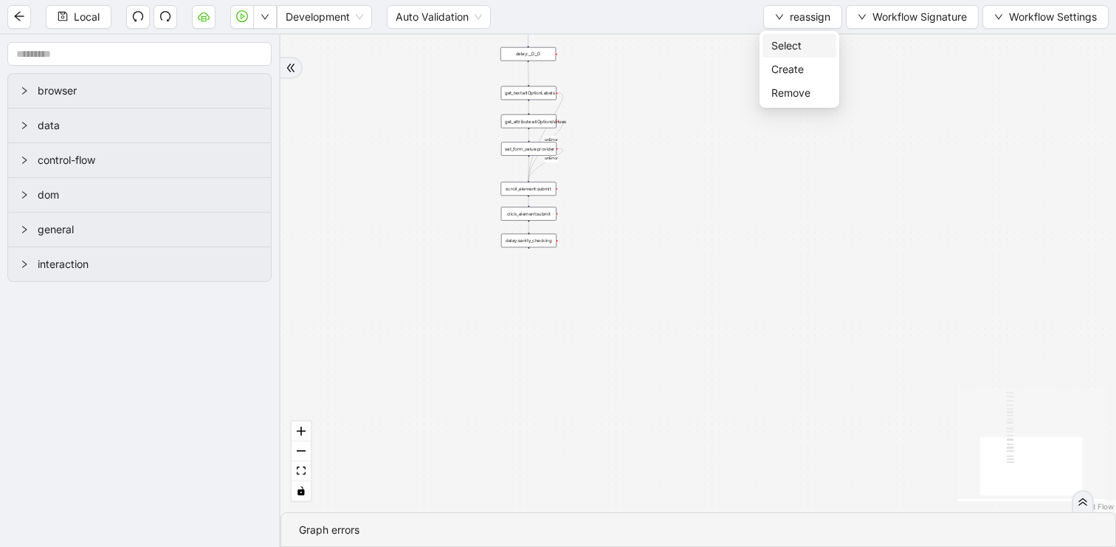
click at [784, 41] on span "Select" at bounding box center [799, 46] width 56 height 16
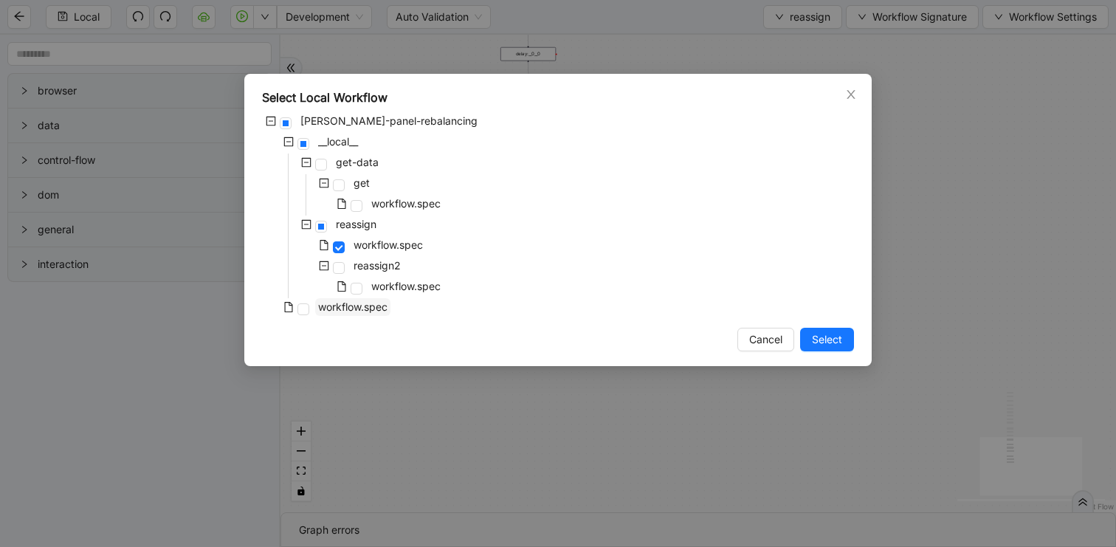
click at [353, 307] on span "workflow.spec" at bounding box center [352, 306] width 69 height 13
click at [829, 339] on span "Select" at bounding box center [827, 339] width 30 height 16
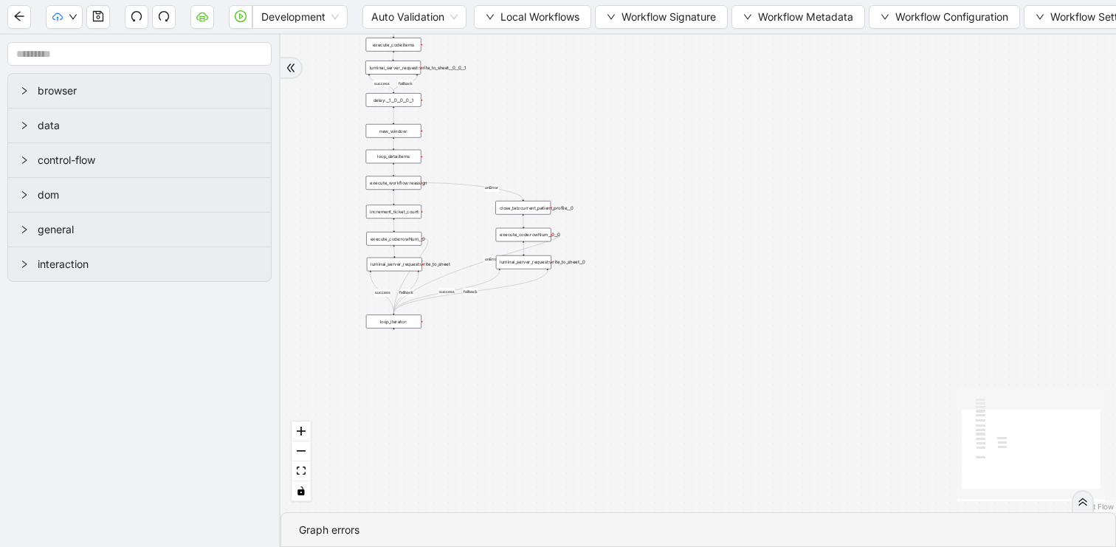
drag, startPoint x: 657, startPoint y: 139, endPoint x: 695, endPoint y: 402, distance: 265.3
click at [695, 402] on div "success fallback fallback success success fallback onError onError onError trig…" at bounding box center [697, 273] width 835 height 477
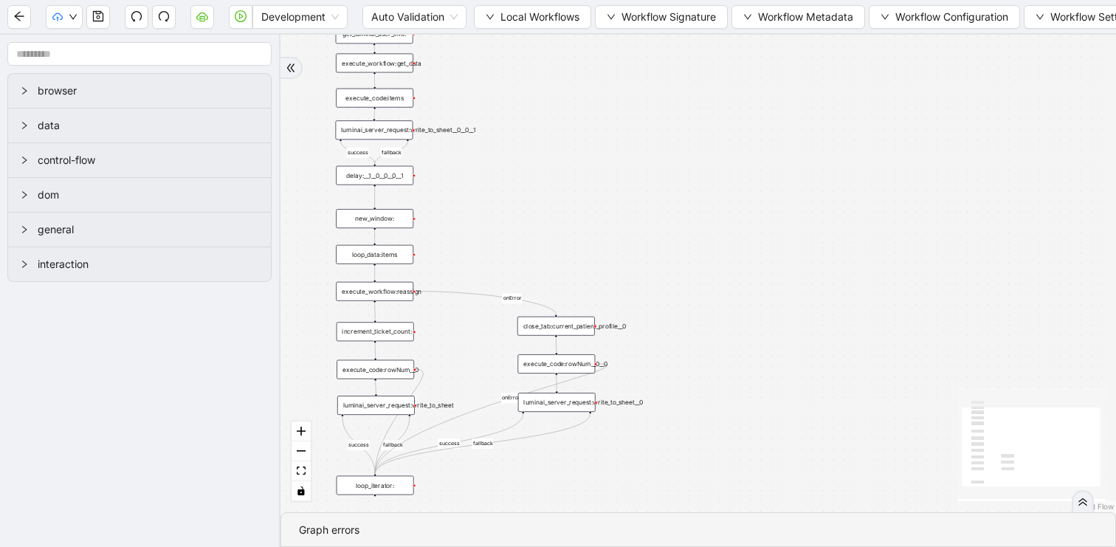
drag, startPoint x: 470, startPoint y: 173, endPoint x: 495, endPoint y: 276, distance: 105.6
click at [495, 276] on div "success fallback fallback success success fallback onError onError onError trig…" at bounding box center [697, 273] width 835 height 477
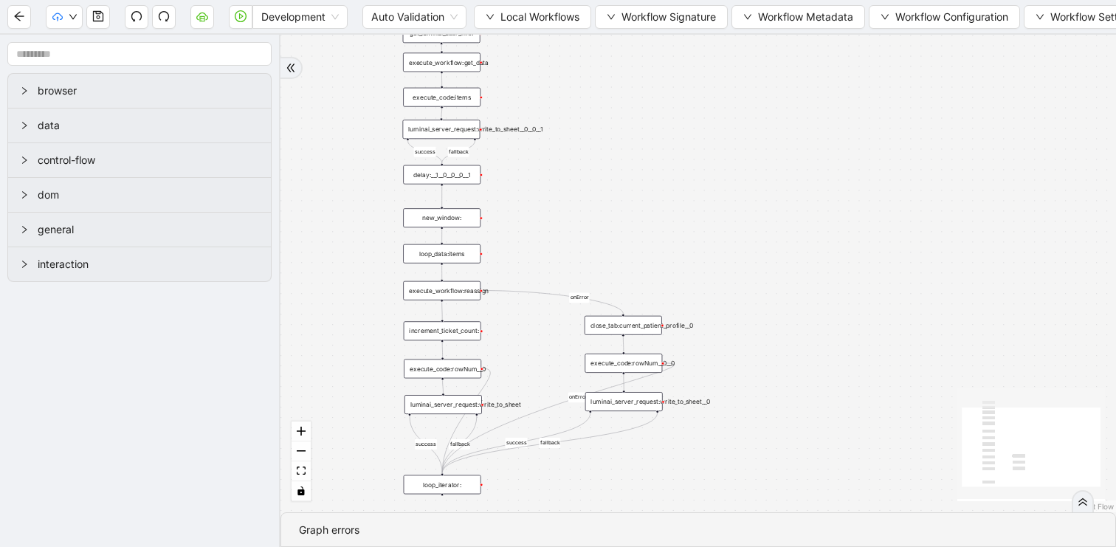
drag, startPoint x: 505, startPoint y: 275, endPoint x: 542, endPoint y: 194, distance: 89.2
click at [542, 194] on div "success fallback fallback success success fallback onError onError onError trig…" at bounding box center [697, 273] width 835 height 477
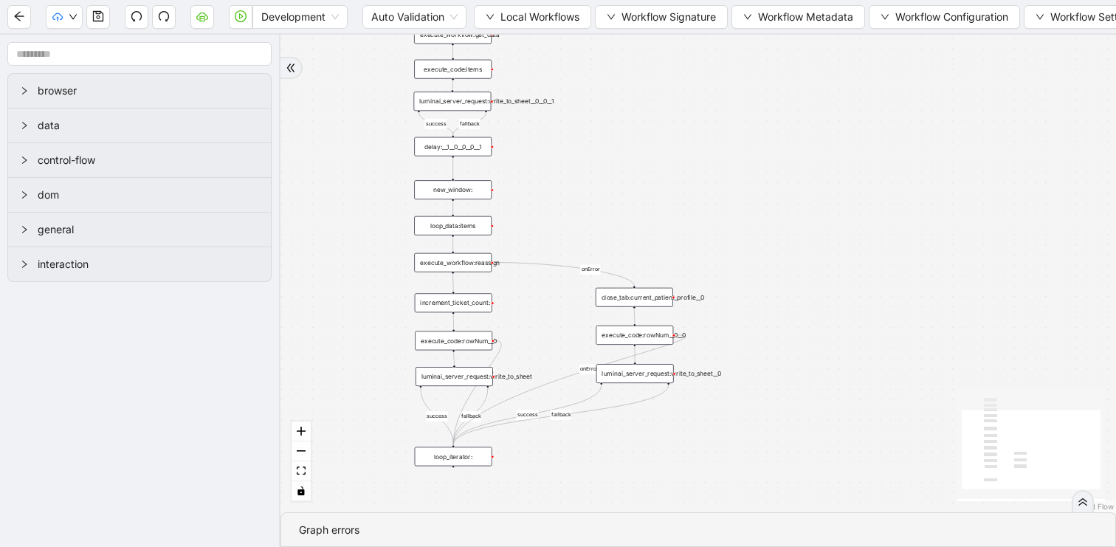
click at [471, 269] on div "execute_workflow:reassign" at bounding box center [452, 262] width 77 height 19
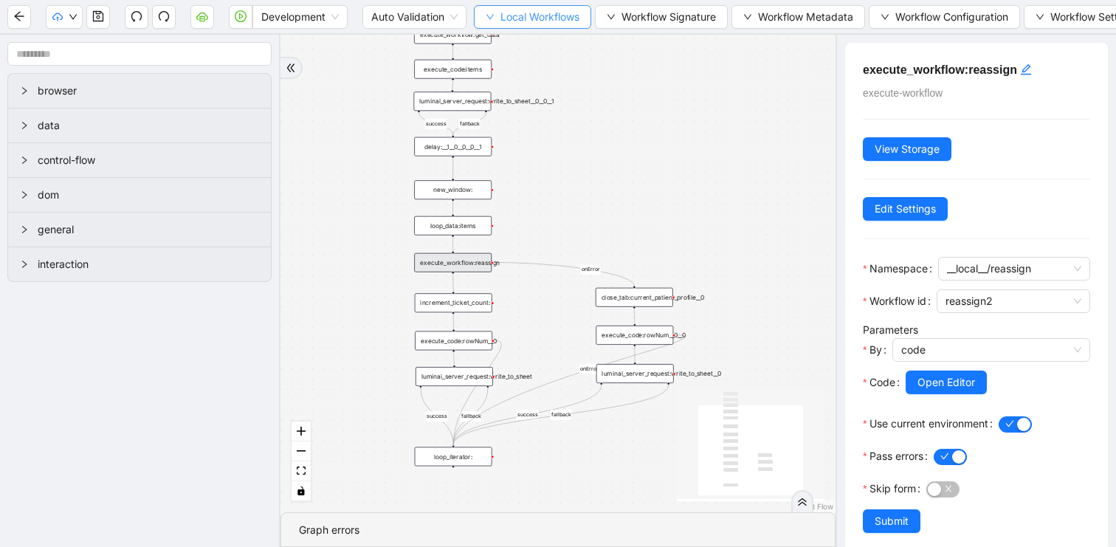
click at [557, 14] on span "Local Workflows" at bounding box center [539, 17] width 79 height 16
click at [540, 89] on span "Remove" at bounding box center [533, 93] width 96 height 16
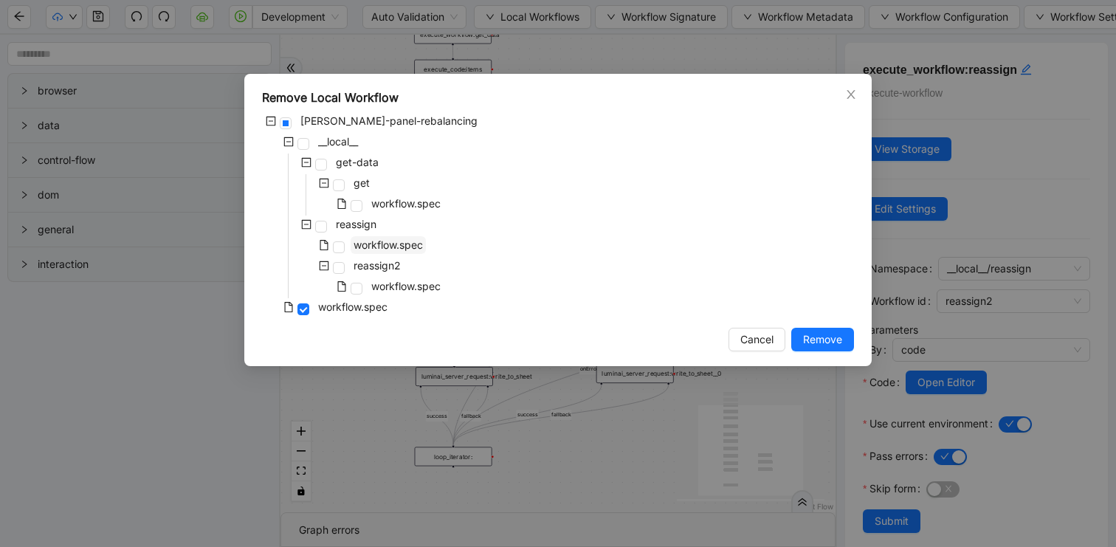
click at [401, 238] on span "workflow.spec" at bounding box center [387, 244] width 69 height 13
click at [812, 331] on span "Remove" at bounding box center [822, 339] width 39 height 16
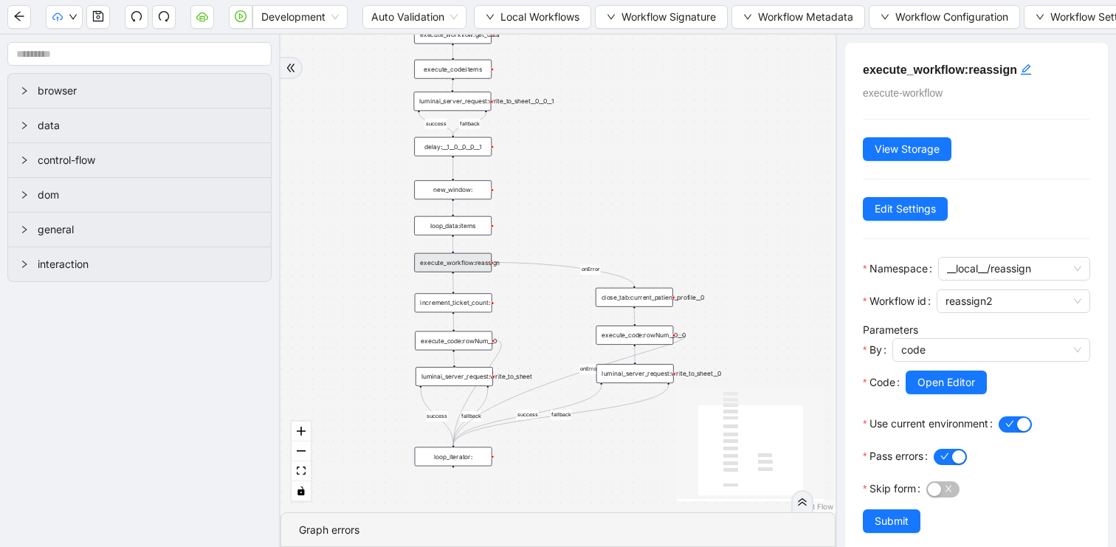
click at [629, 198] on div "success fallback fallback success success fallback onError onError onError trig…" at bounding box center [557, 273] width 555 height 477
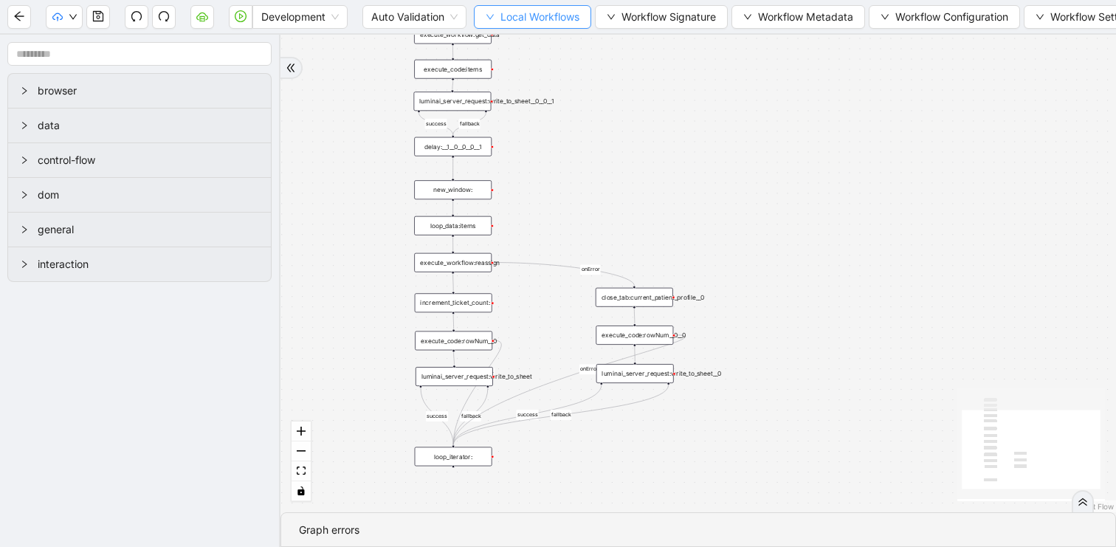
click at [497, 27] on button "Local Workflows" at bounding box center [532, 17] width 117 height 24
click at [485, 47] on span "Select" at bounding box center [533, 46] width 96 height 16
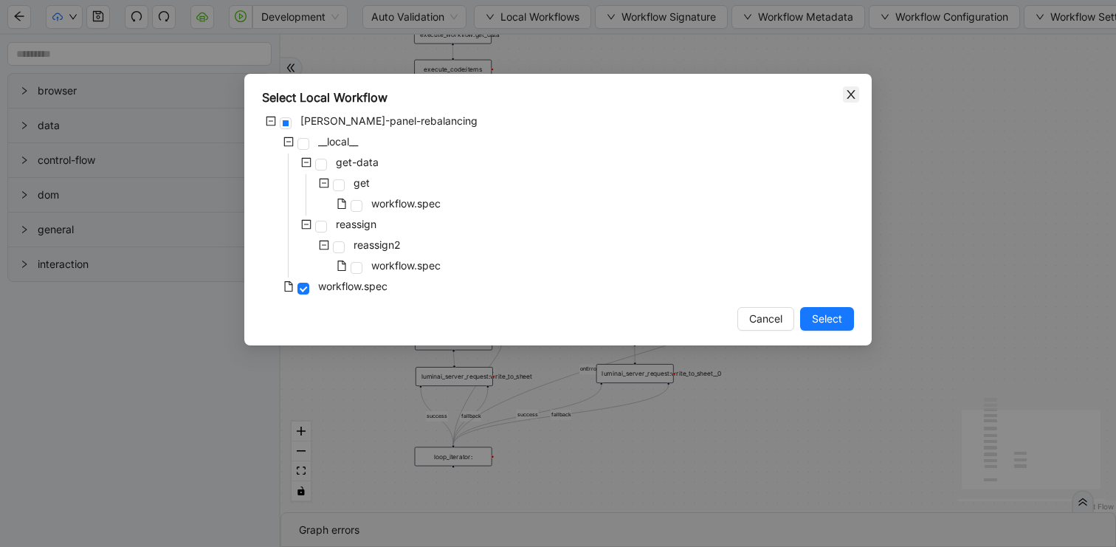
click at [848, 94] on icon "close" at bounding box center [851, 95] width 12 height 12
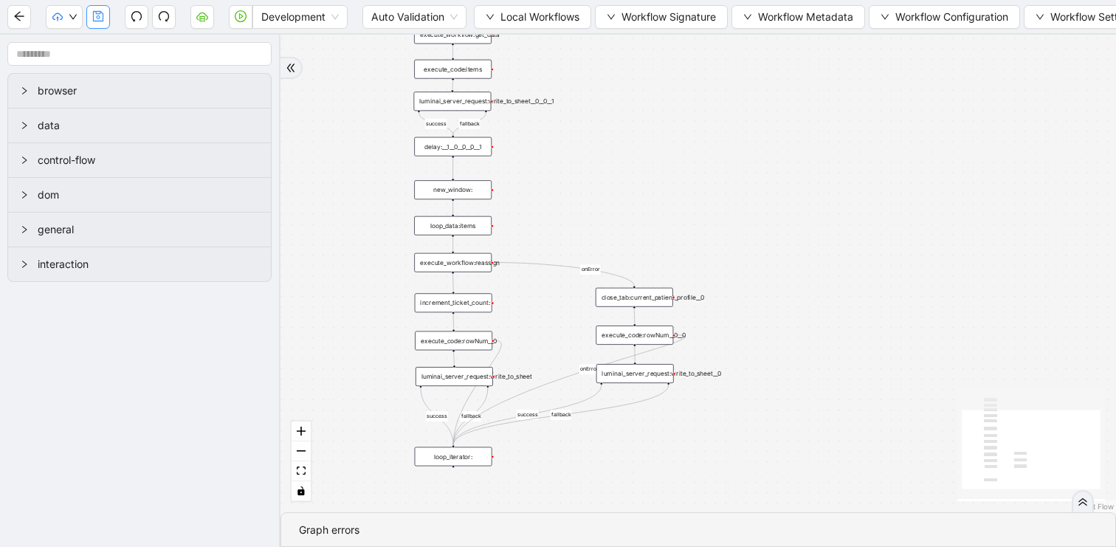
click at [94, 13] on icon "save" at bounding box center [98, 16] width 12 height 12
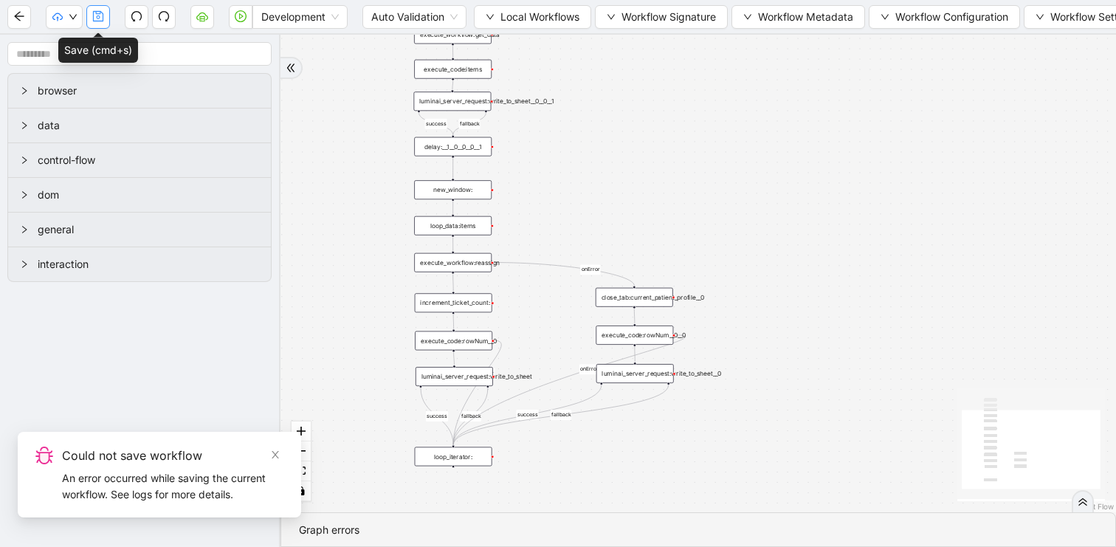
click at [98, 23] on button "button" at bounding box center [98, 17] width 24 height 24
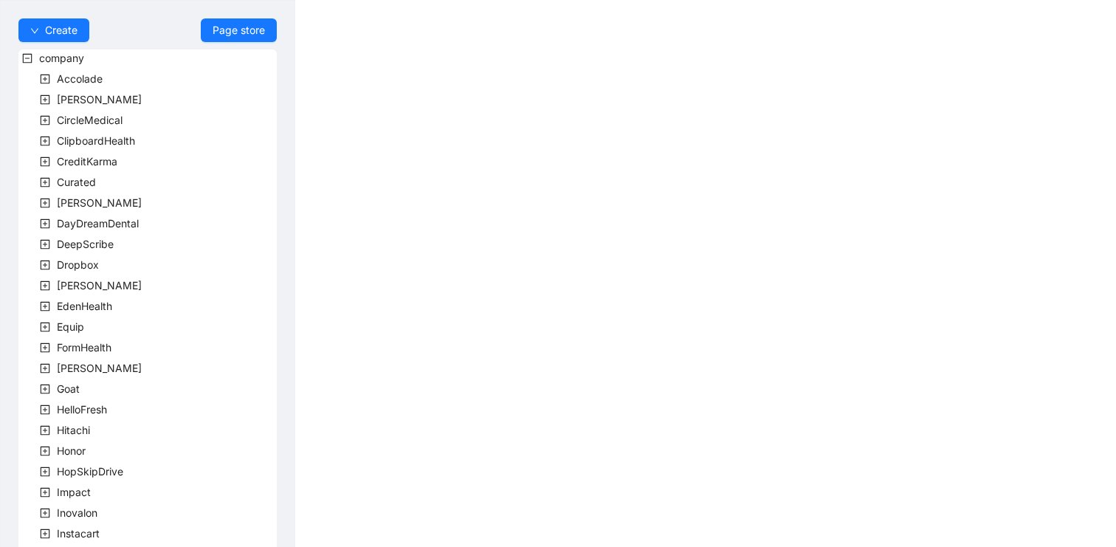
scroll to position [409, 0]
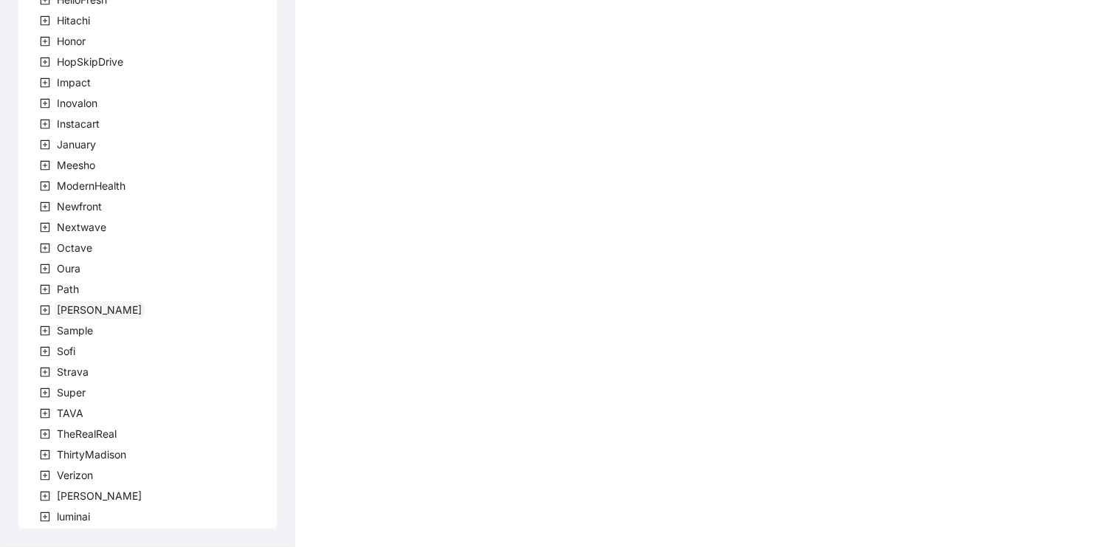
click at [75, 310] on span "[PERSON_NAME]" at bounding box center [99, 309] width 85 height 13
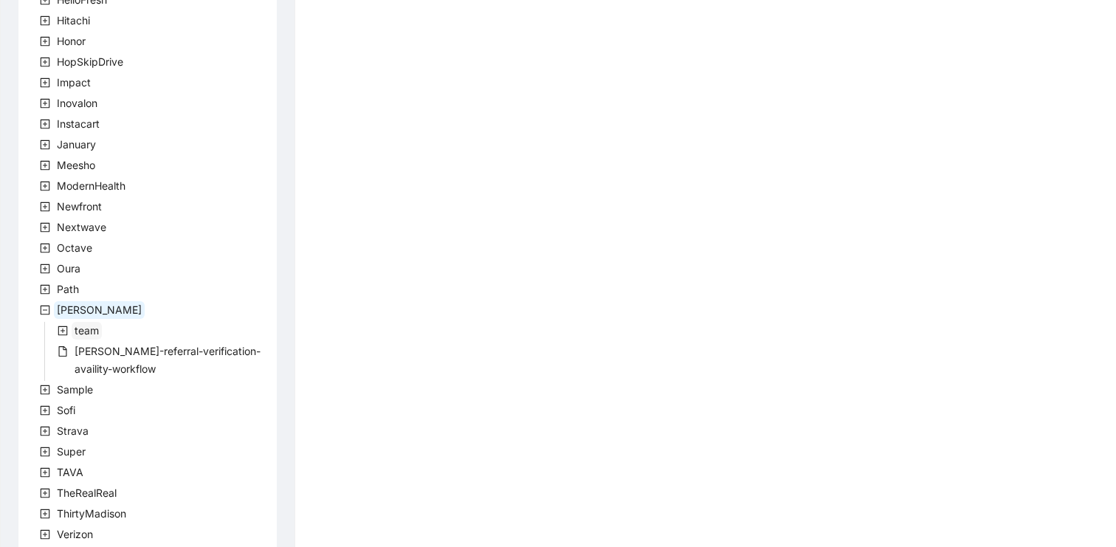
click at [77, 330] on span "team" at bounding box center [87, 330] width 24 height 13
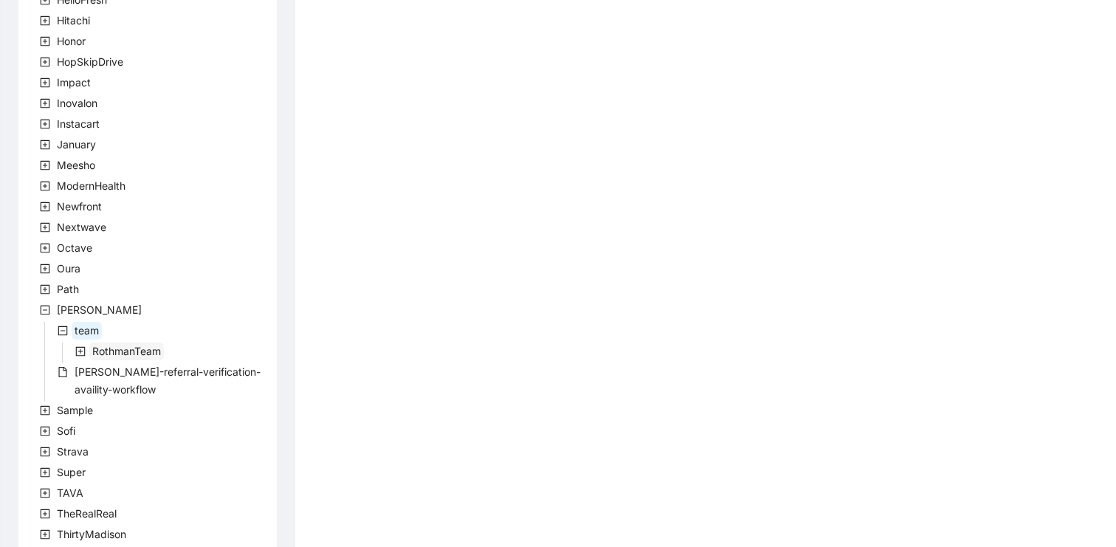
click at [139, 356] on span "RothmanTeam" at bounding box center [126, 351] width 69 height 13
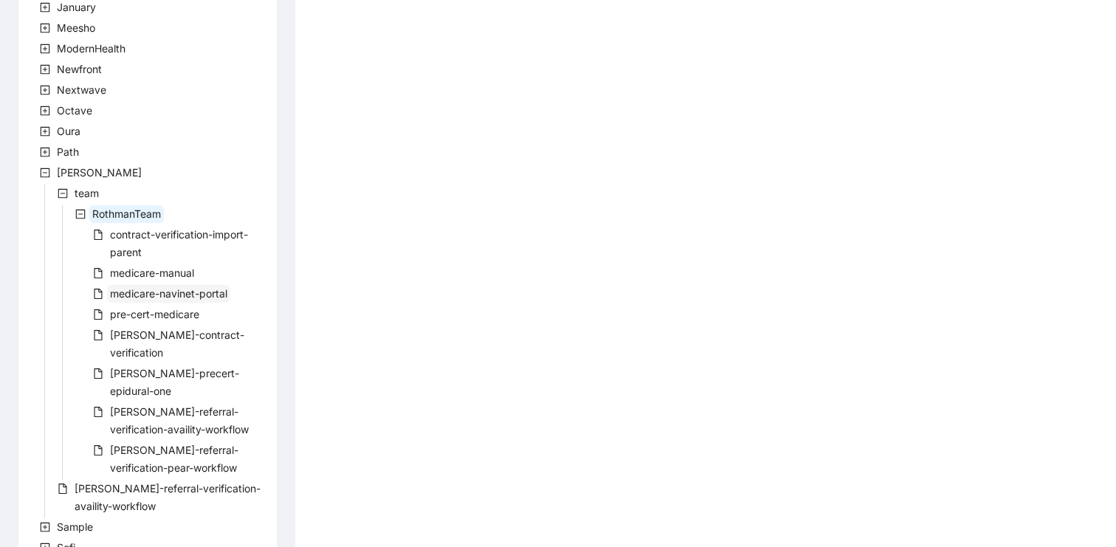
scroll to position [545, 0]
click at [178, 314] on span "pre-cert-medicare" at bounding box center [154, 316] width 89 height 13
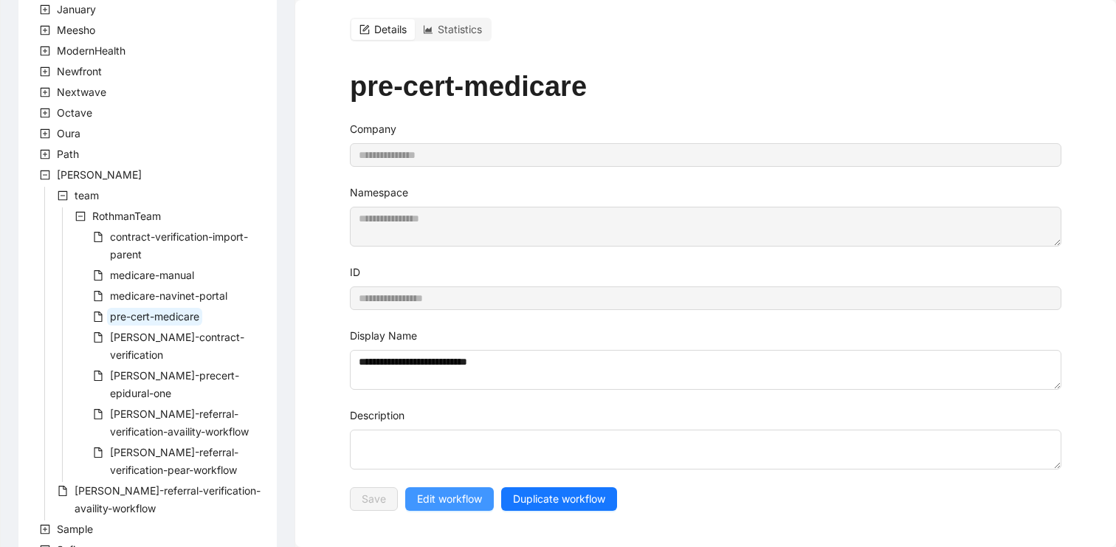
click at [431, 510] on button "Edit workflow" at bounding box center [449, 499] width 89 height 24
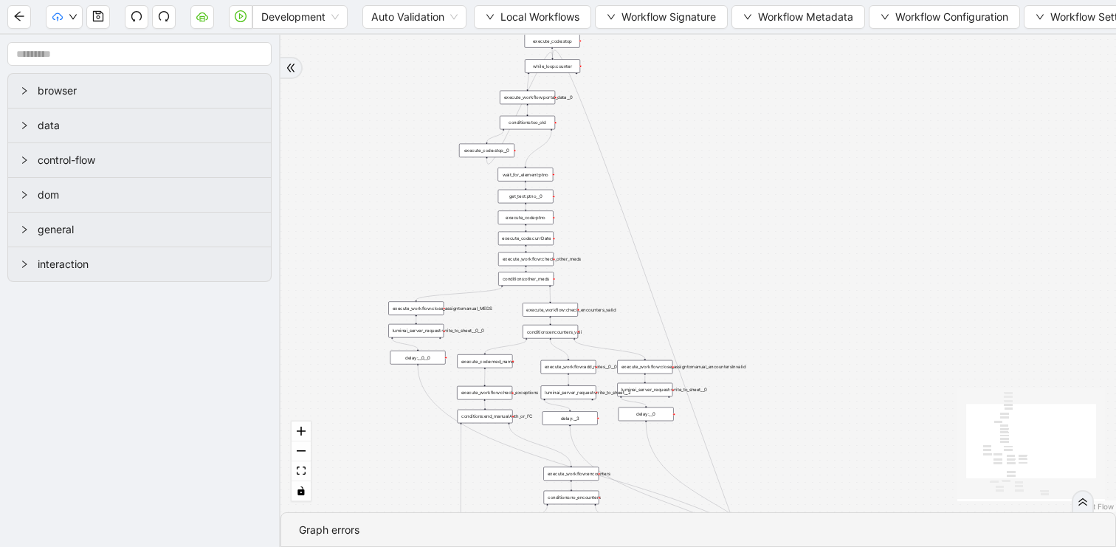
drag, startPoint x: 605, startPoint y: 243, endPoint x: 365, endPoint y: 415, distance: 295.1
click at [365, 415] on div "trigger execute_workflow:check_exceptions execute_workflow:encounters execute_w…" at bounding box center [697, 273] width 835 height 477
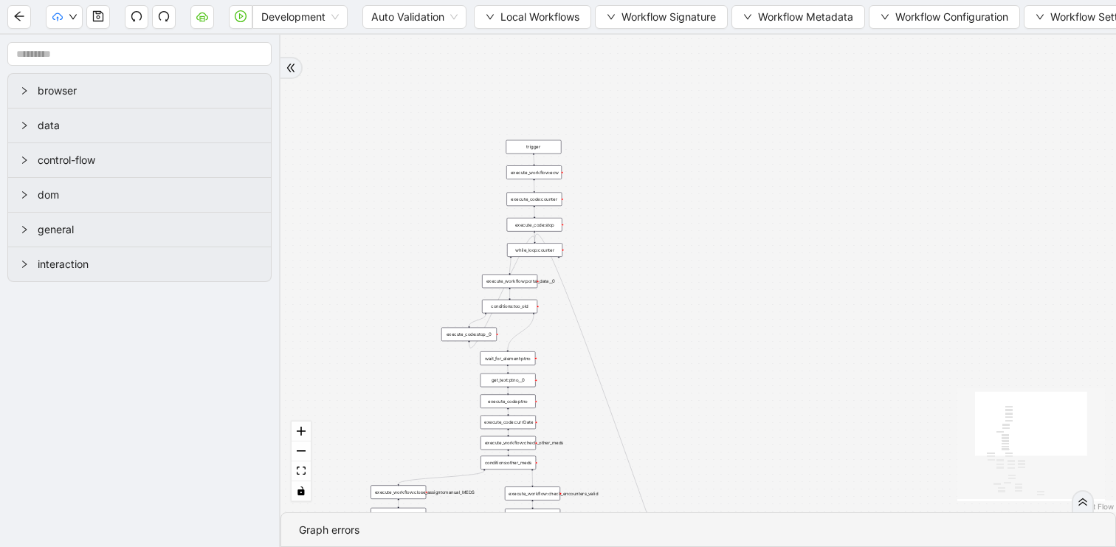
drag, startPoint x: 842, startPoint y: 220, endPoint x: 752, endPoint y: -67, distance: 300.8
click at [752, 0] on html "Development Auto Validation Local Workflows Workflow Signature Workflow Metadat…" at bounding box center [558, 273] width 1116 height 547
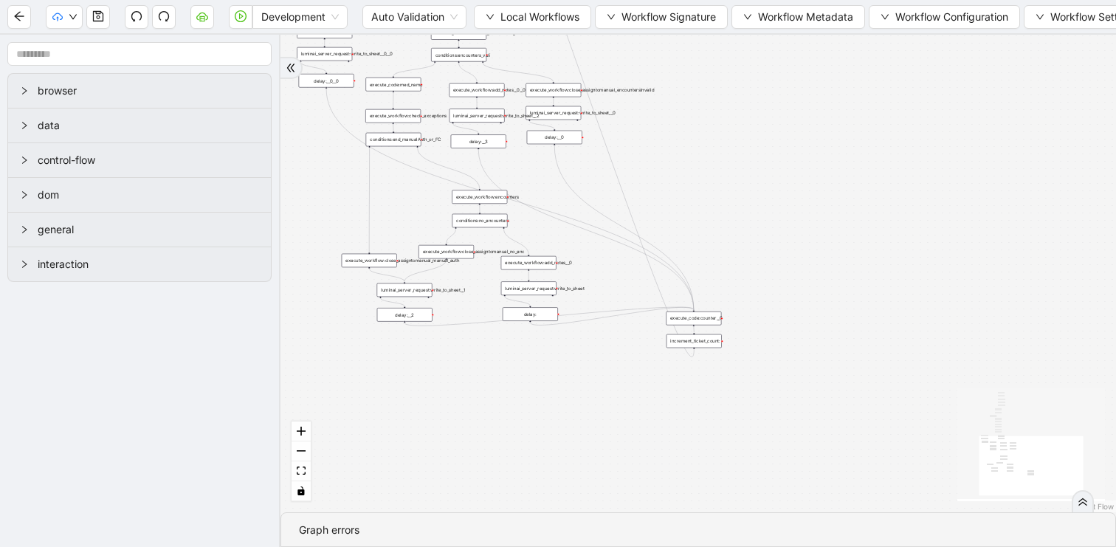
drag, startPoint x: 766, startPoint y: 163, endPoint x: 795, endPoint y: 301, distance: 140.9
click at [795, 301] on div "trigger execute_workflow:check_exceptions execute_workflow:encounters execute_w…" at bounding box center [697, 273] width 835 height 477
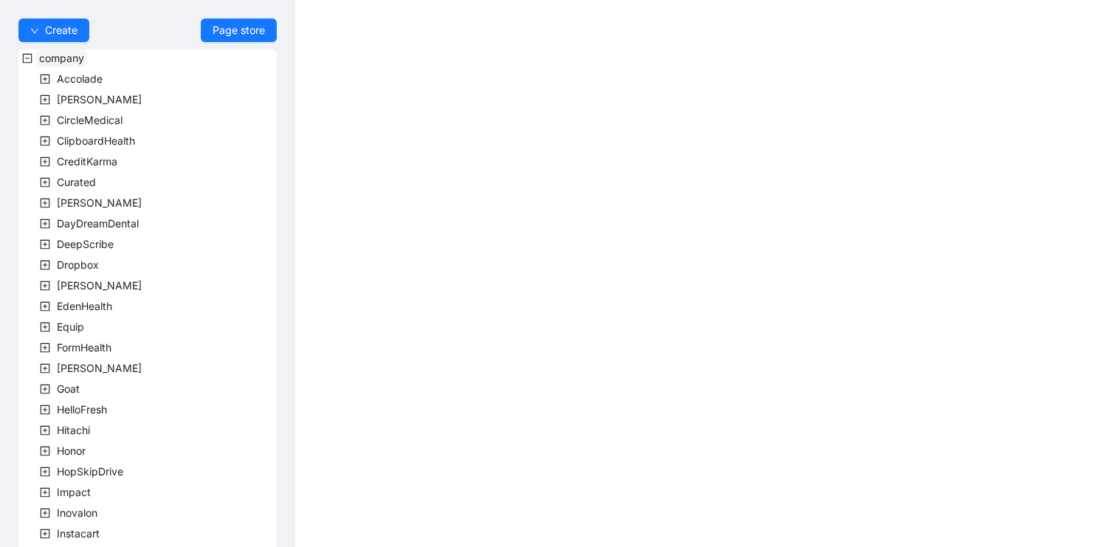
scroll to position [409, 0]
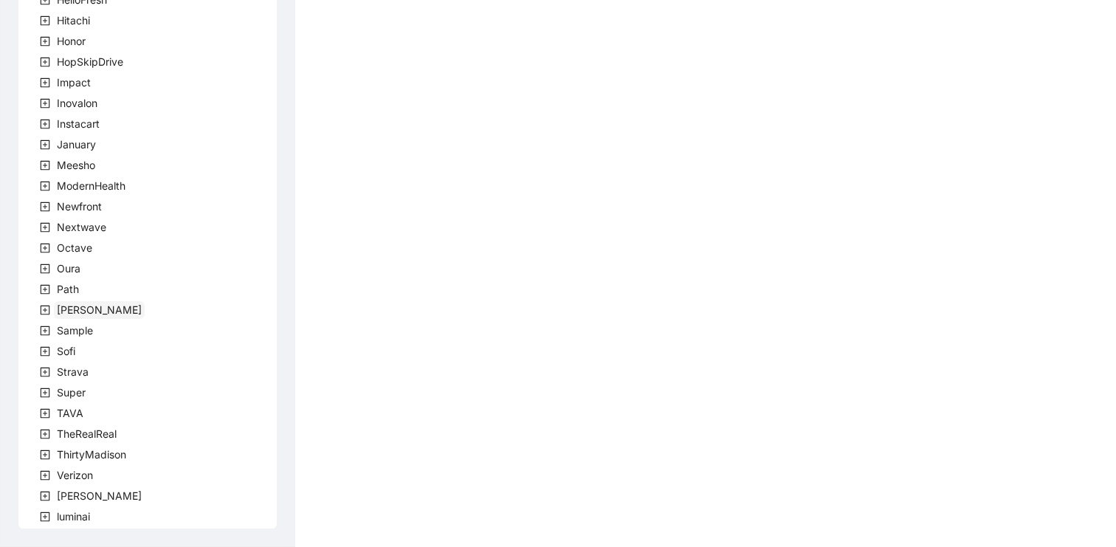
click at [66, 313] on span "[PERSON_NAME]" at bounding box center [99, 309] width 85 height 13
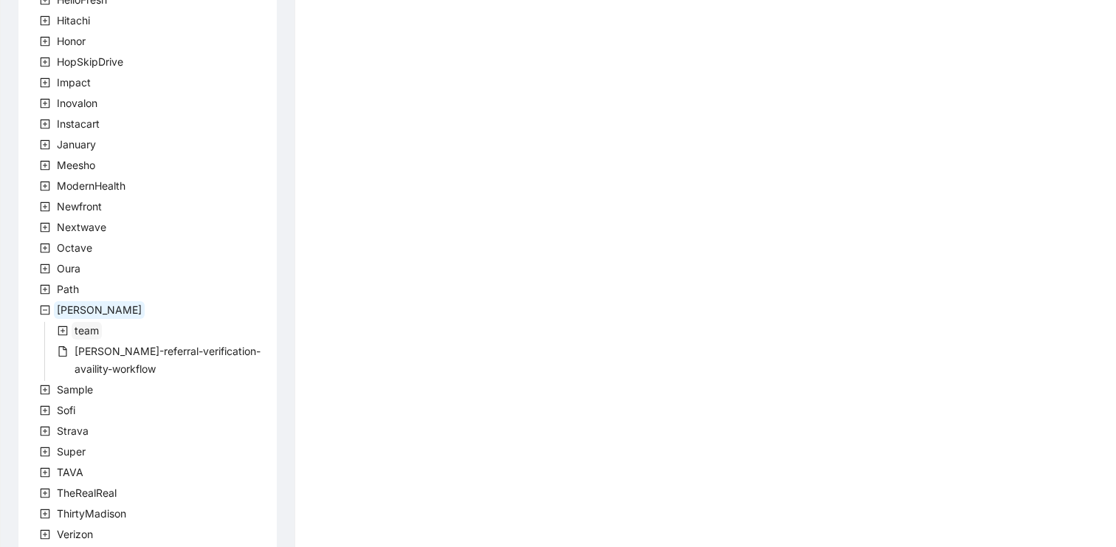
click at [89, 331] on span "team" at bounding box center [87, 330] width 24 height 13
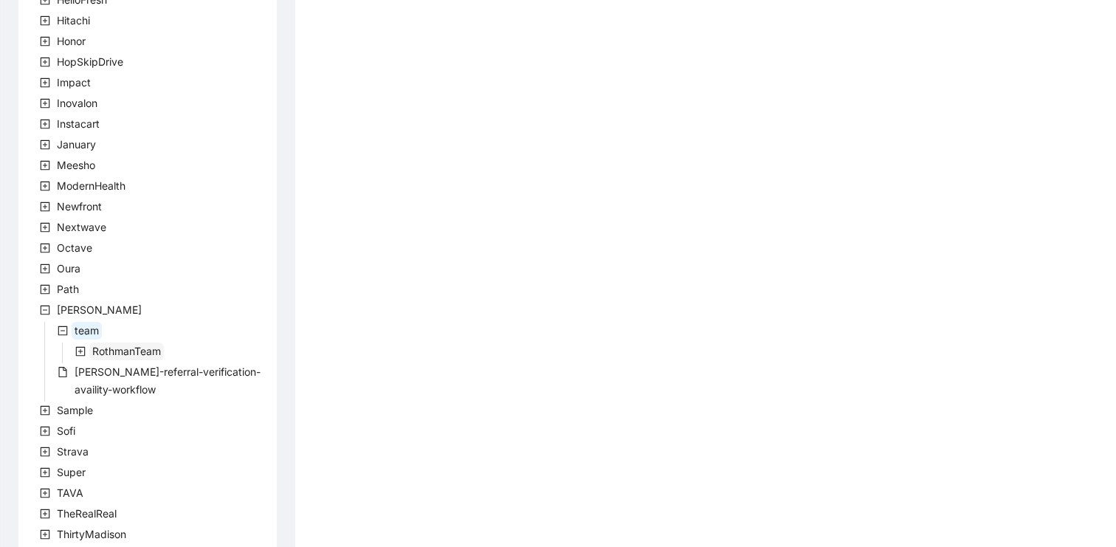
click at [95, 356] on span "RothmanTeam" at bounding box center [126, 351] width 69 height 13
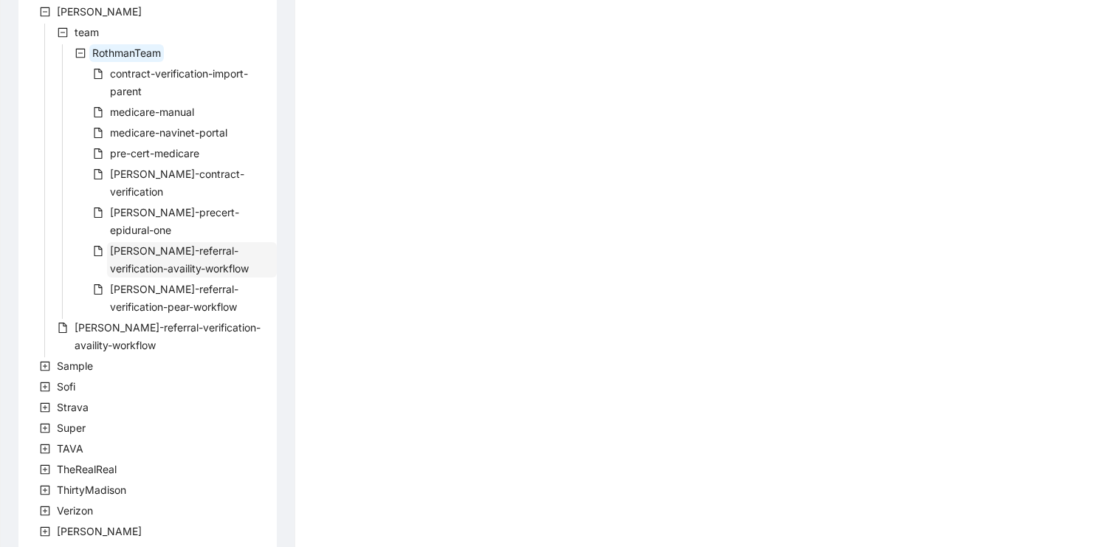
scroll to position [664, 0]
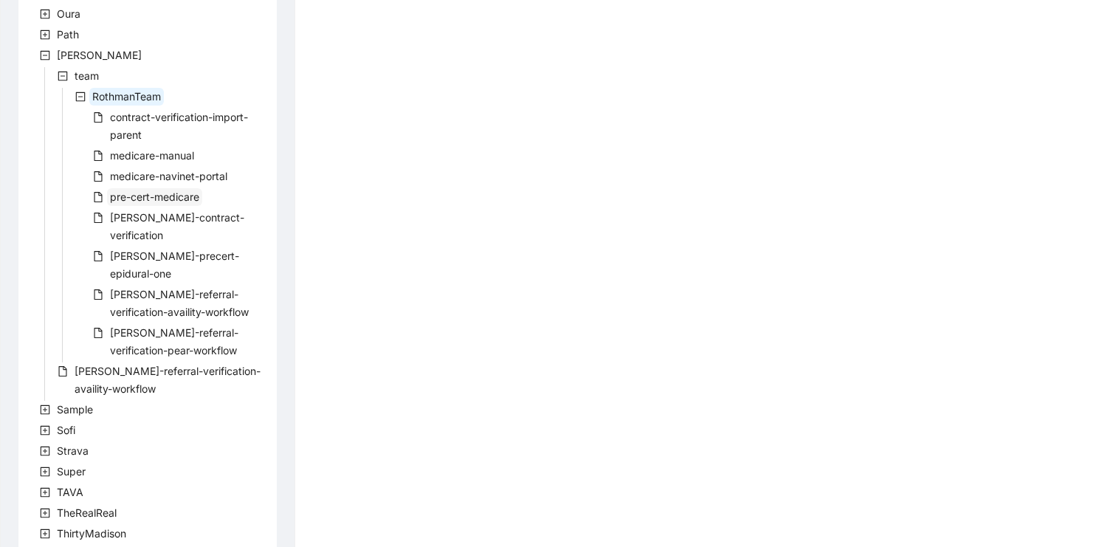
click at [173, 196] on span "pre-cert-medicare" at bounding box center [154, 196] width 89 height 13
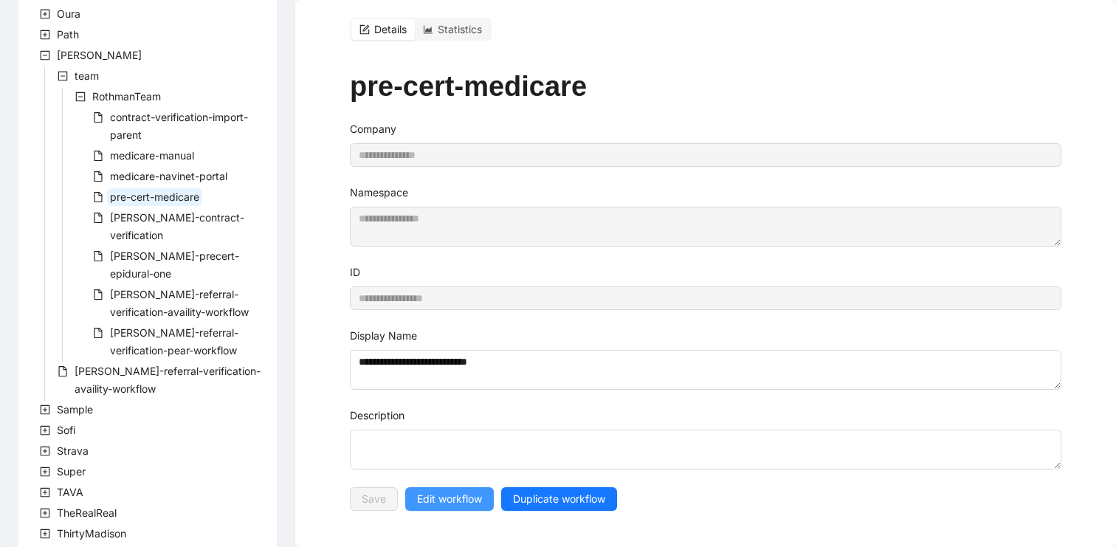
click at [438, 500] on span "Edit workflow" at bounding box center [449, 499] width 65 height 16
